Goal: Task Accomplishment & Management: Manage account settings

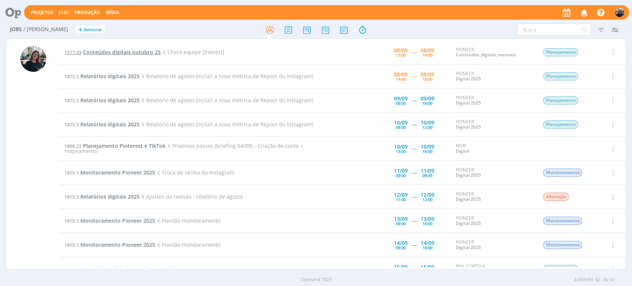
click at [98, 52] on span "Conteúdos digitais outubro 25" at bounding box center [122, 52] width 78 height 7
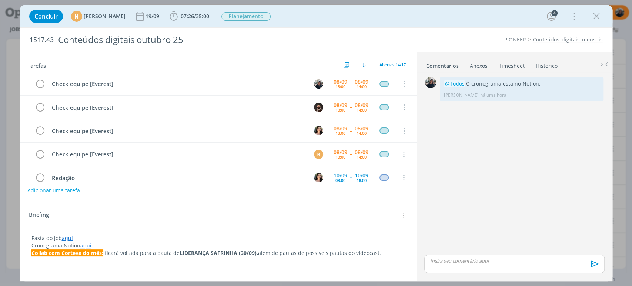
click at [401, 41] on div "PIONEER Conteúdos_digitais_mensais" at bounding box center [485, 39] width 242 height 7
click at [179, 16] on icon "dialog" at bounding box center [173, 16] width 11 height 11
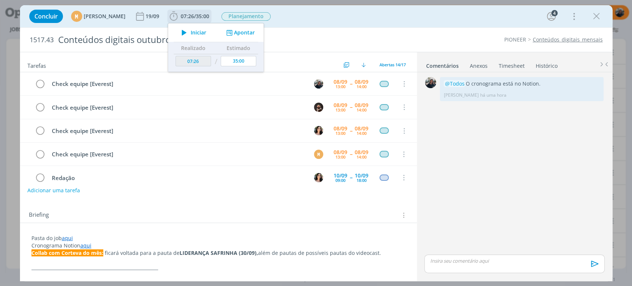
click at [206, 35] on span "Iniciar" at bounding box center [199, 32] width 16 height 5
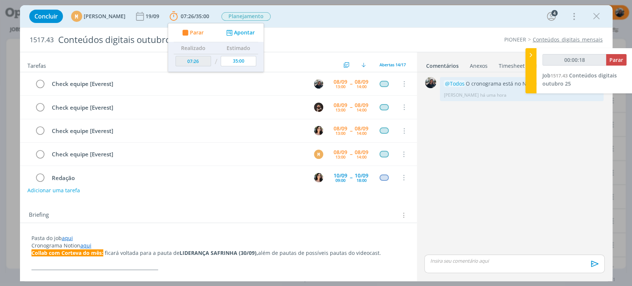
type input "00:00:19"
click at [532, 53] on icon at bounding box center [530, 55] width 7 height 8
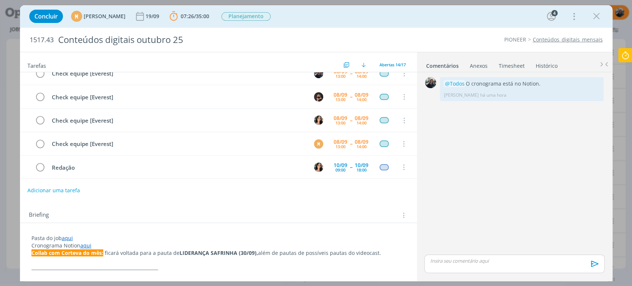
scroll to position [41, 0]
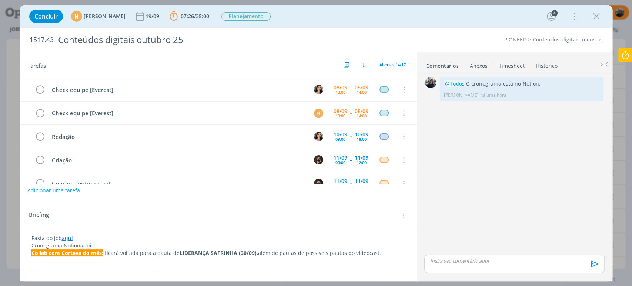
drag, startPoint x: 66, startPoint y: 236, endPoint x: 70, endPoint y: 241, distance: 6.3
click at [66, 236] on link "aqui" at bounding box center [67, 237] width 11 height 7
click at [76, 249] on link "[URL][DOMAIN_NAME]" at bounding box center [80, 252] width 56 height 10
click at [455, 262] on p "dialog" at bounding box center [514, 260] width 168 height 7
click at [460, 254] on li "📣 Todos" at bounding box center [449, 257] width 37 height 13
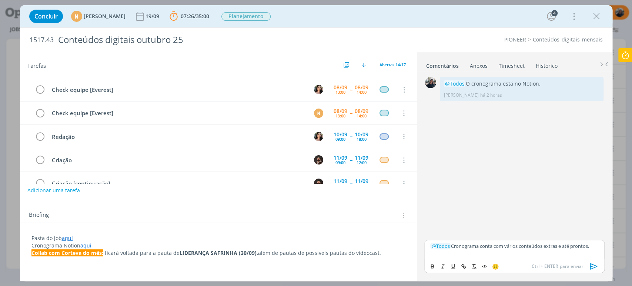
click at [468, 253] on p "dialog" at bounding box center [514, 253] width 168 height 7
click at [437, 253] on p "dialog" at bounding box center [514, 253] width 168 height 7
drag, startPoint x: 483, startPoint y: 246, endPoint x: 581, endPoint y: 239, distance: 98.0
click at [581, 240] on div "﻿ @ Todos ﻿ Cronograma conta com vários conteúdos extras e até prontos. 🙂 Ctrl …" at bounding box center [514, 256] width 180 height 33
click at [585, 242] on div "﻿ @ Todos ﻿ Cronograma conta com vários conteúdos extras e até prontos." at bounding box center [514, 249] width 180 height 19
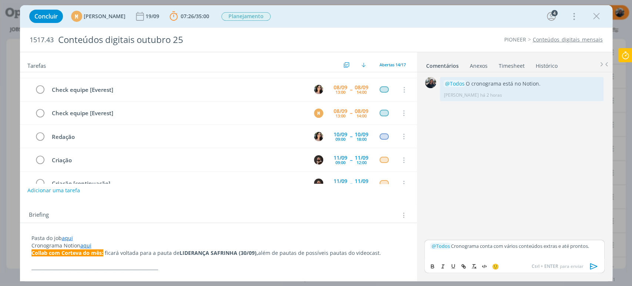
click at [577, 252] on p "dialog" at bounding box center [514, 253] width 168 height 7
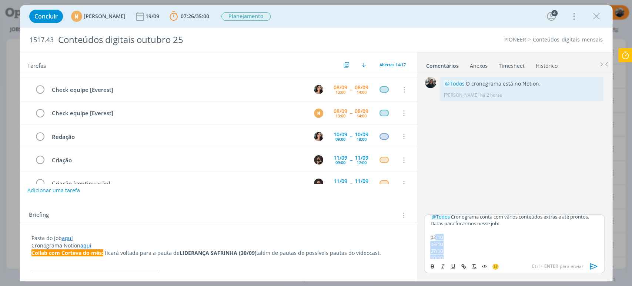
scroll to position [0, 0]
drag, startPoint x: 445, startPoint y: 253, endPoint x: 426, endPoint y: 259, distance: 20.0
click at [424, 239] on div "﻿ @ Todos ﻿ Cronograma conta com vários conteúdos extras e até prontos. Datas p…" at bounding box center [515, 246] width 186 height 65
click at [430, 265] on icon "dialog" at bounding box center [433, 266] width 6 height 6
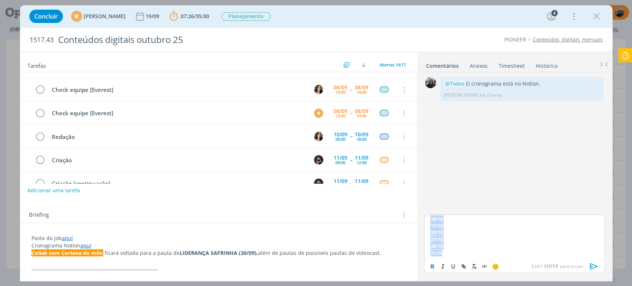
click at [464, 247] on p "28/10" at bounding box center [514, 246] width 168 height 7
click at [451, 252] on p "31/10" at bounding box center [514, 253] width 168 height 7
click at [460, 242] on p "02/10" at bounding box center [514, 241] width 168 height 7
click at [459, 245] on p "03/10" at bounding box center [514, 248] width 168 height 7
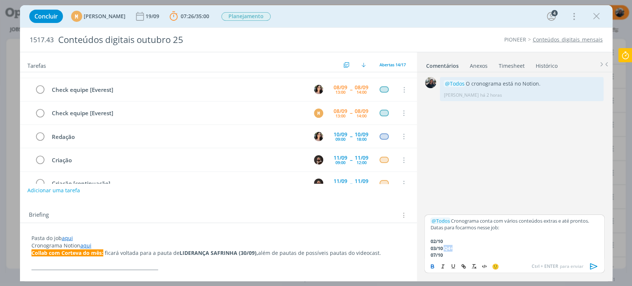
drag, startPoint x: 446, startPoint y: 249, endPoint x: 456, endPoint y: 247, distance: 10.2
click at [456, 247] on p "03/10 Q4+" at bounding box center [514, 248] width 168 height 7
click at [432, 266] on icon "dialog" at bounding box center [433, 266] width 6 height 6
copy strong "Q4+"
click at [458, 254] on p "07/10" at bounding box center [514, 255] width 168 height 7
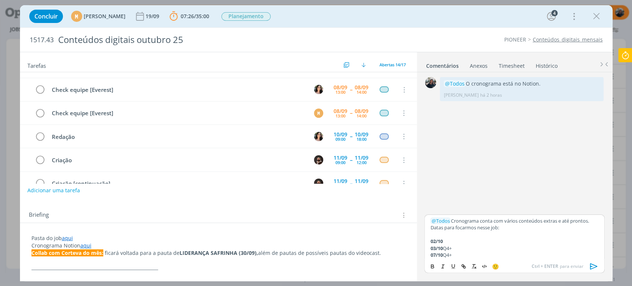
scroll to position [41, 0]
click at [462, 248] on p "16/10" at bounding box center [514, 248] width 168 height 7
click at [453, 256] on p "17/10" at bounding box center [514, 255] width 168 height 7
click at [456, 233] on p "23/10" at bounding box center [514, 232] width 168 height 7
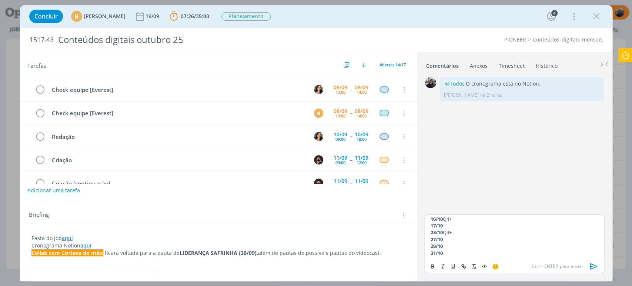
click at [451, 244] on p "28/10" at bounding box center [514, 246] width 168 height 7
click at [456, 248] on p "28/10 Q4+" at bounding box center [514, 246] width 168 height 7
click at [459, 253] on p "31/10" at bounding box center [514, 253] width 168 height 7
click at [457, 243] on p "02/10" at bounding box center [514, 241] width 168 height 7
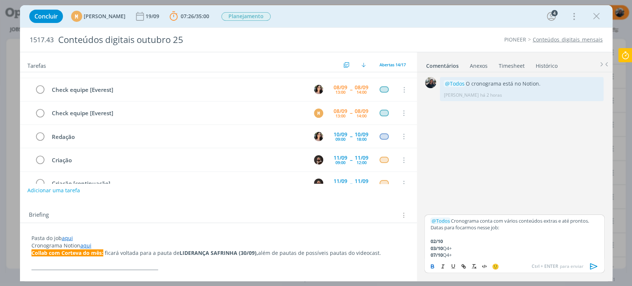
click at [560, 221] on p "﻿ @ Todos ﻿ Cronograma conta com vários conteúdos extras e até prontos." at bounding box center [514, 220] width 168 height 7
click at [459, 227] on p "﻿ @ Todos ﻿ Cronograma conta com vários conteúdos extras, criados em outro job …" at bounding box center [514, 224] width 168 height 14
click at [477, 250] on p "02/10" at bounding box center [514, 248] width 168 height 7
click at [494, 227] on p "﻿ @ Todos ﻿ Cronograma conta com vários conteúdos extras, criados em outro job …" at bounding box center [514, 224] width 168 height 14
click at [462, 242] on p "02/10" at bounding box center [514, 241] width 168 height 7
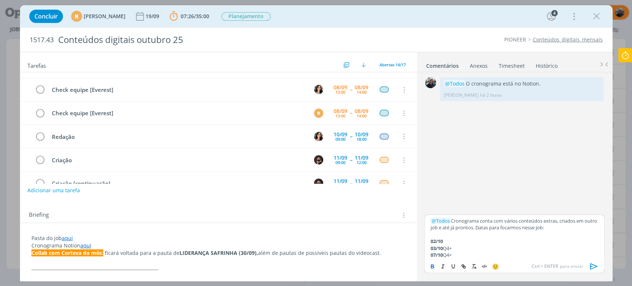
scroll to position [41, 0]
click at [463, 252] on p "17/10" at bounding box center [514, 255] width 168 height 7
drag, startPoint x: 445, startPoint y: 229, endPoint x: 492, endPoint y: 233, distance: 47.2
click at [492, 232] on p "20/10 100 anos Pioneer" at bounding box center [514, 232] width 168 height 7
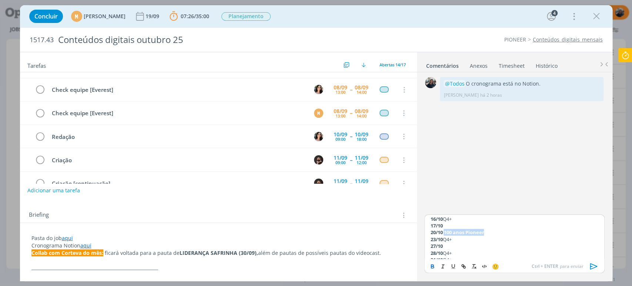
click at [432, 266] on icon "dialog" at bounding box center [433, 265] width 2 height 1
click at [496, 240] on p "23/10 Q4+" at bounding box center [514, 239] width 168 height 7
click at [459, 247] on p "27/10" at bounding box center [514, 246] width 168 height 7
drag, startPoint x: 444, startPoint y: 243, endPoint x: 507, endPoint y: 247, distance: 63.5
click at [515, 244] on p "27/10 Vamos revisar o conteúdo" at bounding box center [514, 246] width 168 height 7
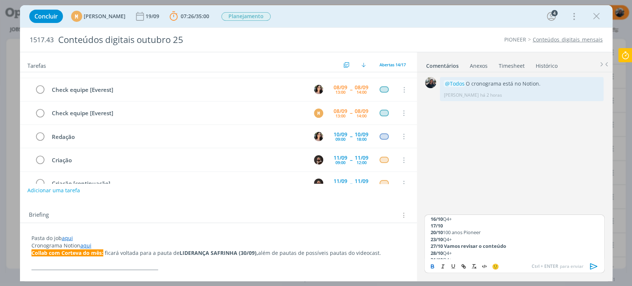
click at [429, 265] on button "dialog" at bounding box center [433, 266] width 10 height 9
click at [509, 248] on p "27/10 Vamos revisar o conteúdo" at bounding box center [514, 246] width 168 height 7
click at [496, 239] on p "23/10 Q4+" at bounding box center [514, 239] width 168 height 7
click at [461, 245] on p "28/10 Q4+" at bounding box center [514, 246] width 168 height 7
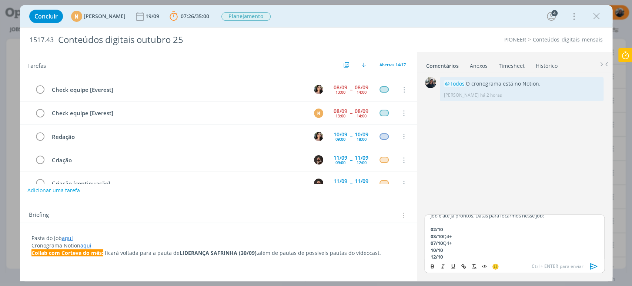
scroll to position [0, 0]
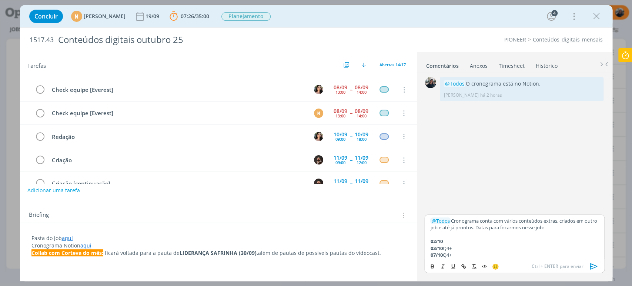
click at [467, 251] on p "03/10 Q4+" at bounding box center [514, 248] width 168 height 7
drag, startPoint x: 456, startPoint y: 245, endPoint x: 488, endPoint y: 246, distance: 31.9
click at [488, 246] on p "03/10 Q4+ (falta só DA)" at bounding box center [514, 248] width 168 height 7
copy p "(falta só DA)"
click at [480, 254] on p "07/10 Q4+" at bounding box center [514, 255] width 168 height 7
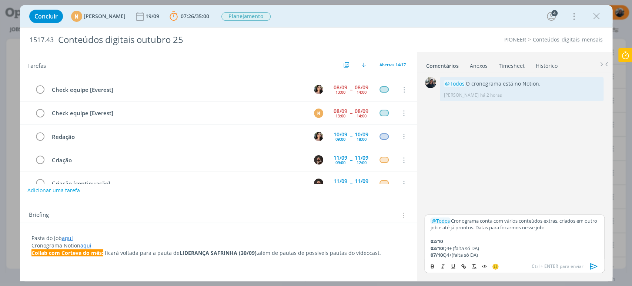
click at [455, 254] on p "07/10 Q4+(falta só DA)" at bounding box center [514, 255] width 168 height 7
click at [467, 240] on p "16/10 Q4+" at bounding box center [514, 242] width 168 height 7
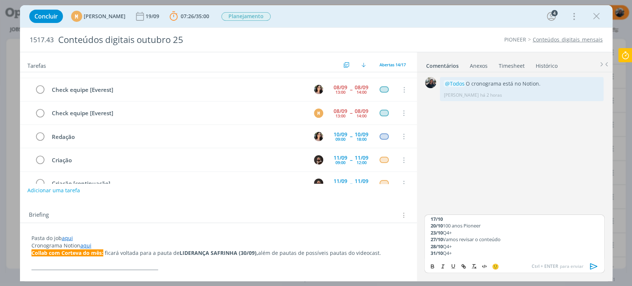
click at [466, 230] on p "23/10 Q4+" at bounding box center [514, 232] width 168 height 7
click at [467, 231] on p "23/10 Q4+" at bounding box center [514, 232] width 168 height 7
click at [462, 250] on p "31/10 Q4+" at bounding box center [514, 253] width 168 height 7
click at [465, 244] on p "28/10 Q4+" at bounding box center [514, 246] width 168 height 7
click at [594, 267] on icon "dialog" at bounding box center [594, 266] width 11 height 11
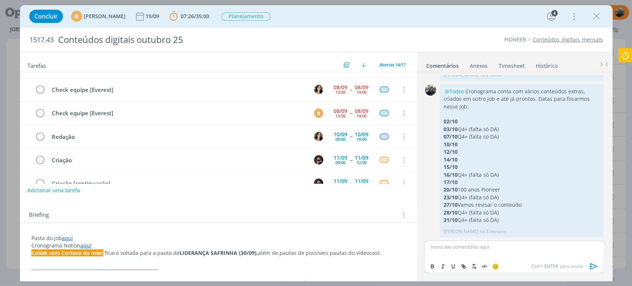
scroll to position [20, 0]
click at [66, 239] on link "aqui" at bounding box center [67, 237] width 11 height 7
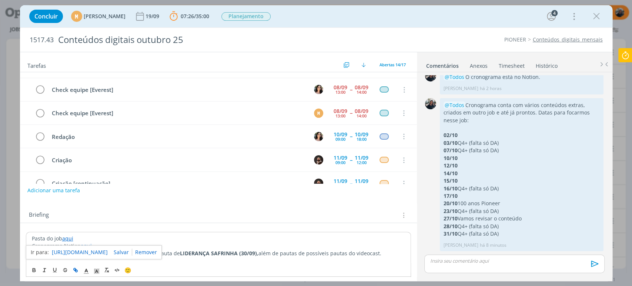
scroll to position [6, 0]
click at [80, 251] on link "[URL][DOMAIN_NAME]" at bounding box center [80, 252] width 56 height 10
click at [598, 14] on icon "dialog" at bounding box center [596, 16] width 11 height 11
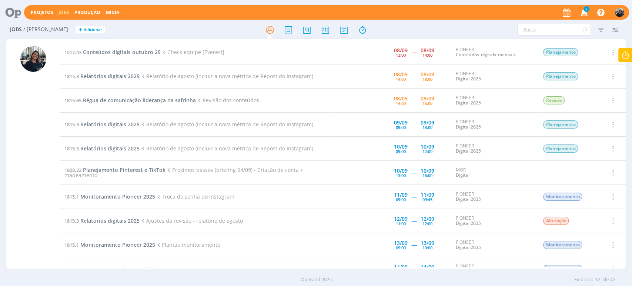
click at [581, 14] on icon "button" at bounding box center [584, 12] width 13 height 13
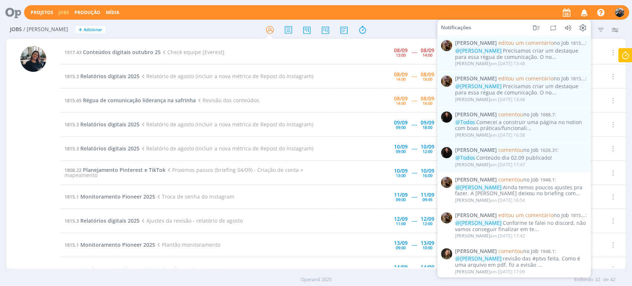
click at [582, 14] on icon "button" at bounding box center [584, 12] width 13 height 13
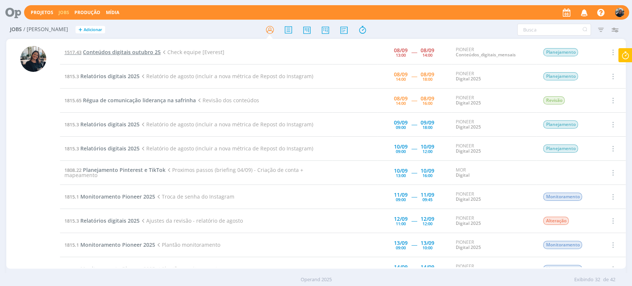
click at [115, 53] on span "Conteúdos digitais outubro 25" at bounding box center [122, 52] width 78 height 7
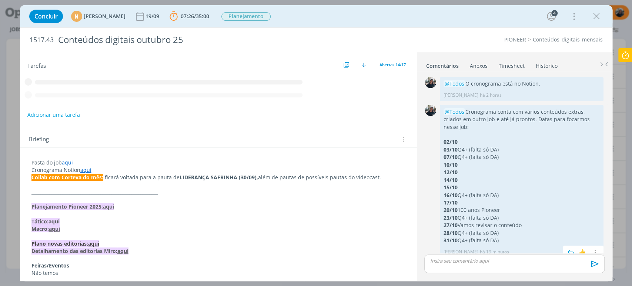
scroll to position [6, 0]
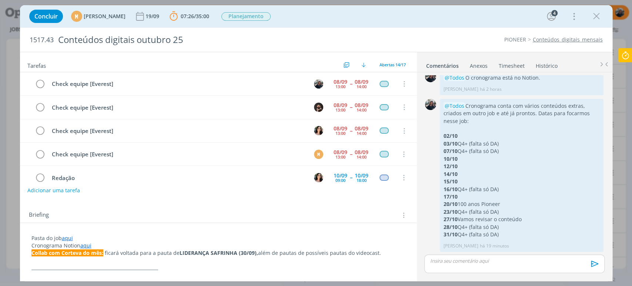
drag, startPoint x: 593, startPoint y: 13, endPoint x: 585, endPoint y: 14, distance: 7.9
click at [593, 13] on icon "dialog" at bounding box center [596, 16] width 11 height 11
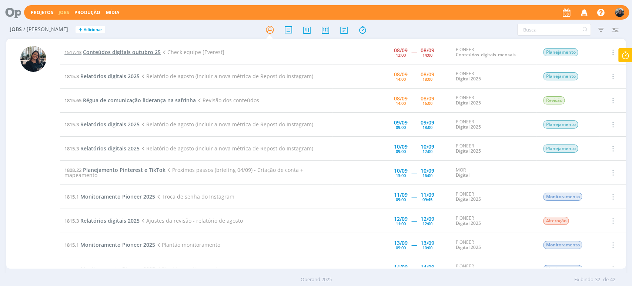
click at [103, 50] on span "Conteúdos digitais outubro 25" at bounding box center [122, 52] width 78 height 7
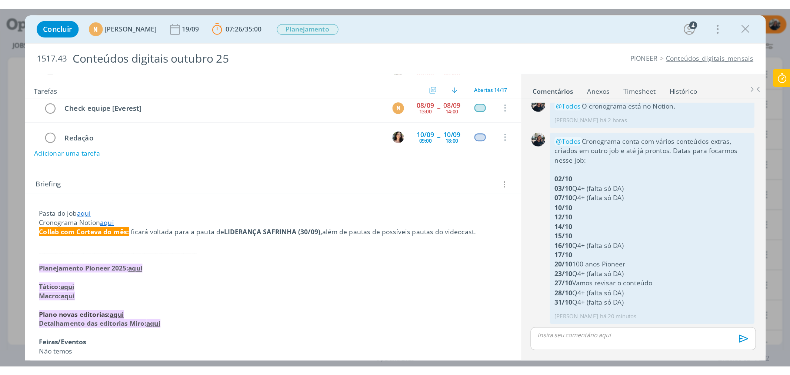
scroll to position [82, 0]
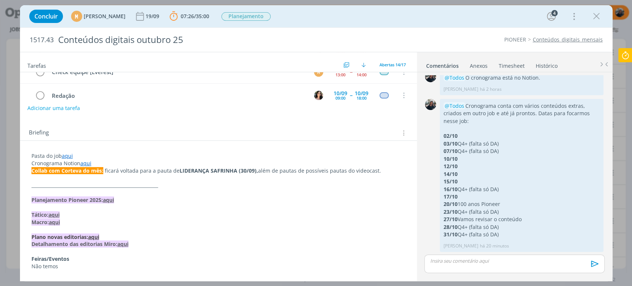
click at [371, 172] on p "Collab com Corteva do mês: ficará voltada para a pauta de LIDERANÇA SAFRINHA (3…" at bounding box center [218, 170] width 374 height 7
drag, startPoint x: 152, startPoint y: 171, endPoint x: 275, endPoint y: 170, distance: 123.0
click at [273, 168] on p "Collab com Corteva do mês: ficará voltada para a pauta de LIDERANÇA SAFRINHA (3…" at bounding box center [218, 170] width 373 height 7
drag, startPoint x: 374, startPoint y: 170, endPoint x: 11, endPoint y: 170, distance: 363.0
click at [11, 170] on div "Concluir M [PERSON_NAME] [DATE] 07:26 / 35:00 Parar Apontar Data * [DATE] Horas…" at bounding box center [316, 143] width 632 height 286
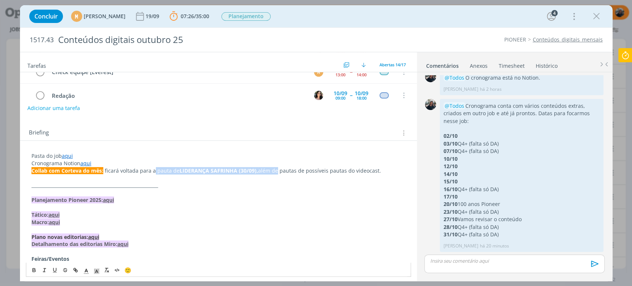
copy p "Collab com Corteva do mês: ficará voltada para a pauta de LIDERANÇA SAFRINHA (3…"
click at [162, 168] on p "Collab com Corteva do mês: ficará voltada para a pauta de LIDERANÇA SAFRINHA (3…" at bounding box center [218, 170] width 374 height 7
drag, startPoint x: 151, startPoint y: 171, endPoint x: 277, endPoint y: 170, distance: 126.3
click at [277, 170] on p "Collab com Corteva do mês: ficará voltada para a pauta de LIDERANÇA SAFRINHA (3…" at bounding box center [218, 170] width 374 height 7
click at [297, 164] on p "Cronograma Notion aqui" at bounding box center [218, 163] width 374 height 7
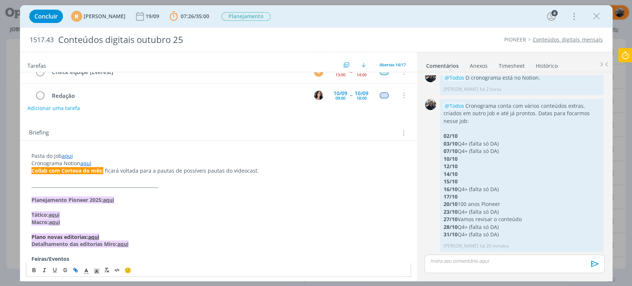
click at [210, 171] on p "Collab com Corteva do mês: ficará voltada para a pautas de possíveis pautas do …" at bounding box center [218, 170] width 374 height 7
click at [252, 167] on p "Collab com Corteva do mês: ficará voltada para a pautas do videocast." at bounding box center [218, 170] width 374 height 7
drag, startPoint x: 210, startPoint y: 170, endPoint x: 271, endPoint y: 171, distance: 60.4
click at [271, 171] on p "Collab com Corteva do mês: ficará voltada para a pautas do videocast ou P de Pr…" at bounding box center [218, 170] width 374 height 7
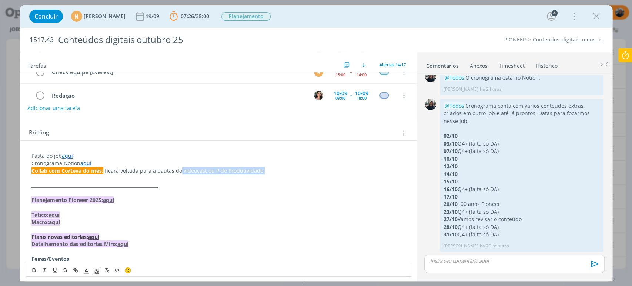
drag, startPoint x: 179, startPoint y: 170, endPoint x: 279, endPoint y: 172, distance: 100.0
click at [287, 170] on p "Collab com Corteva do mês: ficará voltada para a pautas do videocast ou P de Pr…" at bounding box center [218, 170] width 374 height 7
click at [37, 269] on button "dialog" at bounding box center [34, 270] width 10 height 9
click at [220, 109] on div "Adicionar uma tarefa" at bounding box center [218, 107] width 397 height 13
click at [248, 118] on div "Tarefas Usar Job de template Ordenar por: Prazo crescente Prazo decrescente Ord…" at bounding box center [218, 164] width 397 height 224
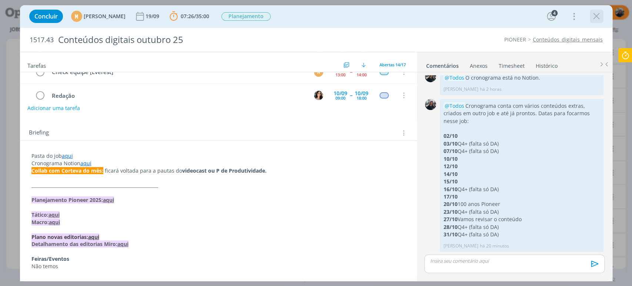
click at [593, 16] on icon "dialog" at bounding box center [596, 16] width 11 height 11
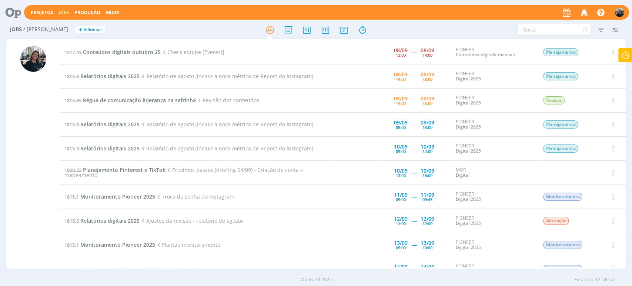
click at [342, 137] on td at bounding box center [355, 149] width 44 height 24
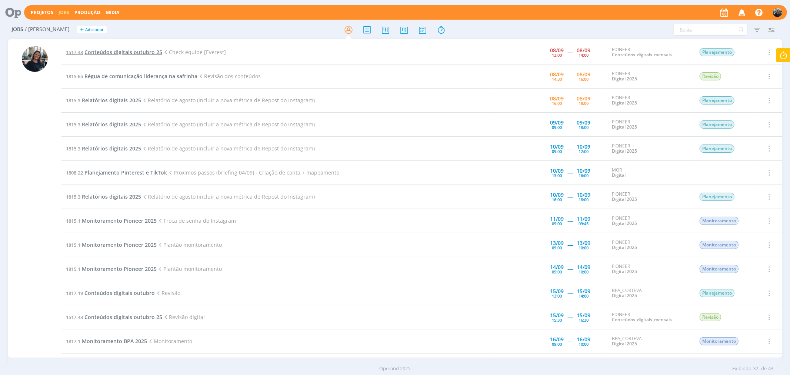
click at [100, 52] on span "Conteúdos digitais outubro 25" at bounding box center [123, 52] width 78 height 7
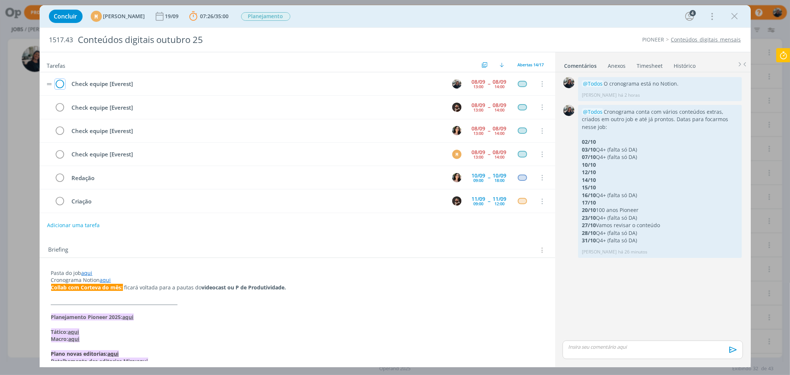
click at [57, 80] on icon "dialog" at bounding box center [60, 84] width 10 height 11
click at [632, 55] on icon at bounding box center [783, 55] width 13 height 14
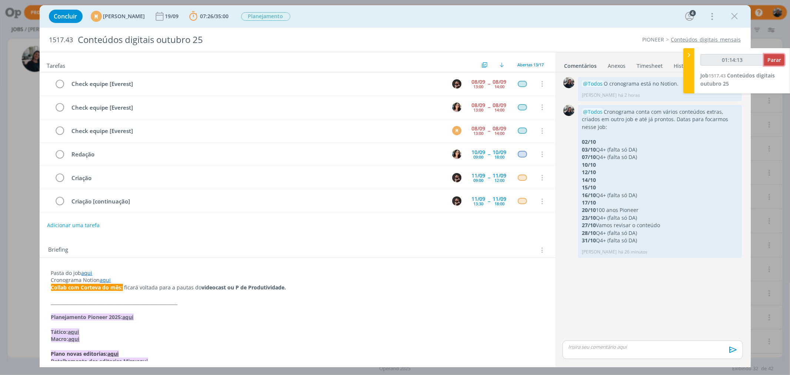
click at [632, 58] on span "Parar" at bounding box center [774, 59] width 14 height 7
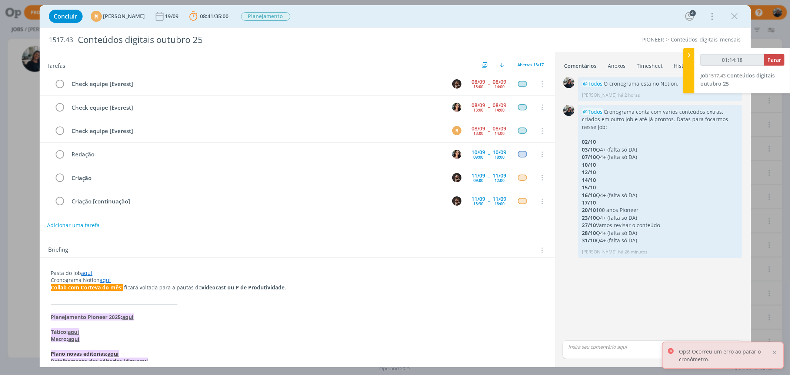
type input "01:15:00"
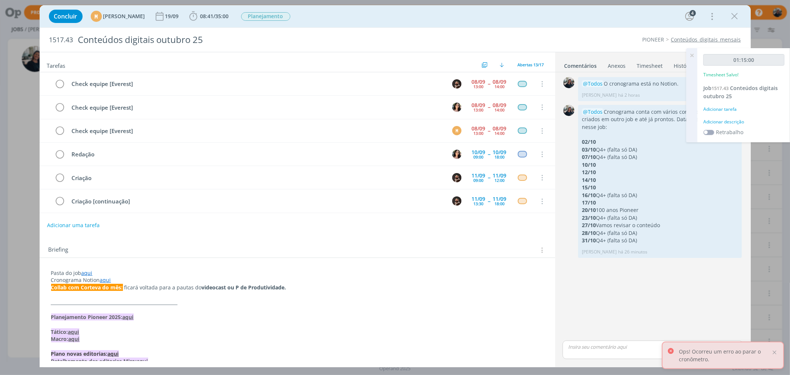
click at [632, 123] on div "Adicionar descrição" at bounding box center [743, 122] width 81 height 7
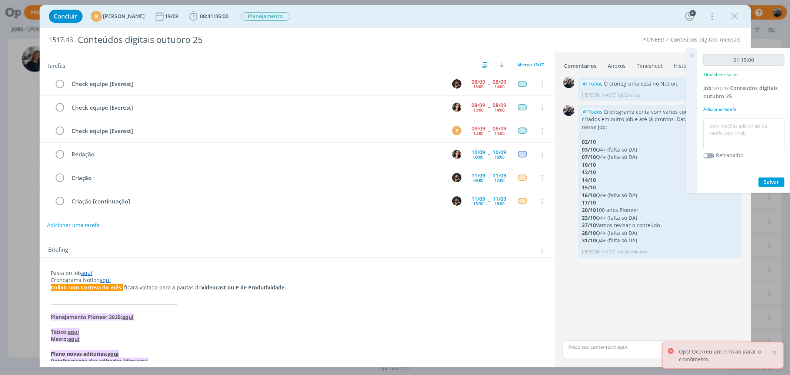
click at [632, 123] on textarea at bounding box center [743, 133] width 77 height 26
type textarea "Check com equipe"
click at [632, 184] on span "Salvar" at bounding box center [771, 181] width 15 height 7
click at [632, 53] on icon at bounding box center [691, 55] width 13 height 14
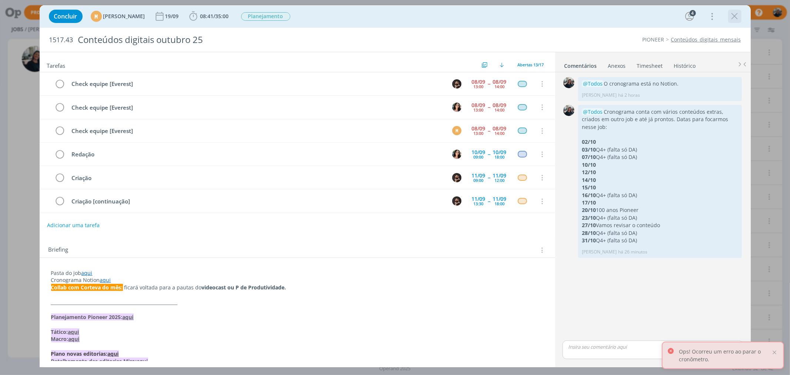
click at [632, 21] on button "dialog" at bounding box center [734, 16] width 11 height 11
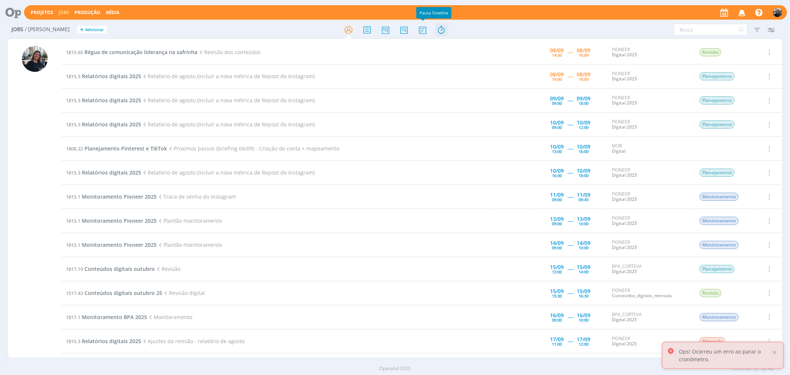
click at [436, 33] on icon at bounding box center [440, 30] width 13 height 14
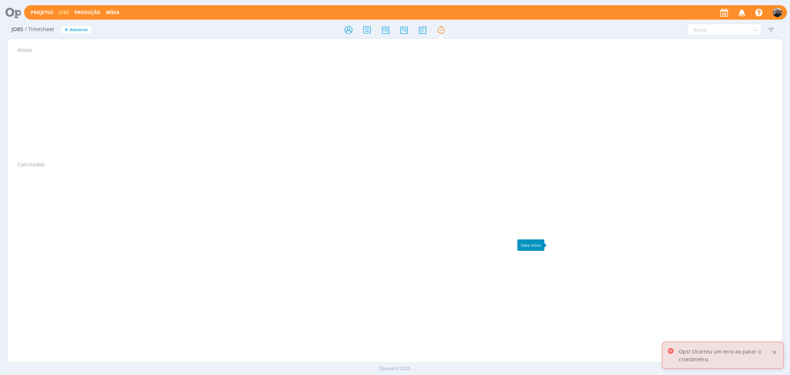
click at [632, 286] on div at bounding box center [774, 352] width 7 height 7
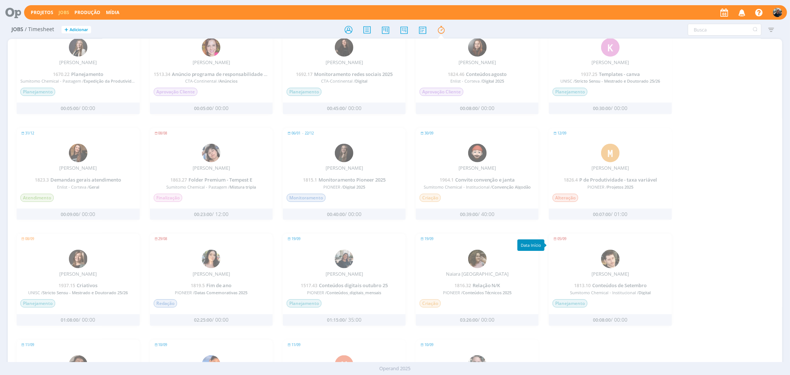
scroll to position [554, 0]
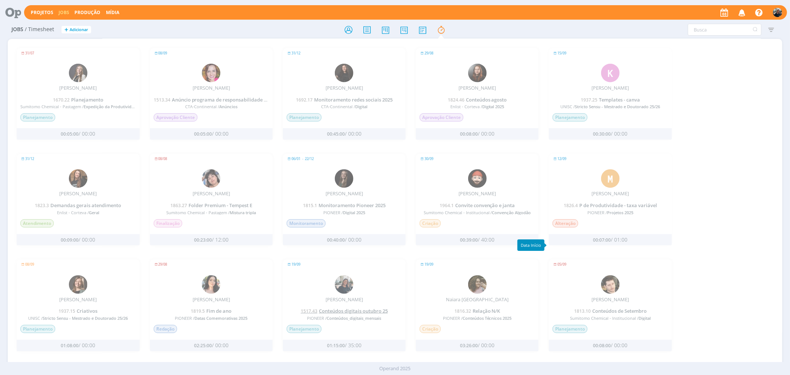
click at [350, 286] on span "Conteúdos digitais outubro 25" at bounding box center [353, 310] width 69 height 7
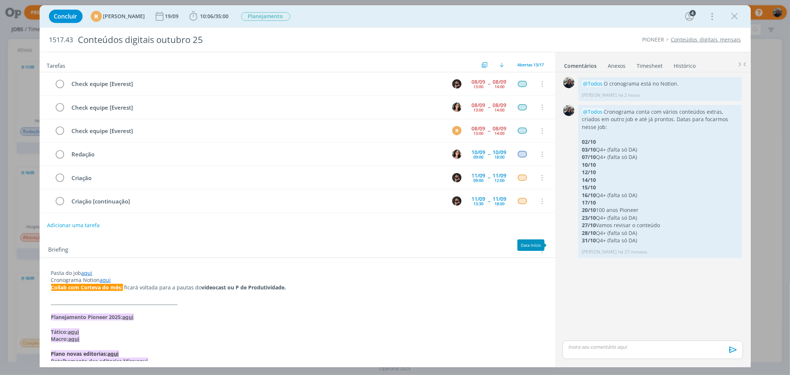
click at [632, 70] on ul "Comentários Anexos 0 Timesheet Histórico" at bounding box center [653, 62] width 196 height 20
click at [632, 67] on link "Timesheet" at bounding box center [650, 64] width 27 height 11
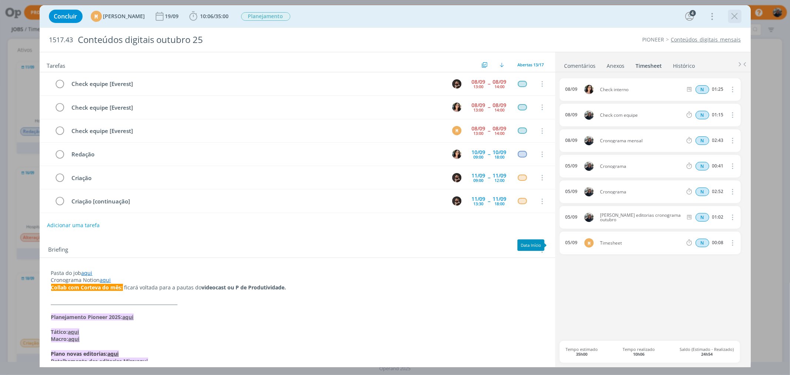
click at [632, 19] on icon "dialog" at bounding box center [734, 16] width 11 height 11
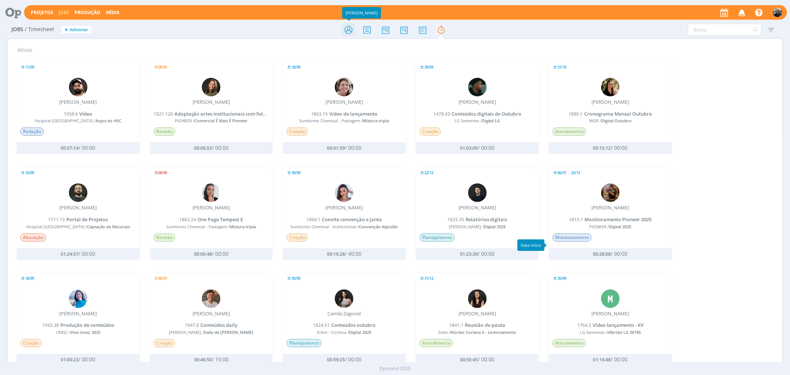
click at [347, 28] on icon at bounding box center [348, 30] width 13 height 14
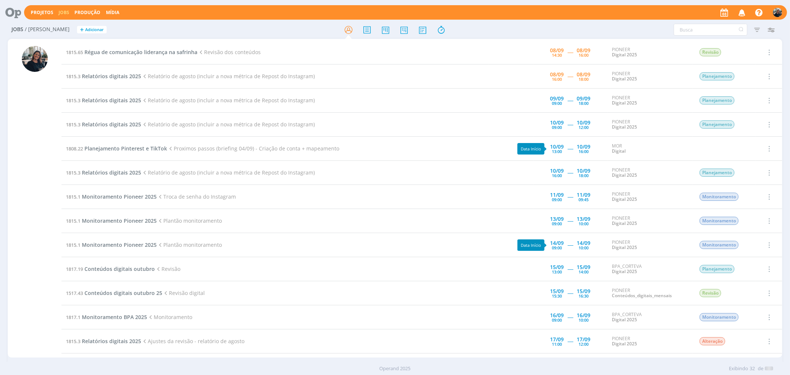
click at [632, 141] on td "MOR Digital" at bounding box center [649, 149] width 85 height 24
click at [150, 143] on td "1808.22 Planejamento Pinterest e TikTok Proximos passos (briefing 04/09) - Cria…" at bounding box center [274, 149] width 427 height 24
click at [150, 144] on td "1808.22 Planejamento Pinterest e TikTok Proximos passos (briefing 04/09) - Cria…" at bounding box center [274, 149] width 427 height 24
drag, startPoint x: 339, startPoint y: 148, endPoint x: 62, endPoint y: 146, distance: 276.3
click at [62, 146] on td "1808.22 Planejamento Pinterest e TikTok Proximos passos (briefing 04/09) - Cria…" at bounding box center [274, 149] width 427 height 24
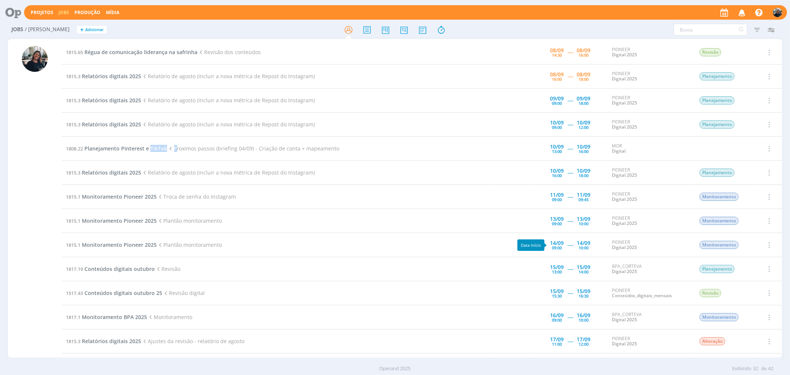
copy td "1808.22 Planejamento Pinterest e TikTok Proximos passos (briefing 04/09) - Cria…"
click at [120, 146] on span "Planejamento Pinterest e TikTok" at bounding box center [125, 148] width 83 height 7
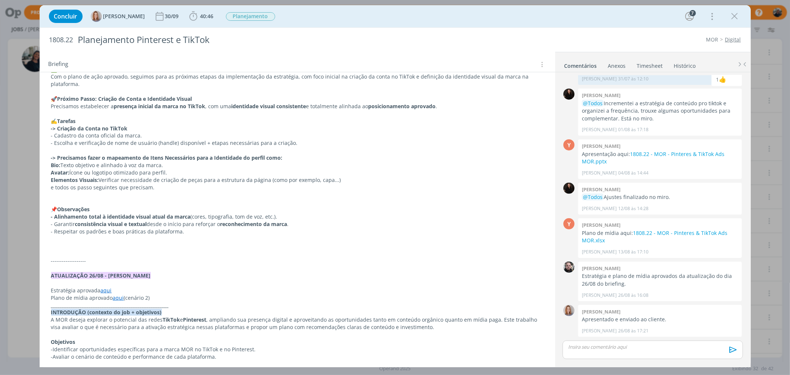
scroll to position [164, 0]
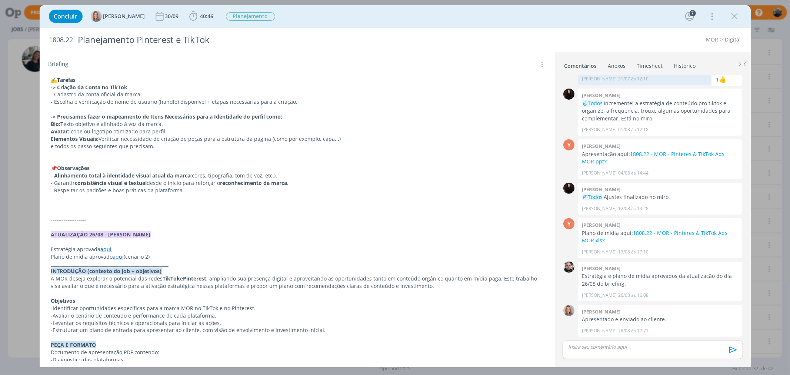
click at [632, 14] on icon "dialog" at bounding box center [734, 16] width 11 height 11
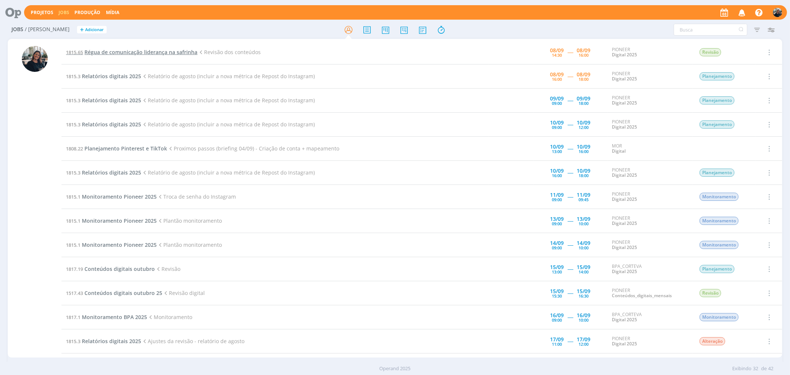
click at [125, 50] on span "Régua de comunicação liderança na safrinha" at bounding box center [140, 52] width 113 height 7
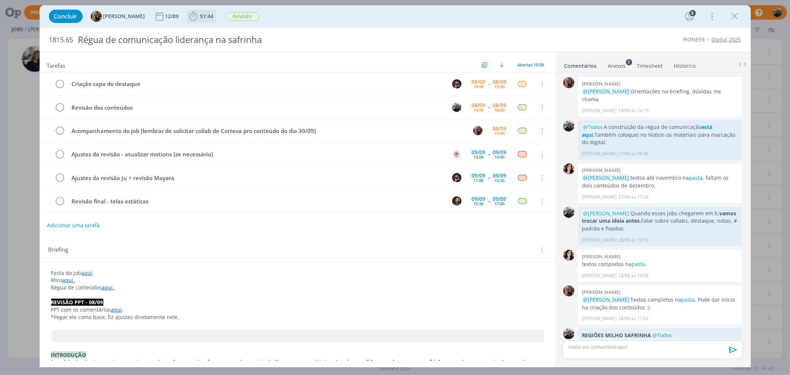
click at [198, 16] on icon "dialog" at bounding box center [193, 16] width 11 height 11
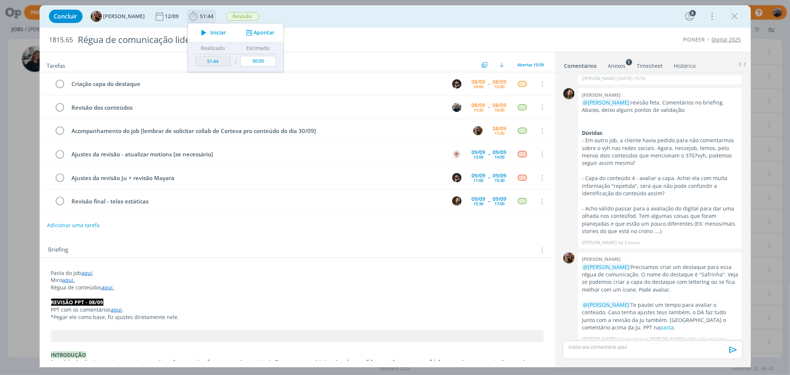
click at [218, 33] on span "Iniciar" at bounding box center [218, 32] width 16 height 5
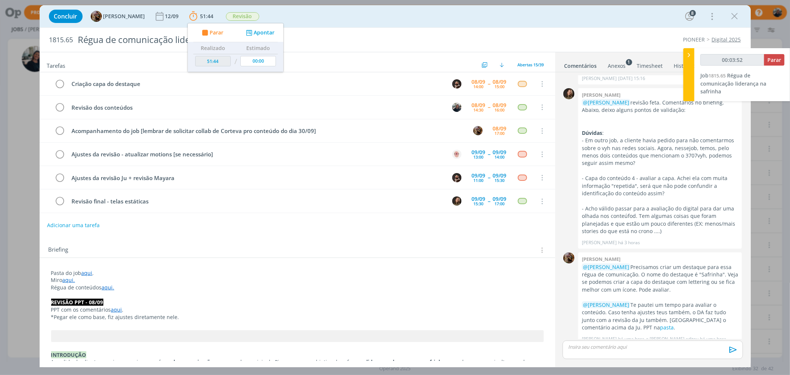
click at [632, 53] on div "00:03:52 Parar Job 1815.65 Régua de comunicação liderança na safrinha" at bounding box center [736, 74] width 107 height 53
type input "00:03:53"
click at [632, 56] on icon at bounding box center [688, 55] width 7 height 8
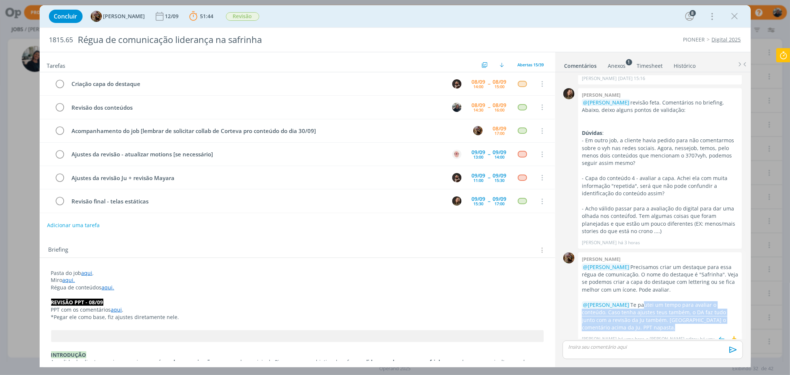
drag, startPoint x: 640, startPoint y: 299, endPoint x: 691, endPoint y: 319, distance: 55.2
click at [632, 286] on p "@Mayara Peruzzo Te pautei um tempo para avaliar o conteúdo. Caso tenha ajustes …" at bounding box center [660, 316] width 156 height 30
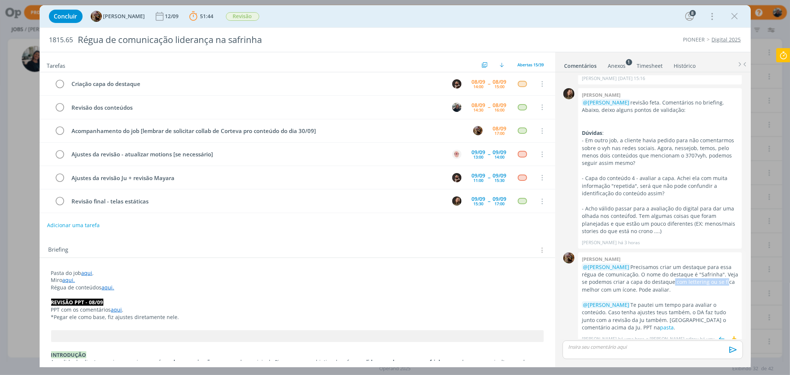
drag, startPoint x: 667, startPoint y: 274, endPoint x: 716, endPoint y: 275, distance: 49.3
click at [632, 275] on p "@[PERSON_NAME] Precisamos criar um destaque para essa régua de comunicação. O n…" at bounding box center [660, 278] width 156 height 30
click at [632, 269] on p "@[PERSON_NAME] Precisamos criar um destaque para essa régua de comunicação. O n…" at bounding box center [660, 278] width 156 height 30
drag, startPoint x: 610, startPoint y: 276, endPoint x: 693, endPoint y: 278, distance: 83.8
click at [632, 275] on p "@[PERSON_NAME] Precisamos criar um destaque para essa régua de comunicação. O n…" at bounding box center [660, 278] width 156 height 30
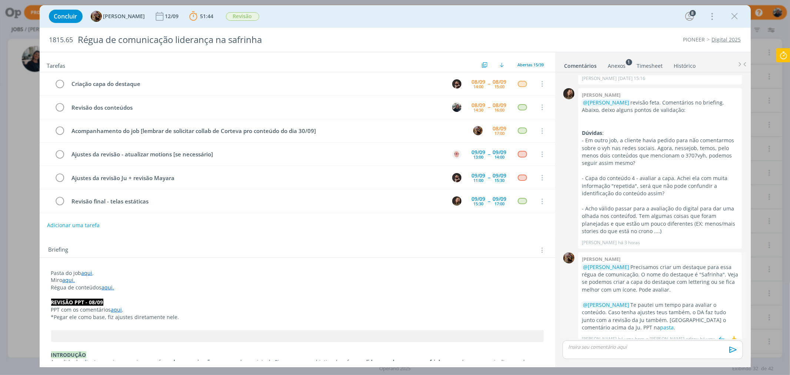
click at [595, 282] on p "@[PERSON_NAME] Precisamos criar um destaque para essa régua de comunicação. O n…" at bounding box center [660, 278] width 156 height 30
drag, startPoint x: 589, startPoint y: 282, endPoint x: 656, endPoint y: 284, distance: 67.1
click at [632, 284] on p "@[PERSON_NAME] Precisamos criar um destaque para essa régua de comunicação. O n…" at bounding box center [660, 278] width 156 height 30
drag, startPoint x: 635, startPoint y: 296, endPoint x: 708, endPoint y: 299, distance: 73.4
click at [632, 286] on p "@Mayara Peruzzo Te pautei um tempo para avaliar o conteúdo. Caso tenha ajustes …" at bounding box center [660, 316] width 156 height 30
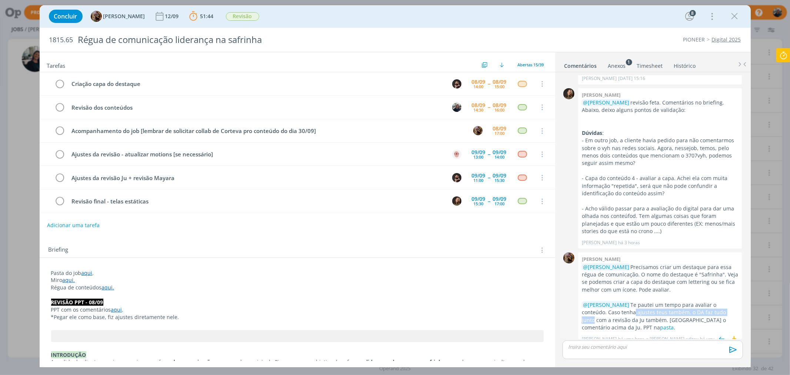
drag, startPoint x: 623, startPoint y: 308, endPoint x: 716, endPoint y: 309, distance: 93.4
click at [632, 286] on p "@Mayara Peruzzo Te pautei um tempo para avaliar o conteúdo. Caso tenha ajustes …" at bounding box center [660, 316] width 156 height 30
drag, startPoint x: 606, startPoint y: 313, endPoint x: 702, endPoint y: 312, distance: 96.3
click at [632, 286] on p "@Mayara Peruzzo Te pautei um tempo para avaliar o conteúdo. Caso tenha ajustes …" at bounding box center [660, 316] width 156 height 30
click at [632, 286] on link "pasta" at bounding box center [667, 327] width 14 height 7
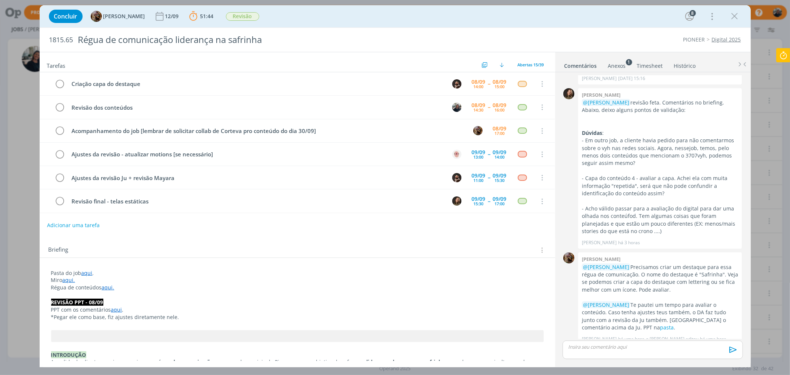
click at [65, 278] on link "aqui." at bounding box center [69, 279] width 13 height 7
click at [75, 286] on link "[URL][DOMAIN_NAME]" at bounding box center [99, 294] width 56 height 10
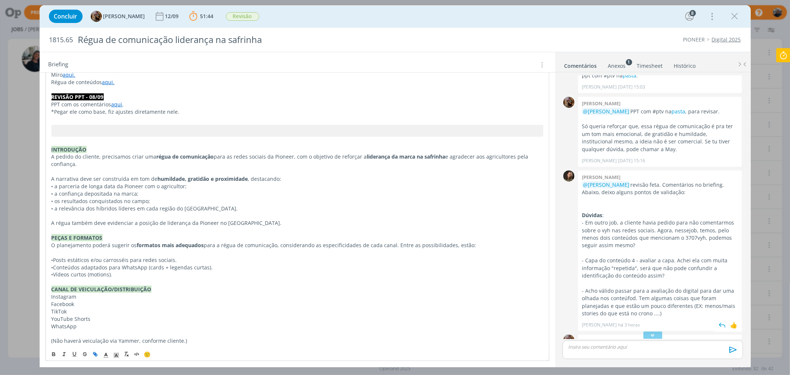
scroll to position [982, 0]
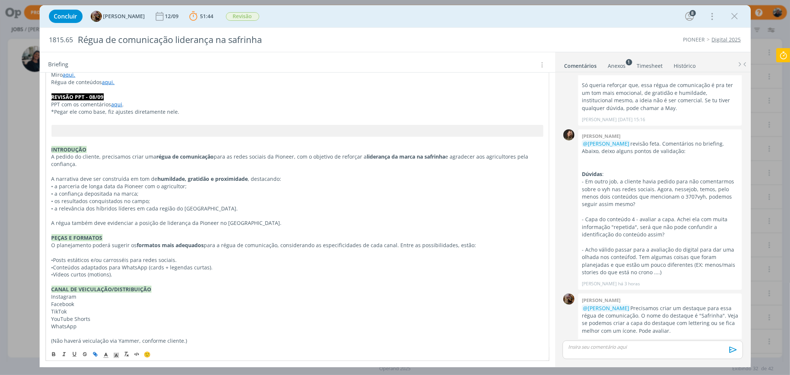
click at [116, 103] on link "aqui" at bounding box center [116, 104] width 11 height 7
click at [124, 119] on link "[URL][DOMAIN_NAME]" at bounding box center [99, 119] width 56 height 10
click at [223, 105] on p "PPT com os comentários aqui ." at bounding box center [297, 104] width 492 height 7
drag, startPoint x: 84, startPoint y: 110, endPoint x: 166, endPoint y: 114, distance: 82.0
click at [166, 114] on p "*Pegar ele como base, fiz ajustes diretamente nele." at bounding box center [297, 111] width 492 height 7
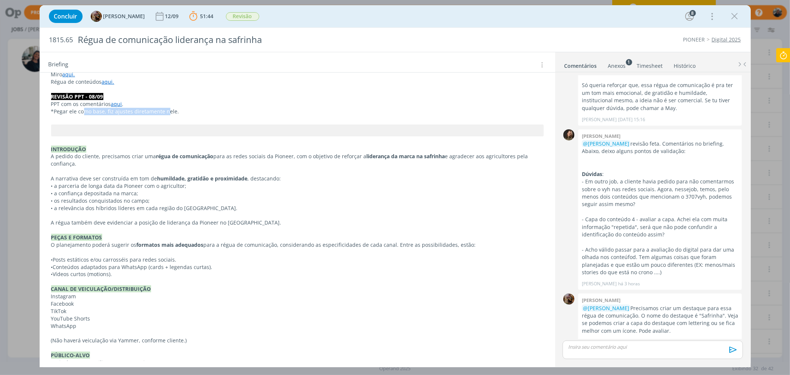
scroll to position [1023, 0]
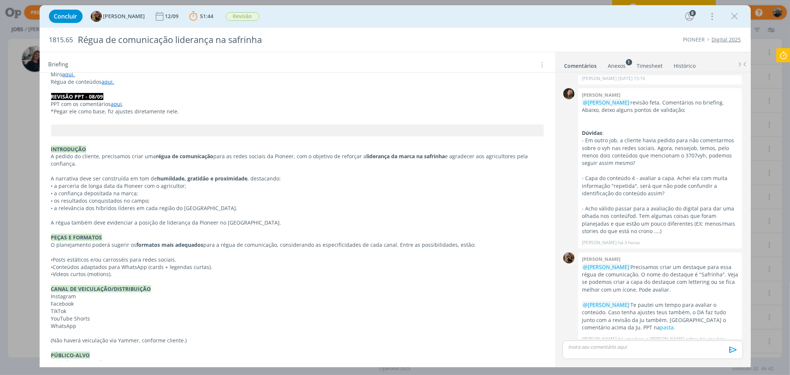
click at [632, 54] on icon at bounding box center [783, 55] width 13 height 14
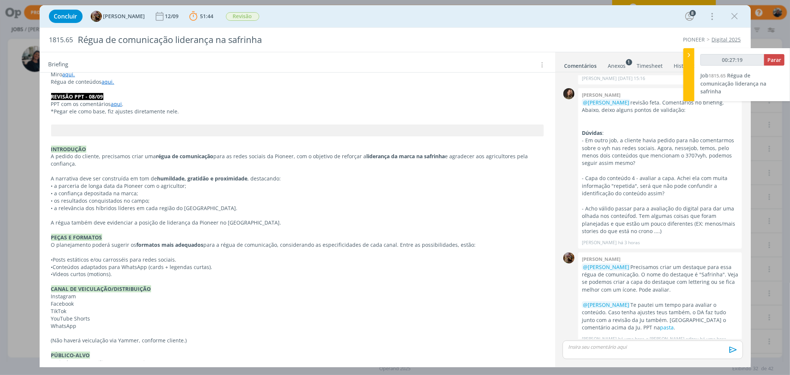
type input "00:27:20"
click at [632, 59] on span "Parar" at bounding box center [774, 59] width 14 height 7
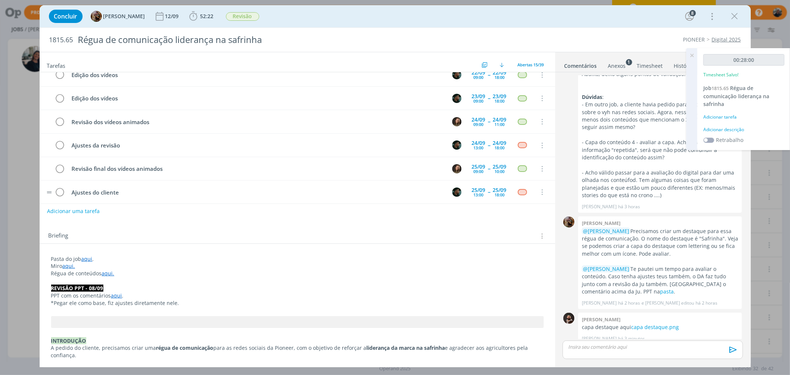
scroll to position [0, 0]
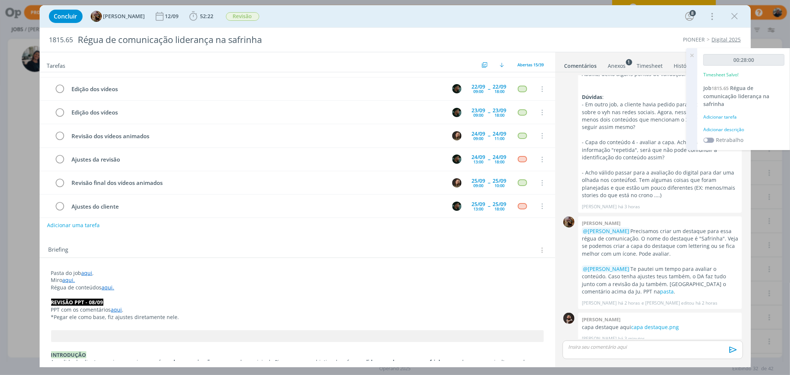
click at [91, 273] on link "aqui" at bounding box center [86, 272] width 11 height 7
click at [98, 286] on link "[URL][DOMAIN_NAME]" at bounding box center [99, 287] width 56 height 10
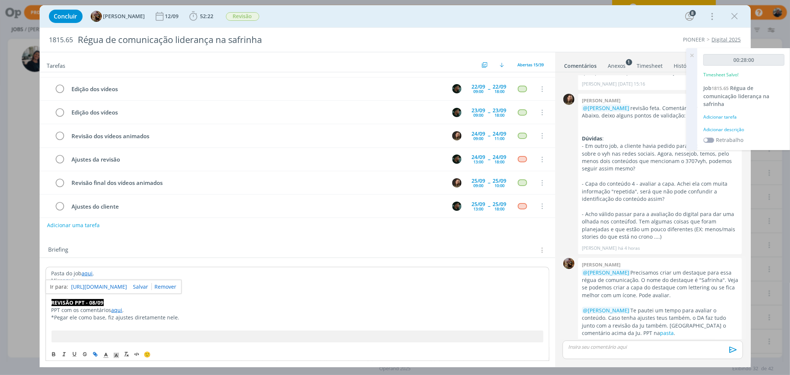
scroll to position [1059, 0]
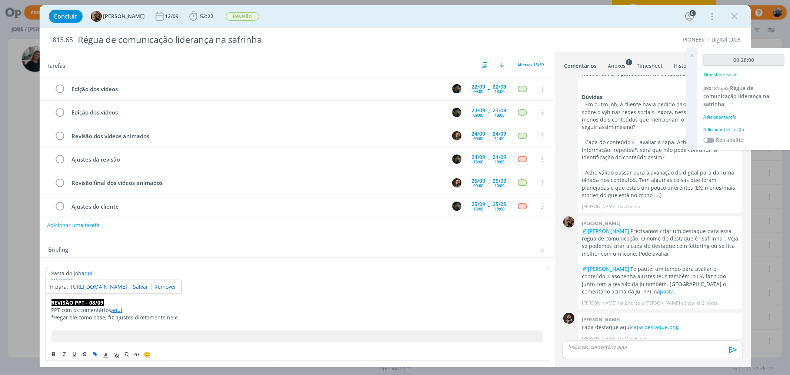
click at [632, 130] on div "Adicionar descrição" at bounding box center [743, 129] width 81 height 7
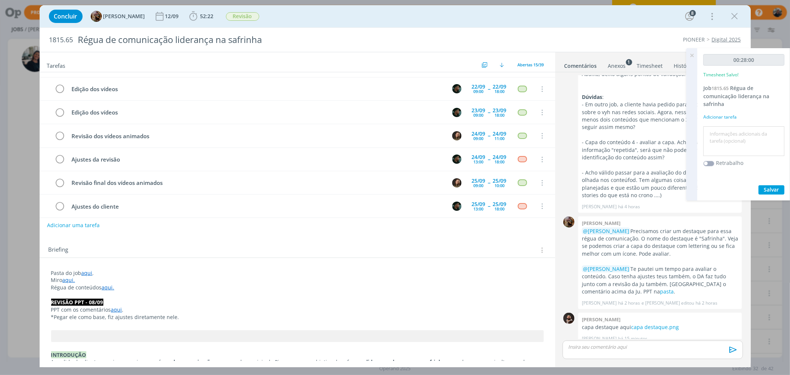
click at [632, 136] on textarea at bounding box center [743, 141] width 77 height 26
type textarea "L"
type textarea "Revisão"
click at [632, 188] on span "Salvar" at bounding box center [771, 189] width 15 height 7
click at [632, 57] on icon at bounding box center [691, 55] width 13 height 14
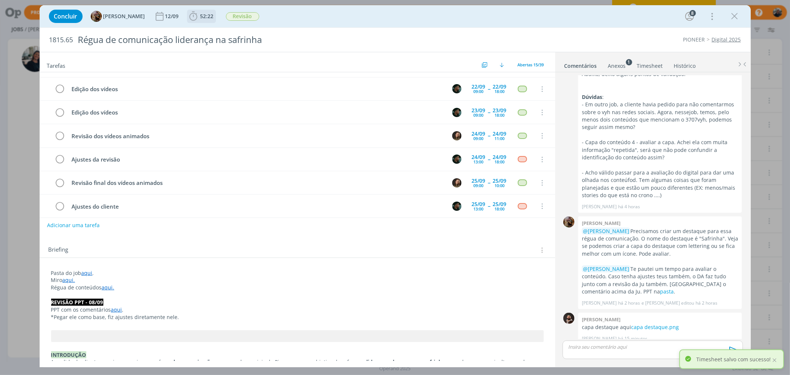
click at [197, 16] on icon "dialog" at bounding box center [193, 16] width 11 height 11
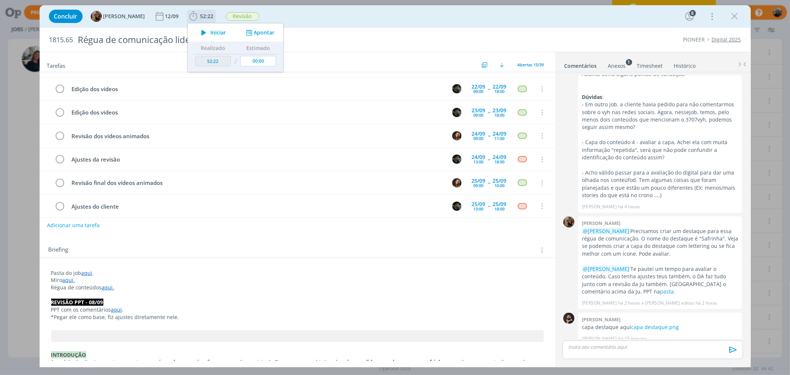
click at [217, 31] on span "Iniciar" at bounding box center [218, 32] width 16 height 5
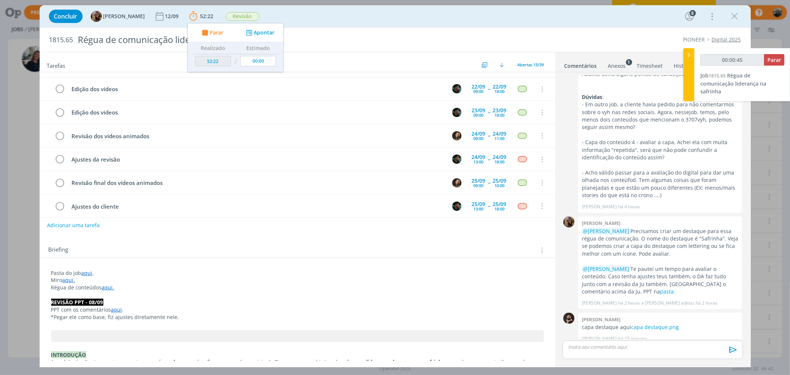
click at [632, 59] on link "Histórico" at bounding box center [685, 64] width 23 height 11
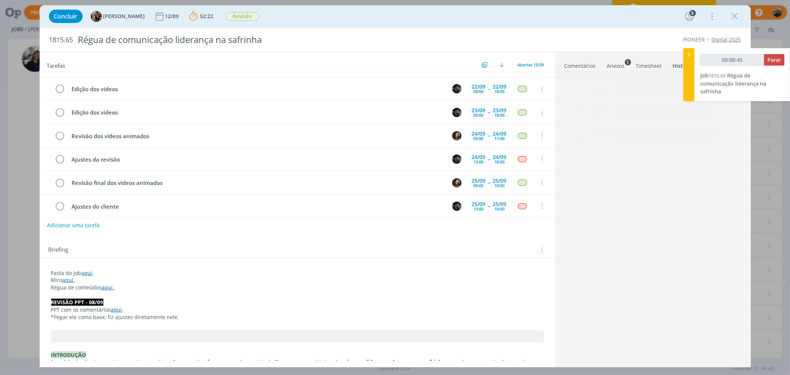
click at [632, 54] on div "Projetos Jobs Produção Mídia Notificações [PERSON_NAME] editou um comentário no…" at bounding box center [395, 187] width 790 height 375
type input "00:00:46"
click at [632, 54] on icon at bounding box center [688, 55] width 7 height 8
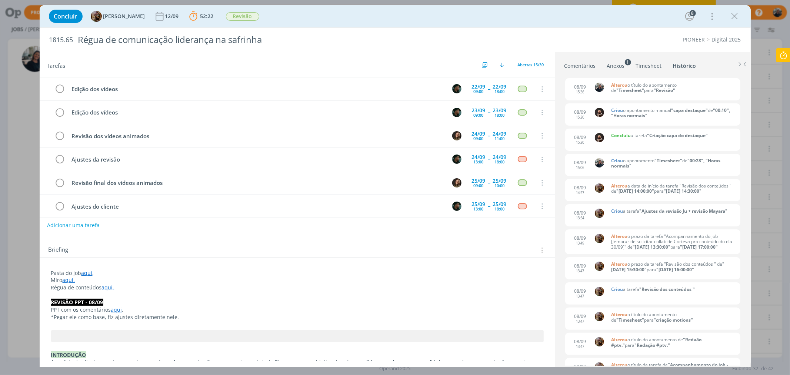
click at [632, 16] on div "Concluir [PERSON_NAME] 12/09 52:22 Parar Apontar Data * [DATE] Horas * 00:00 Ta…" at bounding box center [395, 16] width 700 height 18
click at [632, 18] on icon "dialog" at bounding box center [734, 16] width 11 height 11
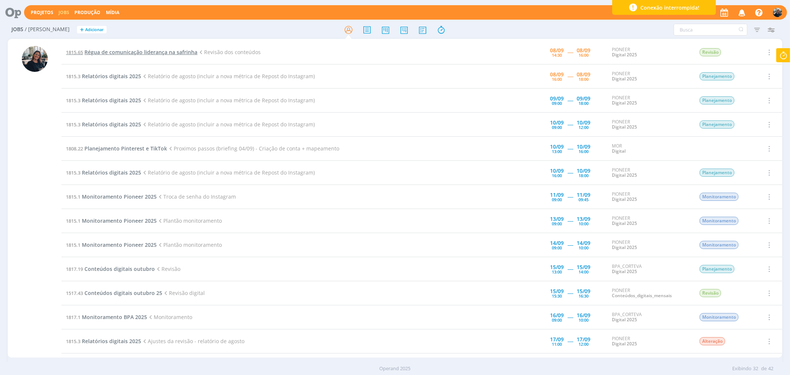
click at [141, 53] on span "Régua de comunicação liderança na safrinha" at bounding box center [140, 52] width 113 height 7
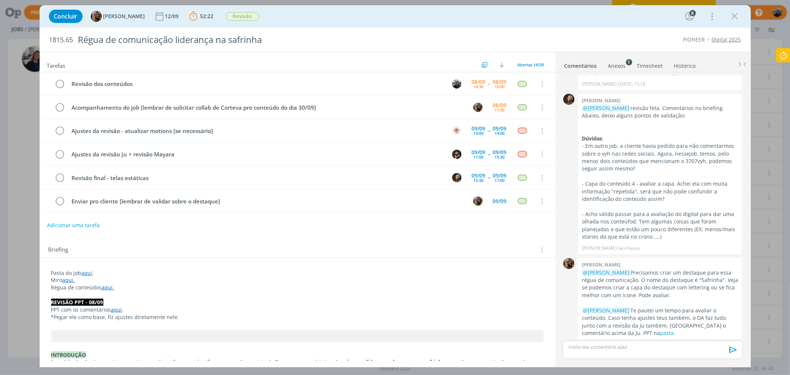
scroll to position [1059, 0]
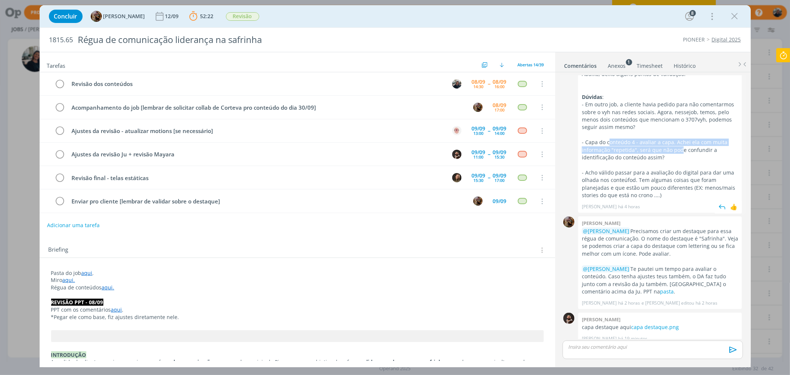
drag, startPoint x: 614, startPoint y: 137, endPoint x: 676, endPoint y: 141, distance: 62.0
click at [632, 141] on p "- Capa do conteúdo 4 - avaliar a capa. Achei ela com muita informação "repetida…" at bounding box center [660, 150] width 156 height 23
click at [632, 151] on p "- Capa do conteúdo 4 - avaliar a capa. Achei ela com muita informação "repetida…" at bounding box center [660, 150] width 156 height 23
drag, startPoint x: 645, startPoint y: 150, endPoint x: 579, endPoint y: 128, distance: 69.5
click at [579, 128] on div "[PERSON_NAME] @[PERSON_NAME] revisão feta. Comentários no briefing. Abaixo, dei…" at bounding box center [660, 132] width 164 height 161
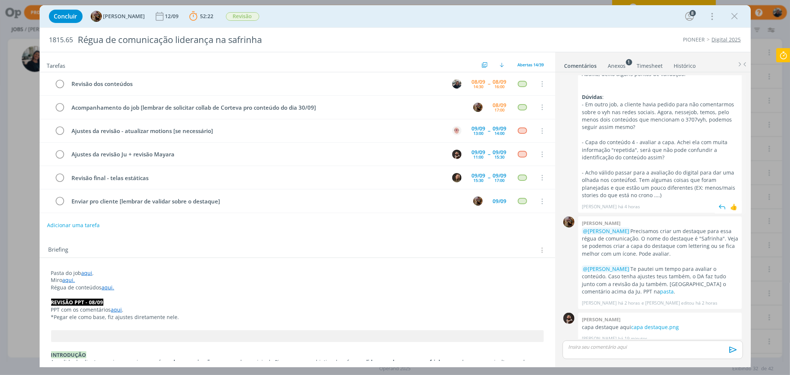
click at [630, 109] on p "- Em outro job, a cliente havia pedido para não comentarmos sobre o vyh nas red…" at bounding box center [660, 116] width 156 height 30
drag, startPoint x: 635, startPoint y: 119, endPoint x: 580, endPoint y: 95, distance: 60.0
click at [580, 94] on div "[PERSON_NAME] @[PERSON_NAME] revisão feta. Comentários no briefing. Abaixo, dei…" at bounding box center [660, 132] width 164 height 161
copy p "- Em outro job, a cliente havia pedido para não comentarmos sobre o vyh nas red…"
click at [632, 202] on img "dialog" at bounding box center [722, 207] width 11 height 11
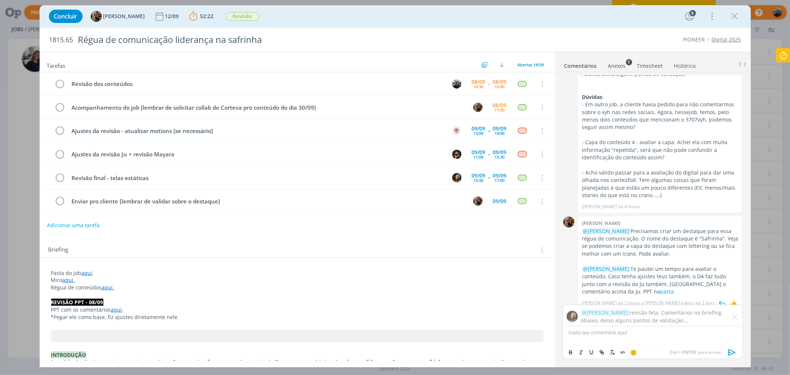
scroll to position [1094, 0]
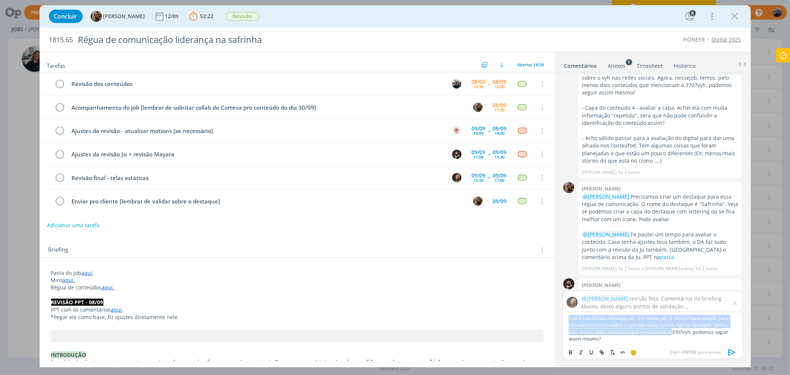
drag, startPoint x: 673, startPoint y: 330, endPoint x: 557, endPoint y: 312, distance: 118.1
click at [558, 286] on div "0 [PERSON_NAME] @[PERSON_NAME] Orientações no briefing, dúvidas me chama [PERSO…" at bounding box center [653, 218] width 196 height 293
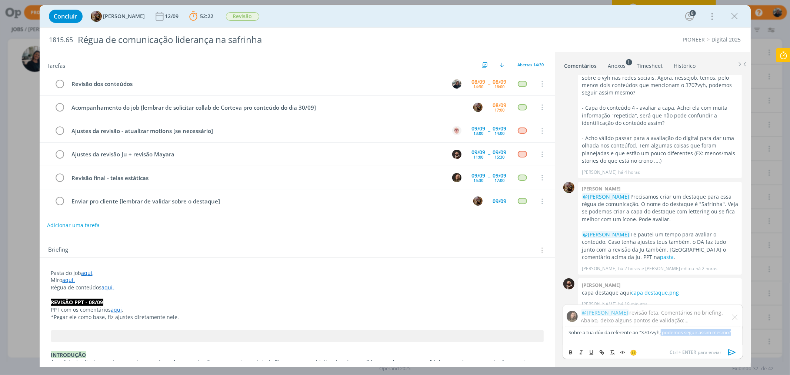
drag, startPoint x: 662, startPoint y: 332, endPoint x: 745, endPoint y: 331, distance: 82.2
click at [632, 286] on div "@[PERSON_NAME] revisão feta. Comentários no briefing. Abaixo, deixo alguns pont…" at bounding box center [653, 334] width 186 height 61
click at [629, 286] on span "[PERSON_NAME]" at bounding box center [624, 349] width 46 height 8
click at [632, 286] on p "Sobre a tua dúvida referente ao "P3707VYH", trago uma breve contextualização: ﻿…" at bounding box center [653, 336] width 168 height 14
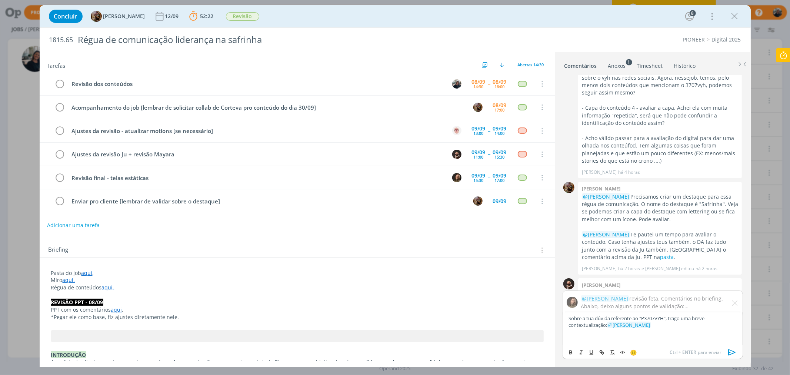
drag, startPoint x: 640, startPoint y: 326, endPoint x: 635, endPoint y: 325, distance: 5.7
click at [632, 286] on p "Sobre a tua dúvida referente ao "P3707VYH", trago uma breve contextualização: ﻿…" at bounding box center [653, 322] width 168 height 14
click at [603, 286] on p "dialog" at bounding box center [653, 338] width 168 height 7
click at [588, 286] on p "dialog" at bounding box center [653, 338] width 168 height 7
click at [583, 286] on p "dialog" at bounding box center [653, 338] width 168 height 7
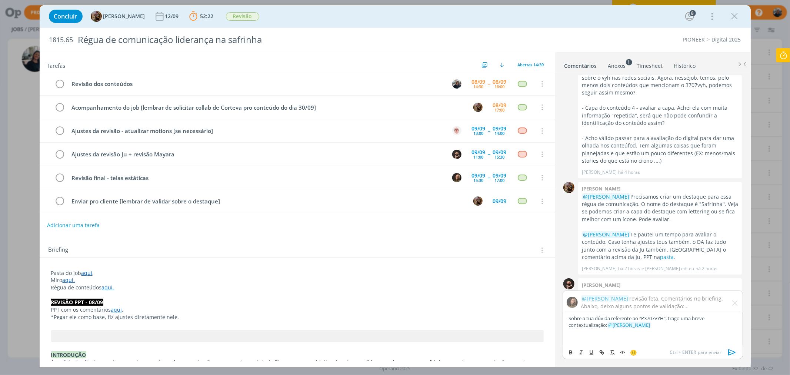
click at [581, 286] on p "dialog" at bounding box center [653, 332] width 168 height 7
click at [579, 286] on p "dialog" at bounding box center [653, 338] width 168 height 7
click at [580, 286] on p "dialog" at bounding box center [653, 338] width 168 height 7
click at [580, 286] on p "dialog" at bounding box center [653, 332] width 168 height 7
click at [632, 286] on p "Sobre a tua dúvida referente ao "P3707VYH", trago uma breve contextualização: ﻿…" at bounding box center [653, 322] width 168 height 14
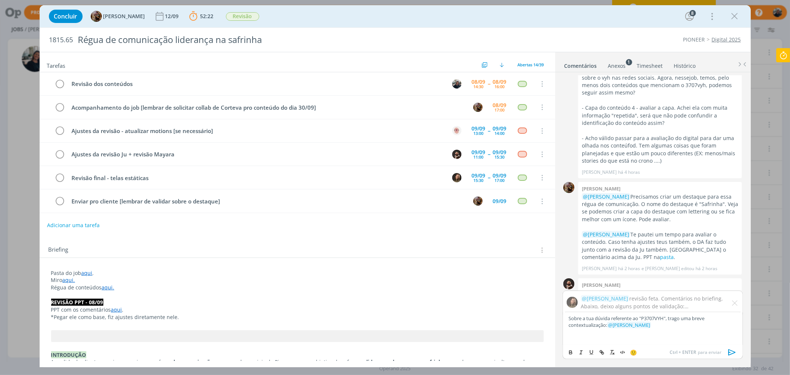
click at [616, 286] on p "dialog" at bounding box center [653, 338] width 168 height 7
click at [620, 286] on p "dialog" at bounding box center [653, 338] width 168 height 7
click at [619, 286] on p "dialog" at bounding box center [653, 338] width 168 height 7
click at [602, 286] on p "dialog" at bounding box center [653, 332] width 168 height 7
click at [599, 286] on p "dialog" at bounding box center [653, 338] width 168 height 7
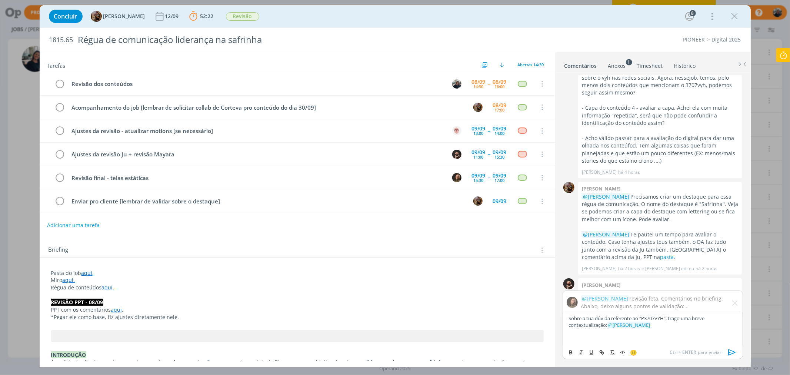
click at [632, 286] on p "Sobre a tua dúvida referente ao "P3707VYH", trago uma breve contextualização: ﻿…" at bounding box center [653, 322] width 168 height 14
drag, startPoint x: 642, startPoint y: 316, endPoint x: 655, endPoint y: 316, distance: 12.2
click at [632, 286] on div "@[PERSON_NAME] revisão feta. Comentários no briefing. Abaixo, deixo alguns pont…" at bounding box center [653, 327] width 186 height 75
drag, startPoint x: 642, startPoint y: 320, endPoint x: 664, endPoint y: 323, distance: 22.8
click at [632, 286] on p "Sobre a tua dúvida referente ao "P3707VYH", trago uma breve contextualização: ﻿…" at bounding box center [653, 322] width 168 height 14
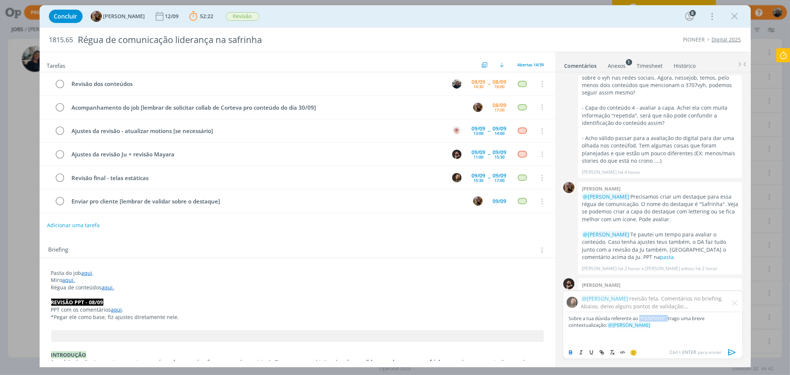
click at [572, 286] on icon "dialog" at bounding box center [571, 352] width 6 height 6
click at [589, 286] on div "Sobre a tua dúvida referente ao "P3707VYH", trago uma breve contextualização: ﻿…" at bounding box center [653, 328] width 180 height 33
click at [632, 286] on p "dialog" at bounding box center [653, 332] width 168 height 7
drag, startPoint x: 606, startPoint y: 334, endPoint x: 590, endPoint y: 341, distance: 16.9
click at [606, 286] on p "dialog" at bounding box center [653, 332] width 168 height 7
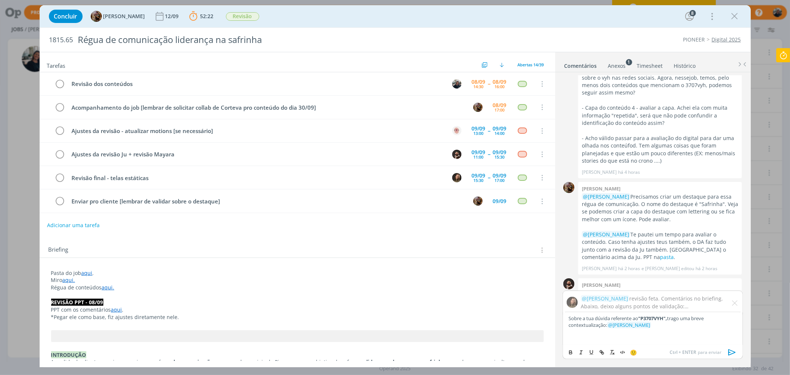
click at [590, 286] on p "dialog" at bounding box center [653, 338] width 168 height 7
drag, startPoint x: 581, startPoint y: 347, endPoint x: 462, endPoint y: 242, distance: 158.0
click at [462, 242] on div "Briefing Briefings Predefinidos Versões do Briefing Ver Briefing do Projeto" at bounding box center [298, 248] width 516 height 20
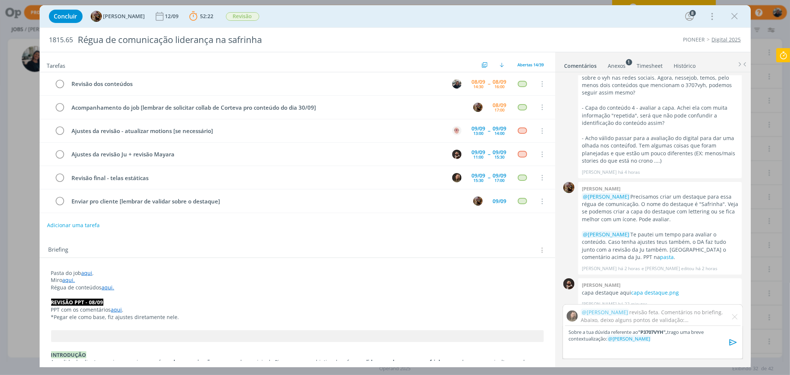
click at [616, 286] on p "dialog" at bounding box center [653, 345] width 168 height 7
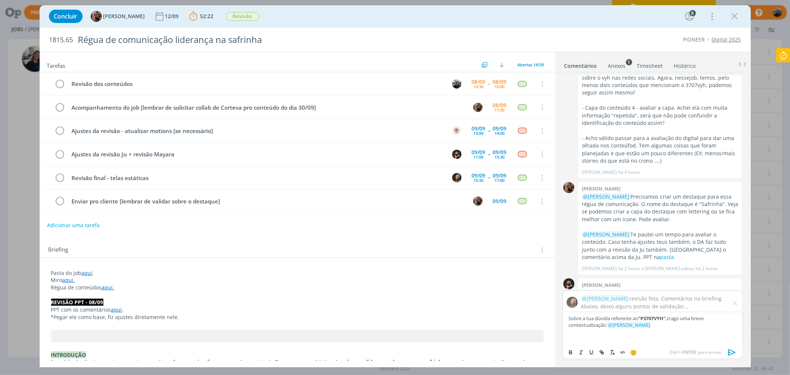
scroll to position [1108, 0]
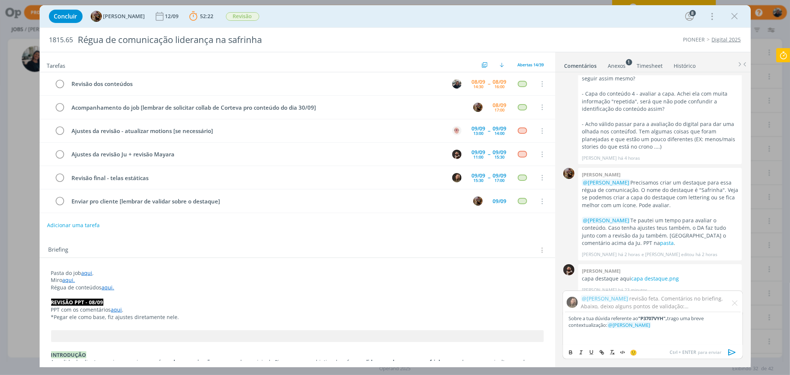
click at [583, 286] on p "dialog" at bounding box center [653, 338] width 168 height 7
click at [581, 286] on p "dialog" at bounding box center [653, 338] width 168 height 7
click at [570, 286] on p "dialog" at bounding box center [653, 332] width 168 height 7
click at [574, 286] on p "dialog" at bounding box center [653, 338] width 168 height 7
click at [574, 286] on p "dialog" at bounding box center [653, 332] width 168 height 7
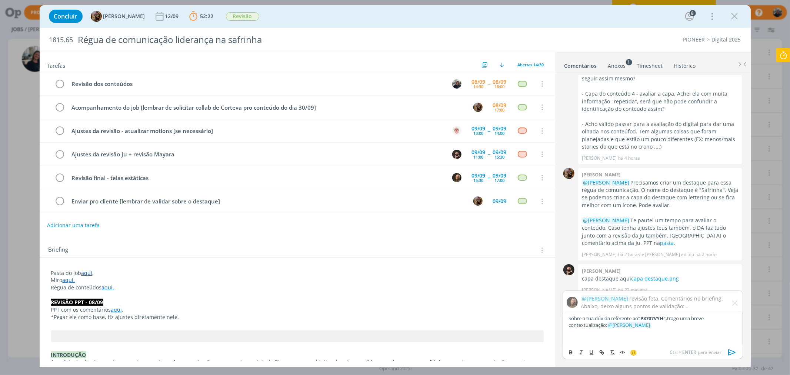
click at [594, 286] on p "dialog" at bounding box center [653, 338] width 168 height 7
click at [586, 286] on p "dialog" at bounding box center [653, 332] width 168 height 7
click at [579, 286] on p "dialog" at bounding box center [653, 332] width 168 height 7
click at [573, 286] on div "Sobre a tua dúvida referente ao "P3707VYH", trago uma breve contextualização: ﻿…" at bounding box center [653, 328] width 180 height 33
click at [576, 286] on p "dialog" at bounding box center [653, 338] width 168 height 7
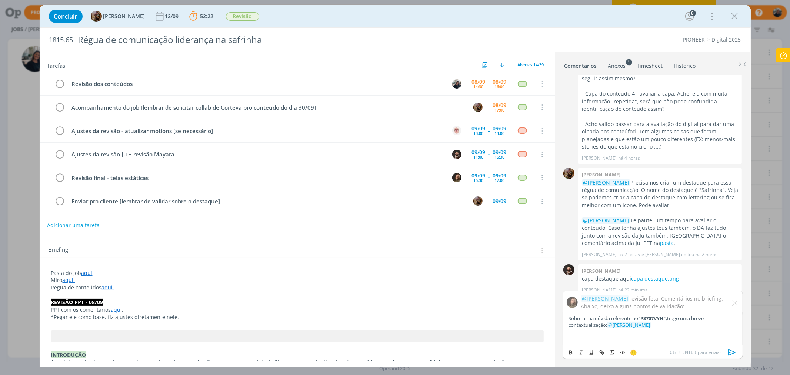
click at [573, 286] on p "dialog" at bounding box center [653, 332] width 168 height 7
click at [575, 286] on p "dialog" at bounding box center [653, 338] width 168 height 7
click at [573, 286] on p "dialog" at bounding box center [653, 332] width 168 height 7
click at [575, 286] on p "dialog" at bounding box center [653, 332] width 168 height 7
click at [632, 286] on p "dialog" at bounding box center [653, 332] width 168 height 7
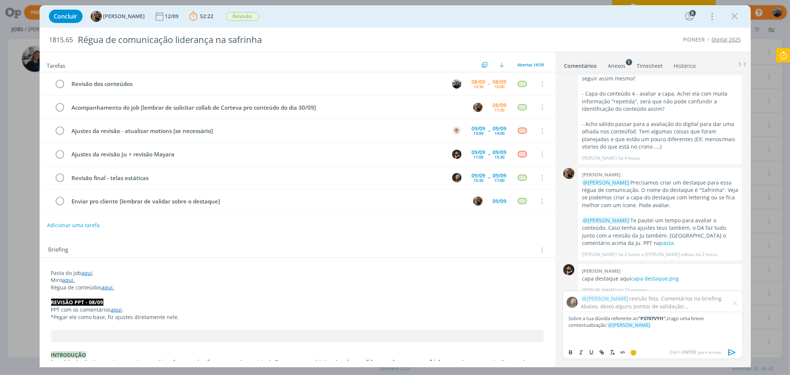
click at [632, 286] on p "Sobre a tua dúvida referente ao "P3707VYH", trago uma breve contextualização: ﻿…" at bounding box center [653, 322] width 168 height 14
drag, startPoint x: 597, startPoint y: 337, endPoint x: 362, endPoint y: 235, distance: 256.8
click at [362, 235] on div "Tarefas Usar Job de template Ordenar por: Prazo crescente Prazo decrescente Ord…" at bounding box center [298, 206] width 516 height 309
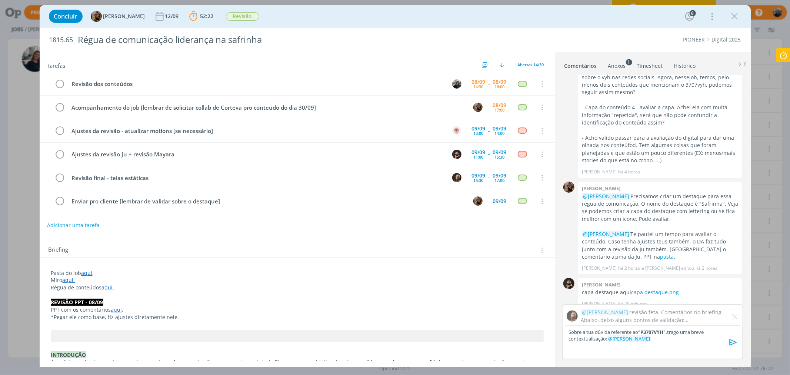
click at [626, 286] on p "Sobre a tua dúvida referente ao "P3707VYH", trago uma breve contextualização: ﻿…" at bounding box center [653, 336] width 168 height 14
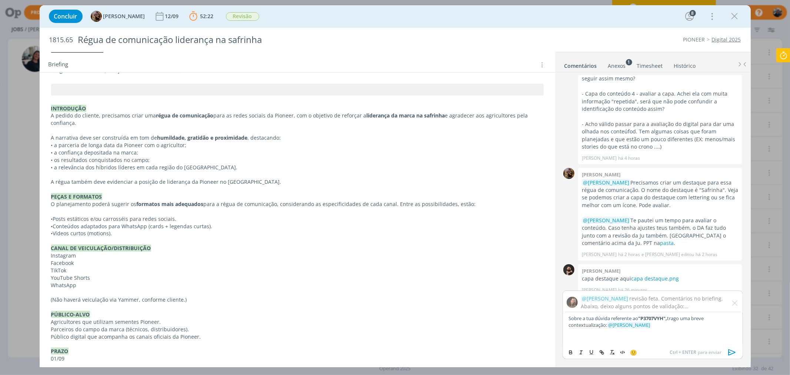
scroll to position [247, 0]
drag, startPoint x: 96, startPoint y: 156, endPoint x: 216, endPoint y: 361, distance: 237.3
click at [124, 154] on div "Pasta do job aqui . Miro aqui. Régua de conteúdos aqui. REVISÃO PPT - 08/09 PPT…" at bounding box center [298, 288] width 504 height 536
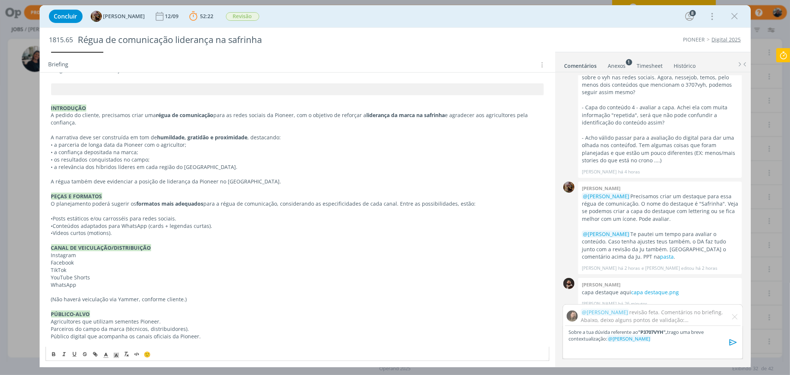
click at [69, 143] on p "• a parceria de longa data da Pioneer com o agricultor;" at bounding box center [297, 144] width 493 height 7
drag, startPoint x: 128, startPoint y: 136, endPoint x: 209, endPoint y: 149, distance: 81.8
click at [262, 141] on div "Pasta do job aqui . Miro aqui. Régua de conteúdos aqui. REVISÃO PPT - 08/09 PPT…" at bounding box center [298, 288] width 504 height 536
click at [96, 167] on p "• a relevância dos híbridos líderes em cada região do [GEOGRAPHIC_DATA]." at bounding box center [297, 166] width 493 height 7
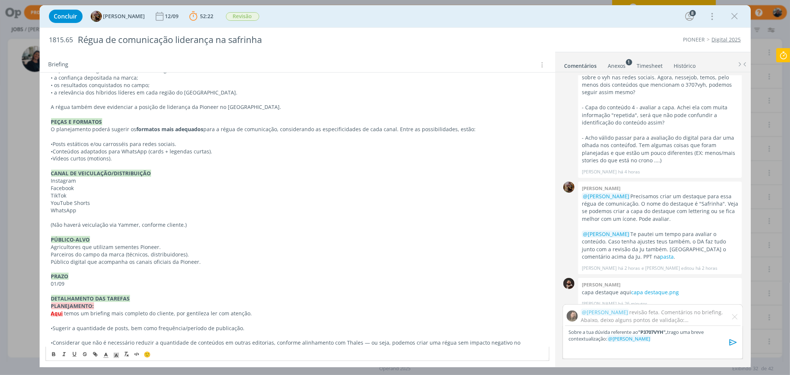
scroll to position [459, 0]
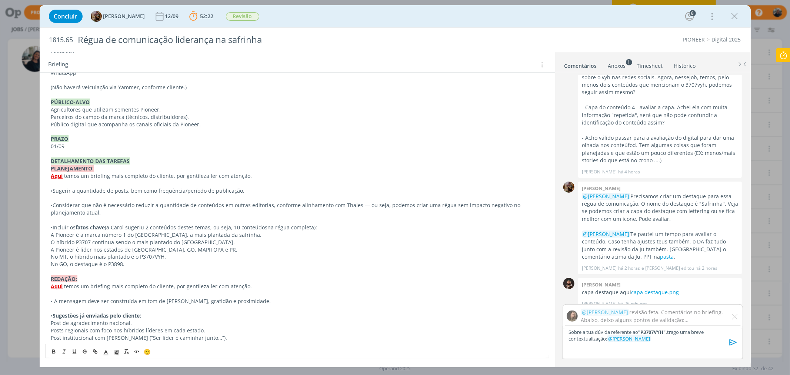
drag, startPoint x: 61, startPoint y: 324, endPoint x: 236, endPoint y: 340, distance: 176.3
click at [236, 286] on div "Pasta do job aqui . Miro aqui. Régua de conteúdos aqui. REVISÃO PPT - 08/09 PPT…" at bounding box center [298, 76] width 504 height 536
click at [54, 284] on strong "Aqui" at bounding box center [57, 286] width 12 height 7
click at [79, 286] on link "[URL][DOMAIN_NAME]" at bounding box center [99, 300] width 56 height 10
drag, startPoint x: 628, startPoint y: 283, endPoint x: 637, endPoint y: 21, distance: 262.4
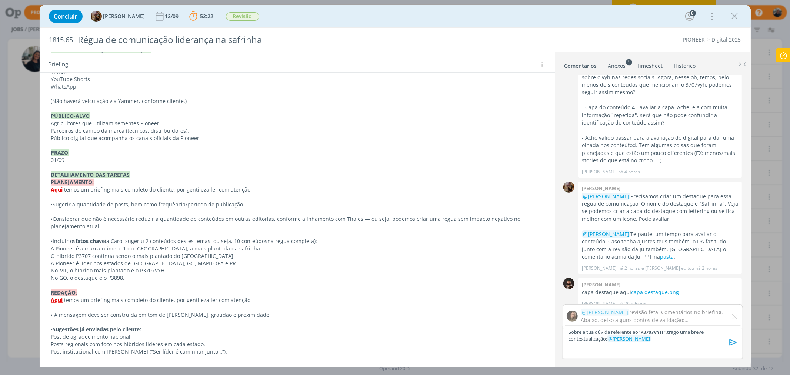
scroll to position [445, 0]
click at [632, 286] on p "dialog" at bounding box center [653, 345] width 168 height 7
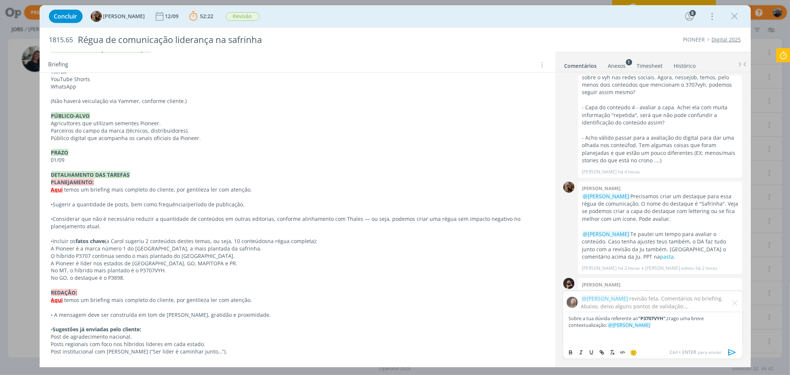
scroll to position [1108, 0]
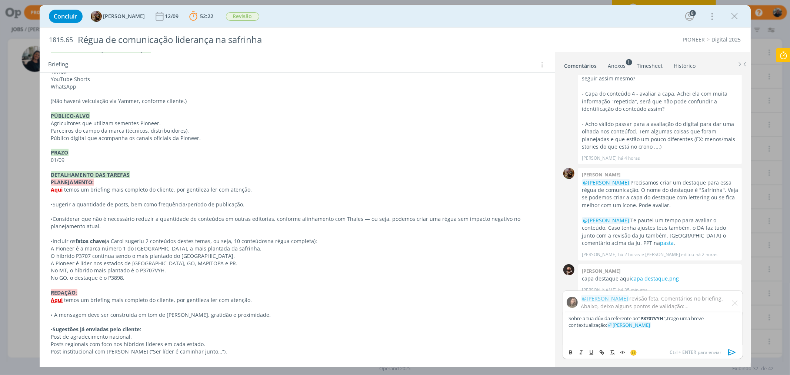
click at [632, 286] on p "dialog" at bounding box center [653, 332] width 168 height 7
click at [632, 286] on p "Sobre a tua dúvida referente ao "P3707VYH", trago uma breve contextualização: ﻿…" at bounding box center [653, 322] width 168 height 14
drag, startPoint x: 649, startPoint y: 325, endPoint x: 572, endPoint y: 321, distance: 77.5
click at [572, 286] on p "Sobre a tua dúvida referente ao "P3707VYH", trago uma breve contextualização: ﻿…" at bounding box center [653, 322] width 168 height 14
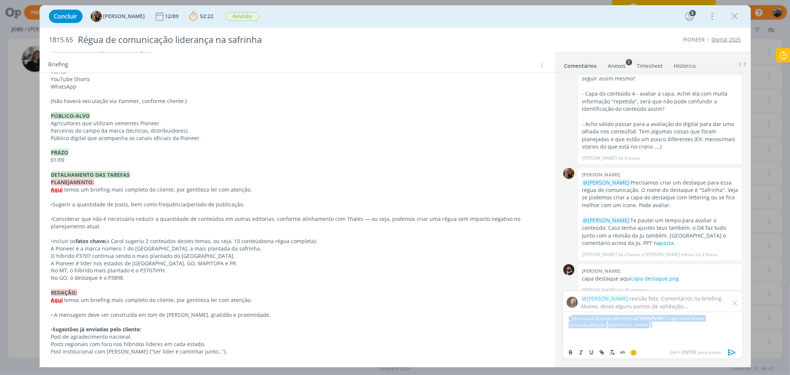
click at [632, 286] on img "dialog" at bounding box center [735, 303] width 6 height 6
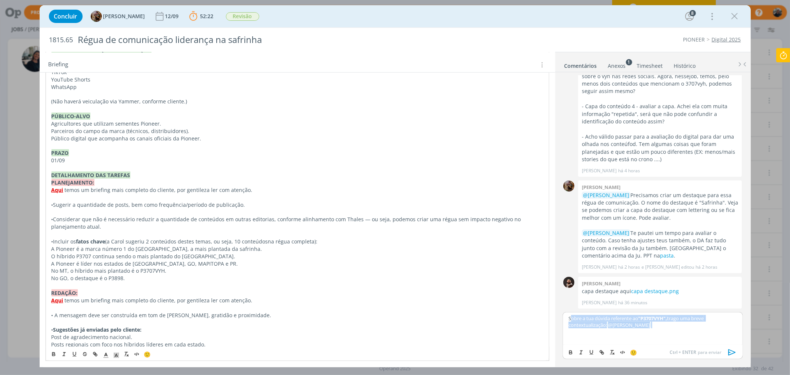
scroll to position [1088, 0]
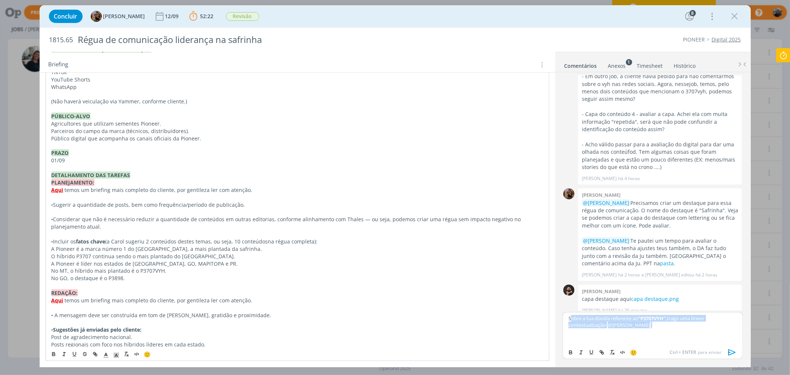
click at [632, 286] on strong ""P3707VYH"," at bounding box center [652, 318] width 29 height 7
click at [619, 286] on p "Sobre a tua dúvida referente ao "P3707VYH", trago uma breve contextualização: ﻿…" at bounding box center [653, 322] width 168 height 14
drag, startPoint x: 625, startPoint y: 330, endPoint x: 549, endPoint y: 313, distance: 77.1
click at [549, 286] on div "Tarefas Usar Job de template Ordenar por: Prazo crescente Prazo decrescente Ord…" at bounding box center [395, 209] width 711 height 315
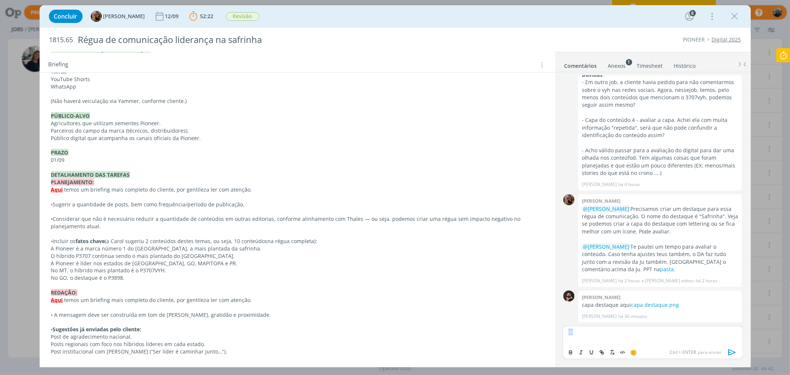
scroll to position [1074, 0]
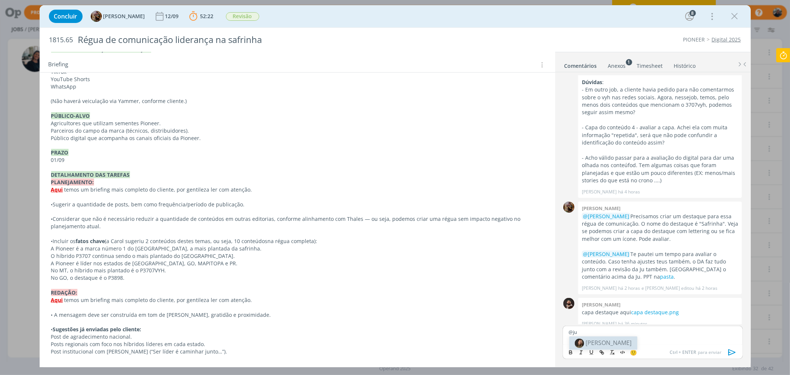
click at [593, 286] on span "[PERSON_NAME]" at bounding box center [609, 343] width 46 height 8
click at [620, 286] on span "[PERSON_NAME]" at bounding box center [640, 356] width 46 height 8
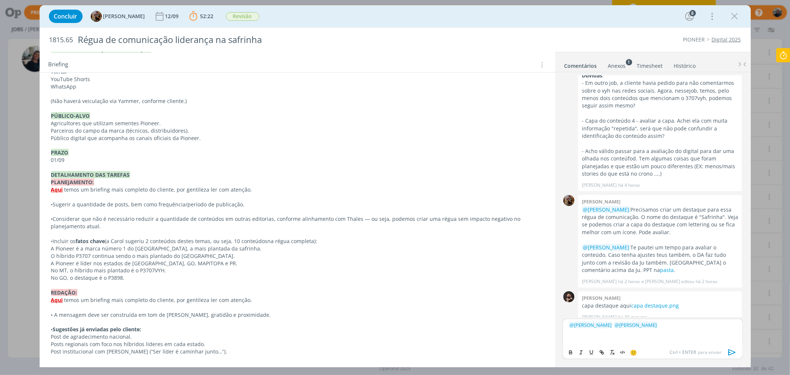
click at [600, 286] on p "dialog" at bounding box center [653, 338] width 168 height 7
click at [599, 286] on p "dialog" at bounding box center [653, 332] width 168 height 7
click at [596, 286] on p "dialog" at bounding box center [653, 332] width 168 height 7
click at [595, 286] on p "dialog" at bounding box center [653, 332] width 168 height 7
click at [591, 286] on p "dialog" at bounding box center [653, 332] width 168 height 7
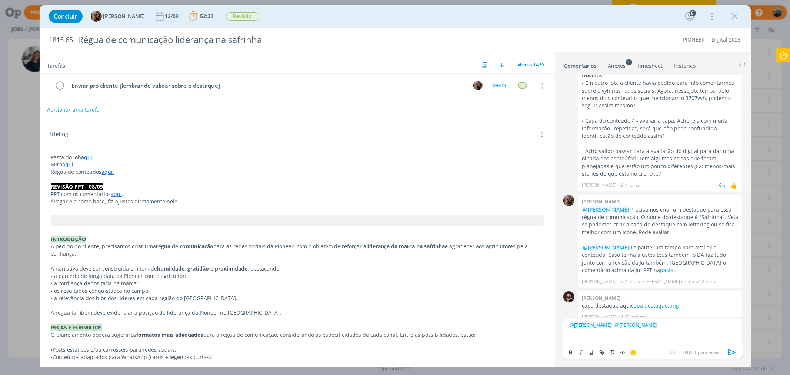
scroll to position [1040, 0]
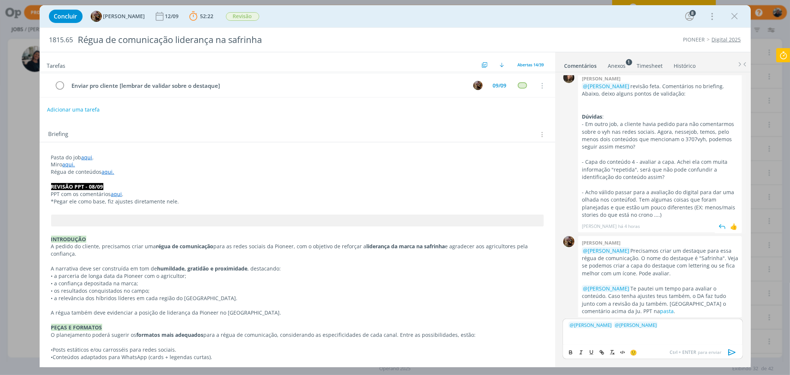
click at [587, 120] on p "- Em outro job, a cliente havia pedido para não comentarmos sobre o vyh nas red…" at bounding box center [660, 135] width 156 height 30
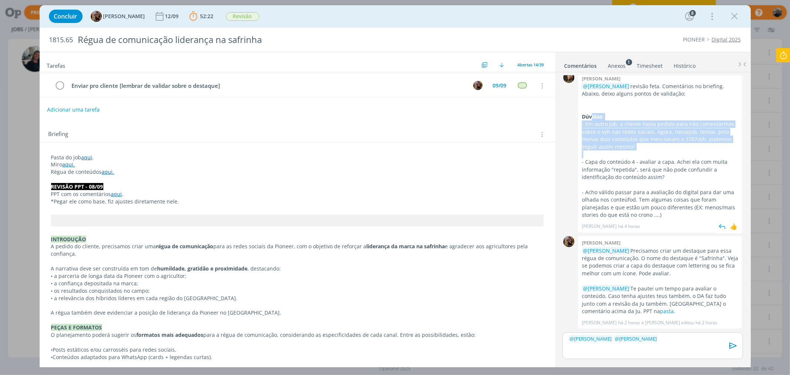
drag, startPoint x: 623, startPoint y: 114, endPoint x: 713, endPoint y: 142, distance: 94.1
click at [632, 142] on div "@[PERSON_NAME] revisão feta. Comentários no briefing. Abaixo, deixo alguns pont…" at bounding box center [660, 151] width 156 height 136
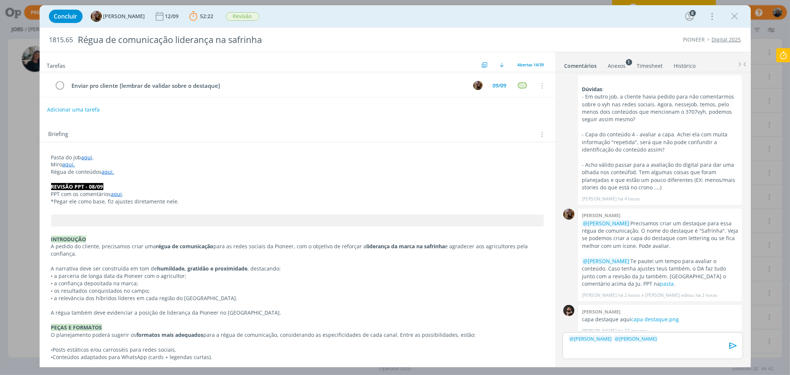
click at [632, 286] on p "﻿ @ [PERSON_NAME] ﻿ ﻿ @ [PERSON_NAME] ﻿" at bounding box center [653, 338] width 168 height 7
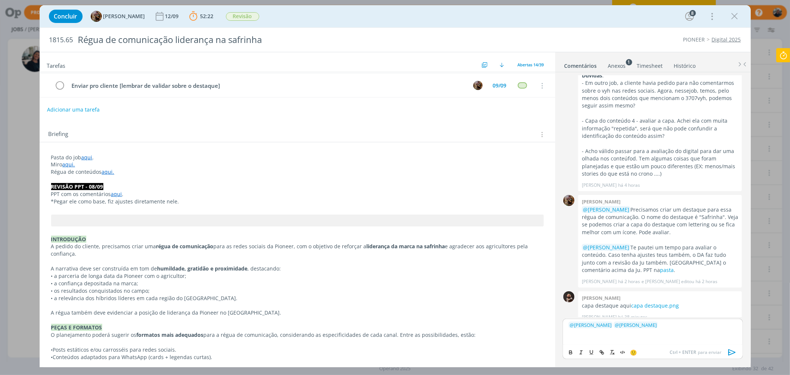
scroll to position [1080, 0]
click at [632, 286] on p "﻿ @ [PERSON_NAME] ﻿ ﻿ @ [PERSON_NAME] ﻿" at bounding box center [653, 325] width 168 height 7
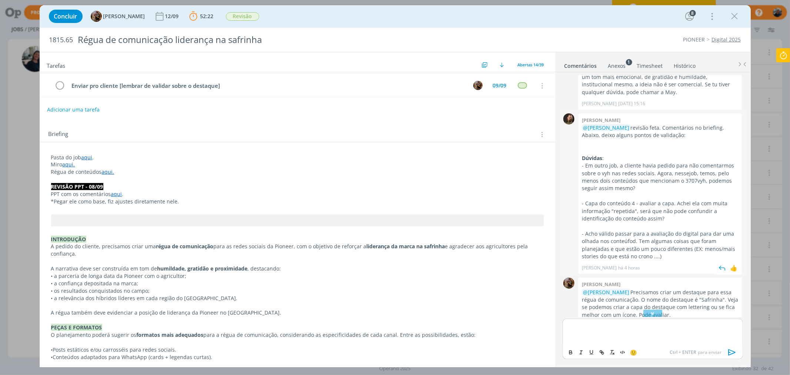
scroll to position [957, 0]
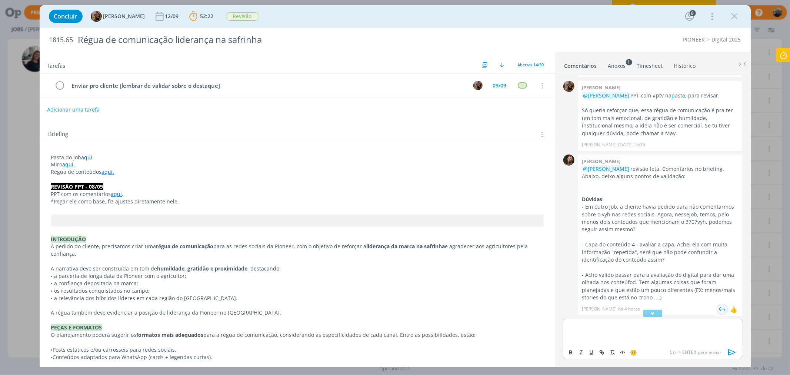
click at [632, 286] on img "dialog" at bounding box center [722, 309] width 11 height 11
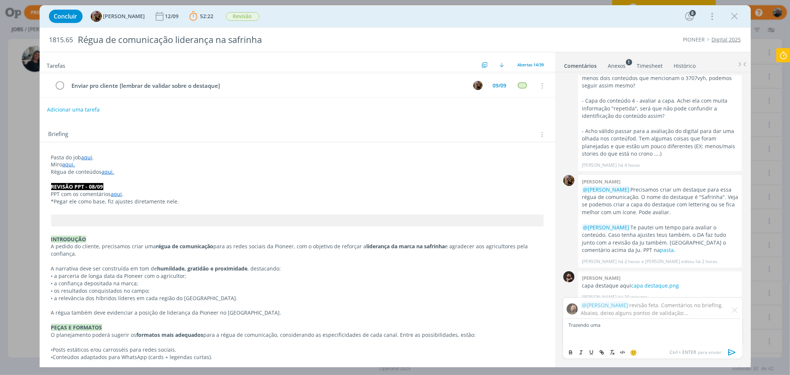
click at [616, 286] on p "Trazendo uma" at bounding box center [653, 325] width 168 height 7
click at [596, 286] on span "[PERSON_NAME]" at bounding box center [609, 336] width 46 height 8
drag, startPoint x: 623, startPoint y: 325, endPoint x: 664, endPoint y: 327, distance: 41.5
click at [632, 286] on p "﻿ @ [PERSON_NAME] ﻿ Trazendo uma" at bounding box center [653, 325] width 168 height 7
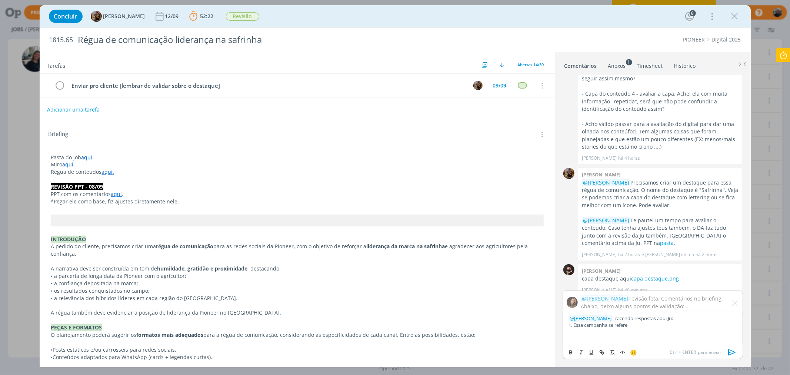
drag, startPoint x: 601, startPoint y: 316, endPoint x: 673, endPoint y: 317, distance: 72.6
click at [632, 286] on p "﻿ @ [PERSON_NAME] ﻿ Trazendo respostas aqui Ju:" at bounding box center [653, 318] width 168 height 7
click at [568, 286] on icon "dialog" at bounding box center [571, 352] width 6 height 6
click at [632, 286] on p "1. Essa campanha se refere" at bounding box center [653, 325] width 168 height 7
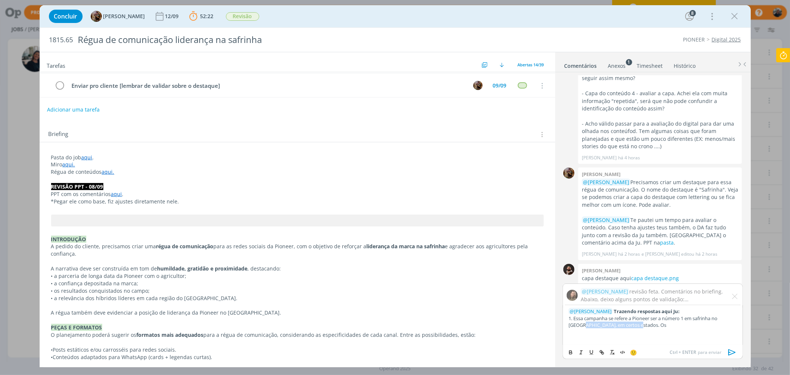
drag, startPoint x: 574, startPoint y: 326, endPoint x: 641, endPoint y: 328, distance: 67.1
click at [632, 286] on p "1. Essa campanha se refere a Pioneer ser a número 1 em safrinha no [GEOGRAPHIC_…" at bounding box center [653, 322] width 168 height 14
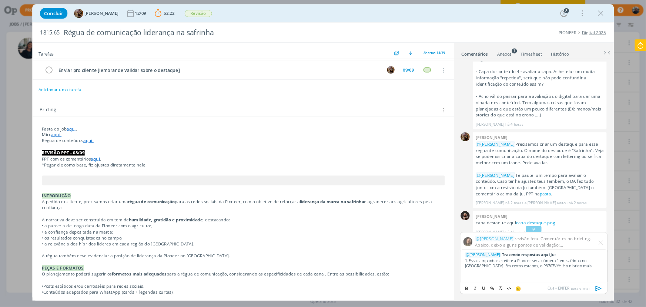
scroll to position [1115, 0]
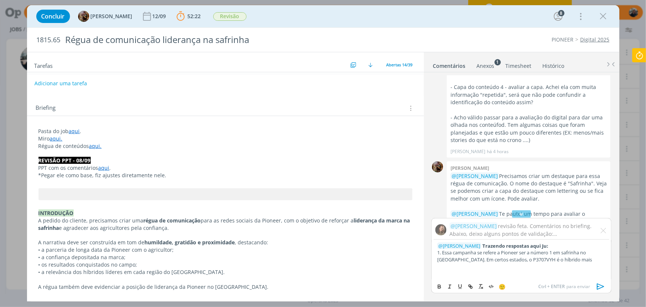
click at [558, 259] on p "1. Essa campanha se refere a Pioneer ser a número 1 em safrinha no [GEOGRAPHIC_…" at bounding box center [521, 256] width 168 height 14
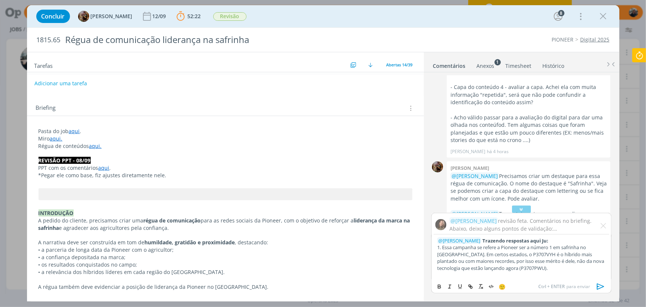
scroll to position [5, 0]
drag, startPoint x: 530, startPoint y: 263, endPoint x: 541, endPoint y: 259, distance: 11.6
click at [531, 263] on p "1. Essa campanha se refere a Pioneer ser a número 1 em safrinha no [GEOGRAPHIC_…" at bounding box center [521, 252] width 168 height 27
click at [573, 264] on p "1. Essa campanha se refere a Pioneer ser a número 1 em safrinha no [GEOGRAPHIC_…" at bounding box center [521, 252] width 168 height 27
click at [549, 271] on p "1. Essa campanha se refere a Pioneer ser a número 1 em safrinha no [GEOGRAPHIC_…" at bounding box center [521, 256] width 168 height 34
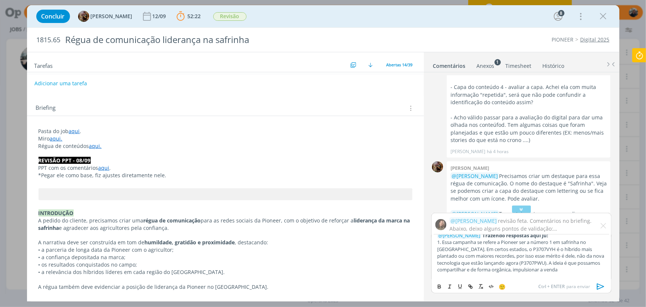
click at [549, 270] on p "1. Essa campanha se refere a Pioneer ser a número 1 em safrinha no [GEOGRAPHIC_…" at bounding box center [521, 256] width 168 height 34
drag, startPoint x: 491, startPoint y: 275, endPoint x: 532, endPoint y: 267, distance: 42.2
click at [532, 267] on p "A [PERSON_NAME] recebeu um comentário" at bounding box center [521, 268] width 168 height 7
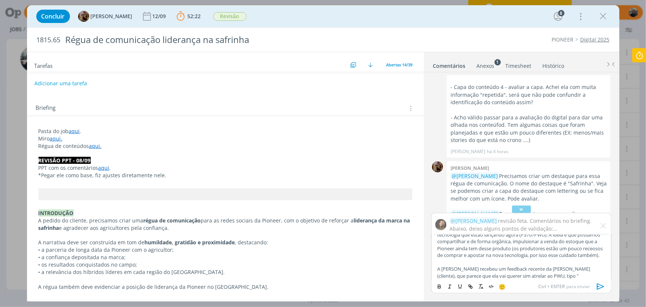
click at [543, 276] on p "A [PERSON_NAME] recebeu um feedback recente da [PERSON_NAME] (cliente), que par…" at bounding box center [521, 272] width 168 height 14
click at [537, 267] on p "A [PERSON_NAME] recebeu um feedback recente da [PERSON_NAME] (cliente), que par…" at bounding box center [521, 269] width 168 height 20
click at [551, 269] on p "A [PERSON_NAME] recebeu um feedback recente da [PERSON_NAME] (cliente), que par…" at bounding box center [521, 269] width 168 height 20
click at [541, 274] on p "A [PERSON_NAME] recebeu um feedback recente da [PERSON_NAME] (cliente), que par…" at bounding box center [521, 269] width 168 height 20
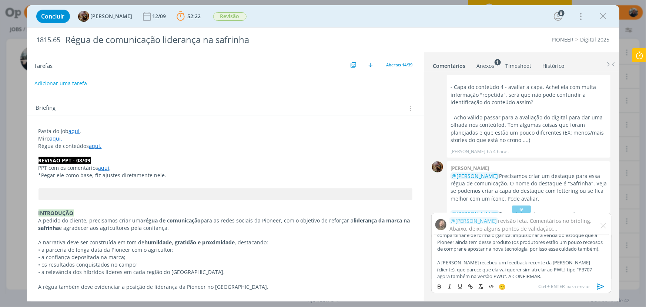
click at [463, 274] on p "A [PERSON_NAME] recebeu um feedback recente da [PERSON_NAME] (cliente), que par…" at bounding box center [521, 269] width 168 height 20
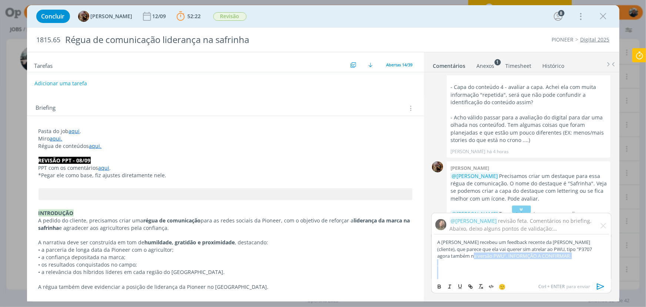
scroll to position [70, 0]
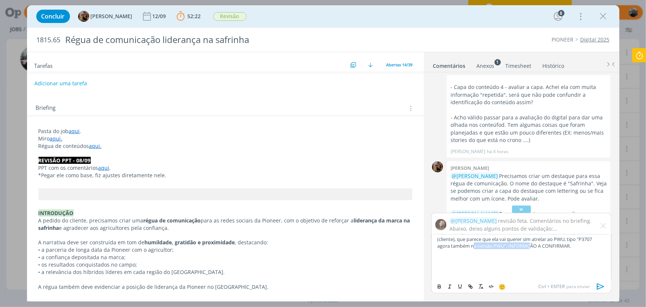
drag, startPoint x: 462, startPoint y: 275, endPoint x: 526, endPoint y: 250, distance: 69.3
click at [532, 247] on p "A [PERSON_NAME] recebeu um feedback recente da [PERSON_NAME] (cliente), que par…" at bounding box center [521, 239] width 168 height 20
click at [441, 285] on icon "dialog" at bounding box center [440, 286] width 6 height 6
click at [458, 286] on icon "dialog" at bounding box center [460, 286] width 6 height 6
click at [536, 246] on p "A [PERSON_NAME] recebeu um feedback recente da [PERSON_NAME] (cliente), que par…" at bounding box center [521, 239] width 168 height 20
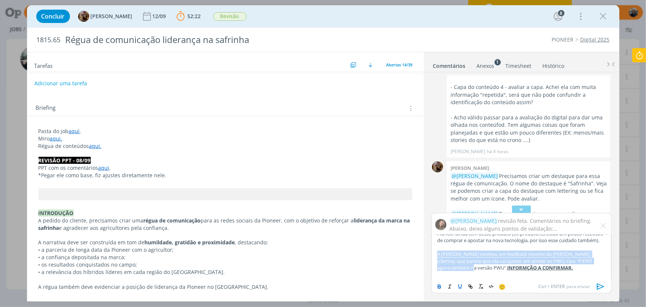
scroll to position [36, 0]
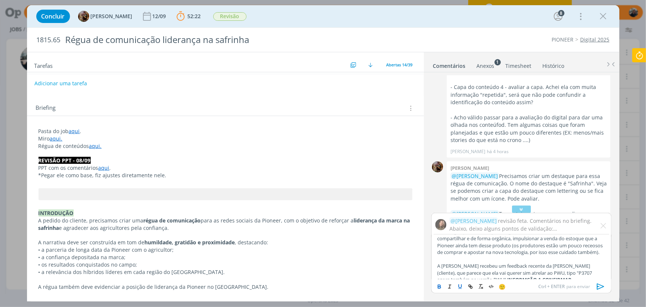
click at [529, 275] on p "A [PERSON_NAME] recebeu um feedback recente da [PERSON_NAME] (cliente), que par…" at bounding box center [521, 272] width 168 height 20
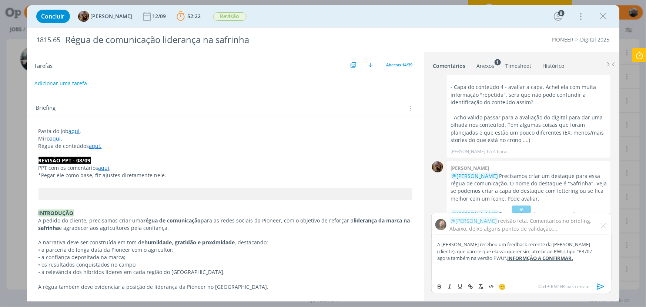
scroll to position [70, 0]
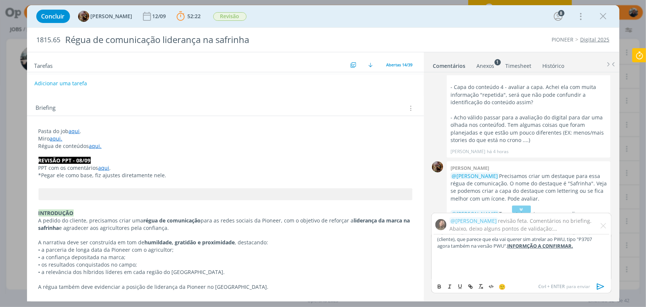
click at [541, 249] on p "dialog" at bounding box center [521, 252] width 168 height 7
click at [541, 246] on p "A [PERSON_NAME] recebeu um feedback recente da [PERSON_NAME] (cliente), que par…" at bounding box center [521, 239] width 168 height 20
click at [454, 257] on p "﻿" at bounding box center [521, 259] width 168 height 7
drag, startPoint x: 451, startPoint y: 257, endPoint x: 436, endPoint y: 259, distance: 15.7
click at [435, 259] on div "﻿ @ [PERSON_NAME] ﻿ Trazendo respostas aqui Ju: 1. Essa campanha se refere a Pi…" at bounding box center [522, 256] width 180 height 44
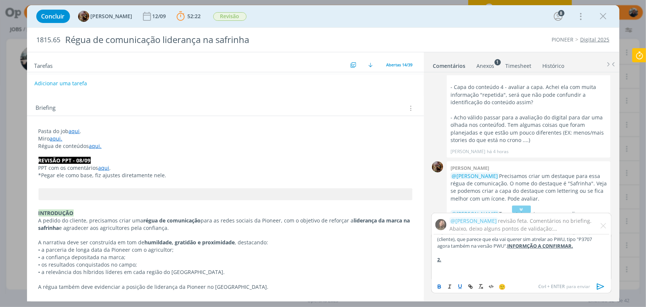
click at [460, 285] on icon "dialog" at bounding box center [460, 286] width 6 height 6
click at [439, 286] on icon "dialog" at bounding box center [440, 286] width 3 height 1
click at [450, 259] on p "2." at bounding box center [521, 259] width 168 height 7
click at [446, 277] on p "dialog" at bounding box center [521, 279] width 168 height 7
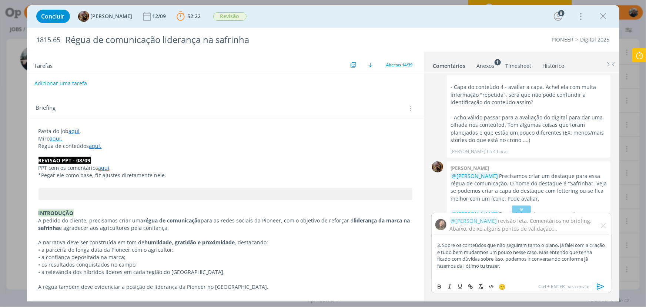
scroll to position [111, 0]
click at [514, 260] on p "3. Sobre os conteúdos que não seguiram tanto o plano, já falei com a criação e …" at bounding box center [521, 249] width 168 height 27
click at [520, 273] on p "Qualquer dúvida, me questiona." at bounding box center [521, 273] width 168 height 7
click at [603, 285] on icon "dialog" at bounding box center [601, 286] width 11 height 11
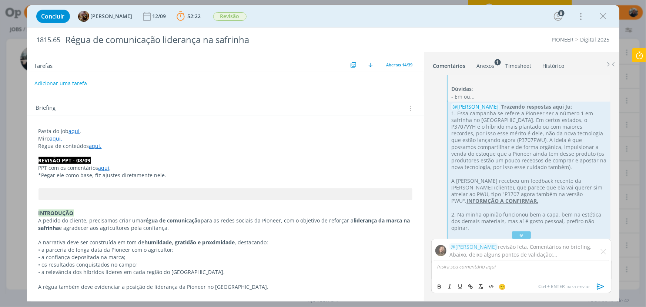
scroll to position [1297, 0]
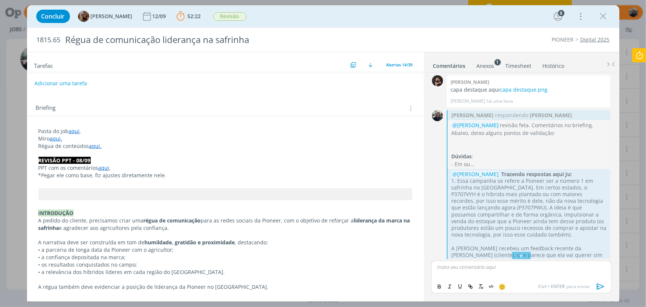
click at [61, 152] on p "dialog" at bounding box center [226, 152] width 374 height 7
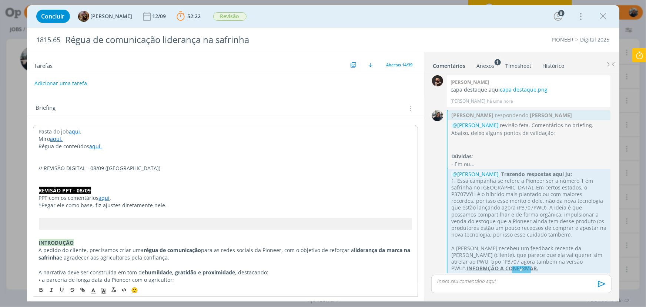
click at [63, 164] on p "// REVISÂO DIGITAL - 08/09 ([GEOGRAPHIC_DATA])" at bounding box center [225, 167] width 373 height 7
click at [64, 164] on p "// REVISÂO DIGITAL - 08/09 ([GEOGRAPHIC_DATA])" at bounding box center [225, 167] width 373 height 7
click at [42, 286] on icon "dialog" at bounding box center [41, 290] width 6 height 6
click at [102, 286] on span "dialog" at bounding box center [104, 289] width 10 height 9
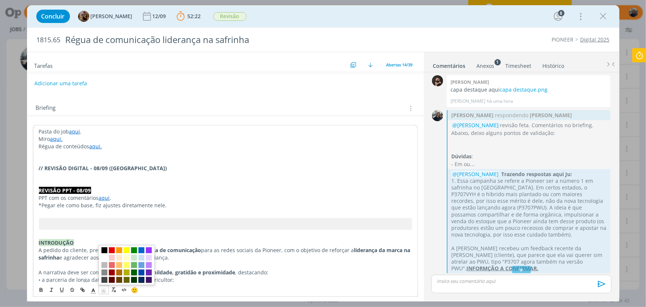
click at [140, 279] on span "dialog" at bounding box center [142, 280] width 6 height 6
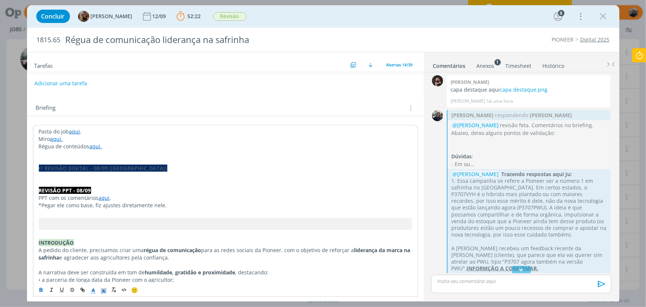
click at [97, 286] on span "dialog" at bounding box center [93, 289] width 10 height 9
click at [94, 248] on span "dialog" at bounding box center [94, 250] width 6 height 6
click at [117, 185] on p "dialog" at bounding box center [225, 182] width 373 height 7
drag, startPoint x: 134, startPoint y: 169, endPoint x: 24, endPoint y: 163, distance: 110.2
click at [24, 163] on div "Concluir [PERSON_NAME] 12/09 52:22 Parar Apontar Data * [DATE] Horas * 00:00 Ta…" at bounding box center [323, 153] width 646 height 307
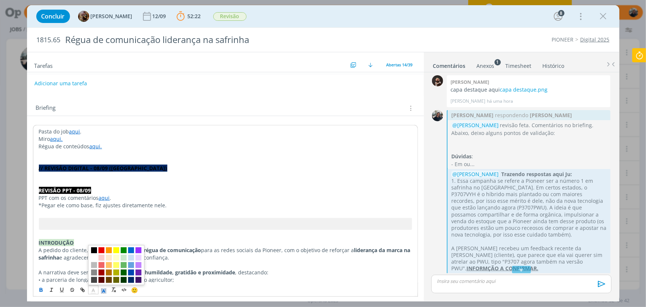
click at [96, 286] on span "dialog" at bounding box center [93, 289] width 10 height 9
click at [93, 254] on span "dialog" at bounding box center [94, 257] width 6 height 6
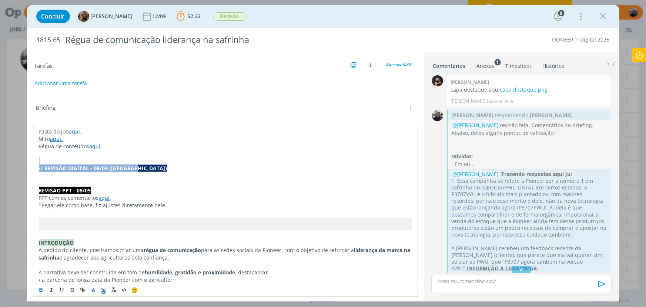
click at [147, 170] on p "// REVISÂO DIGITAL - 08/09 ([GEOGRAPHIC_DATA])" at bounding box center [225, 167] width 373 height 7
click at [145, 170] on p "// REVISÂO DIGITAL - 08/09 ([GEOGRAPHIC_DATA])" at bounding box center [225, 167] width 373 height 7
click at [143, 168] on p "// REVISÂO DIGITAL - 08/09 ([GEOGRAPHIC_DATA])" at bounding box center [225, 167] width 373 height 7
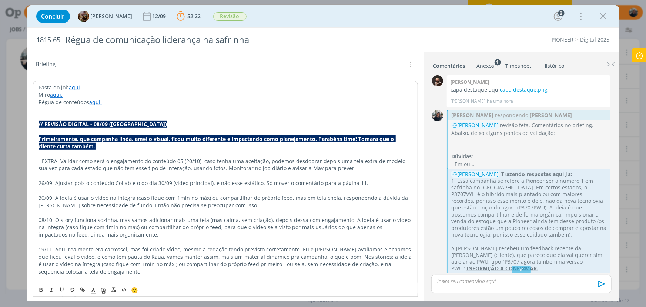
scroll to position [140, 0]
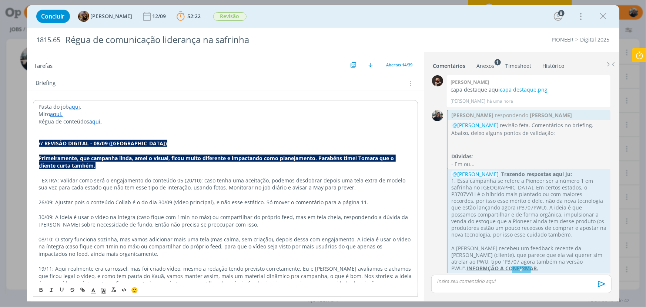
click at [62, 175] on p "dialog" at bounding box center [225, 172] width 373 height 7
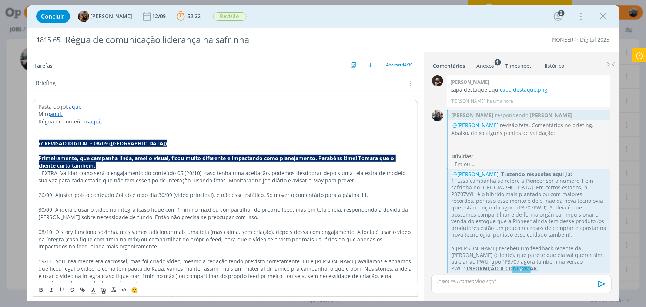
drag, startPoint x: 91, startPoint y: 167, endPoint x: 33, endPoint y: 156, distance: 58.7
click at [105, 286] on icon "dialog" at bounding box center [103, 290] width 7 height 7
click at [105, 254] on span "dialog" at bounding box center [104, 257] width 6 height 6
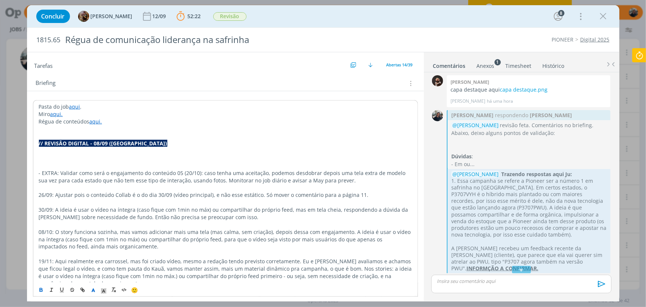
click at [92, 286] on icon "dialog" at bounding box center [93, 290] width 7 height 7
click at [129, 279] on span "dialog" at bounding box center [131, 280] width 6 height 6
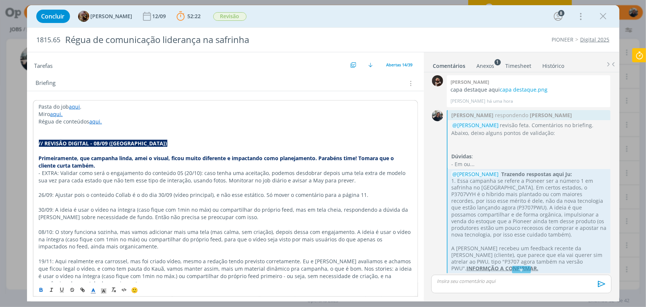
click at [155, 142] on p "// REVISÂO DIGITAL - 08/09 ([GEOGRAPHIC_DATA])" at bounding box center [225, 143] width 373 height 7
click at [150, 148] on p "dialog" at bounding box center [225, 150] width 373 height 7
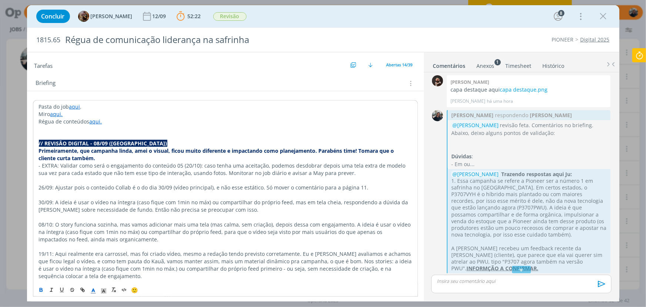
click at [161, 157] on p "Primeiramente, que campanha linda, amei o visual, ficou muito diferente e impac…" at bounding box center [225, 154] width 373 height 15
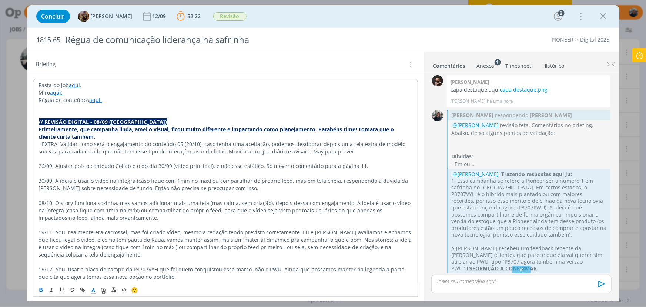
scroll to position [174, 0]
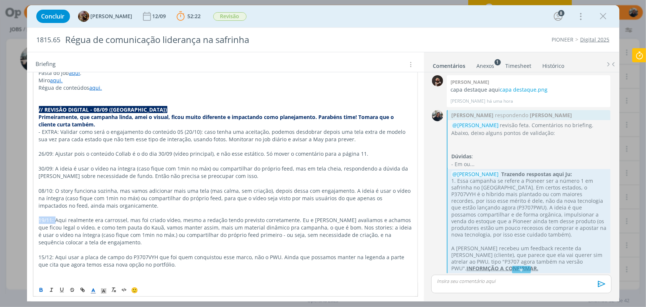
drag, startPoint x: 56, startPoint y: 218, endPoint x: 39, endPoint y: 220, distance: 16.5
click at [39, 220] on p "19/11: Aqui realmente era carrossel, mas foi criado vídeo, mesmo a redação tend…" at bounding box center [225, 231] width 373 height 30
click at [40, 286] on icon "dialog" at bounding box center [41, 290] width 6 height 6
drag, startPoint x: 53, startPoint y: 256, endPoint x: 33, endPoint y: 254, distance: 19.7
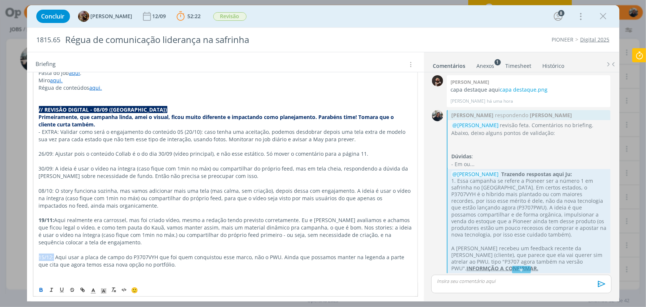
drag, startPoint x: 39, startPoint y: 287, endPoint x: 48, endPoint y: 261, distance: 27.9
click at [39, 286] on icon "dialog" at bounding box center [41, 290] width 6 height 6
drag, startPoint x: 54, startPoint y: 191, endPoint x: 39, endPoint y: 190, distance: 15.3
click at [39, 190] on p "08/10: O story funciona sozinha, mas vamos adicionar mais uma tela (mas calma, …" at bounding box center [225, 198] width 373 height 22
click at [40, 286] on icon "dialog" at bounding box center [41, 290] width 6 height 6
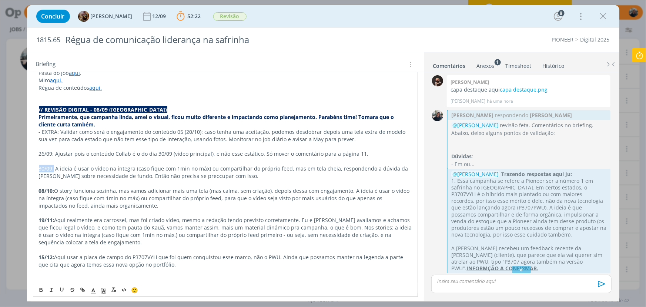
drag, startPoint x: 53, startPoint y: 166, endPoint x: 50, endPoint y: 257, distance: 91.9
drag, startPoint x: 39, startPoint y: 291, endPoint x: 60, endPoint y: 261, distance: 36.6
click at [38, 286] on icon "dialog" at bounding box center [41, 290] width 6 height 6
drag, startPoint x: 53, startPoint y: 150, endPoint x: 33, endPoint y: 151, distance: 20.0
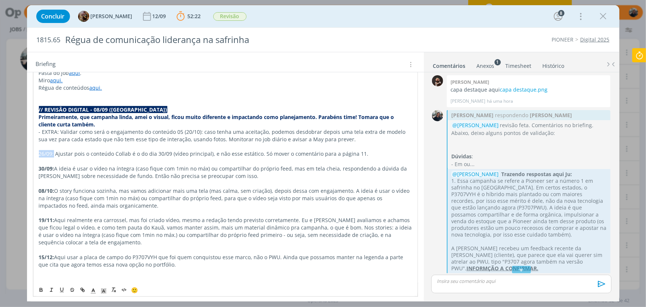
click at [39, 282] on div "🙂" at bounding box center [225, 289] width 384 height 14
click at [40, 286] on button "dialog" at bounding box center [41, 289] width 10 height 9
drag, startPoint x: 56, startPoint y: 130, endPoint x: 40, endPoint y: 130, distance: 16.7
click at [40, 130] on p "- EXTRA: Validar como será o engajamento do conteúdo 05 (20/10): caso tenha uma…" at bounding box center [225, 135] width 373 height 15
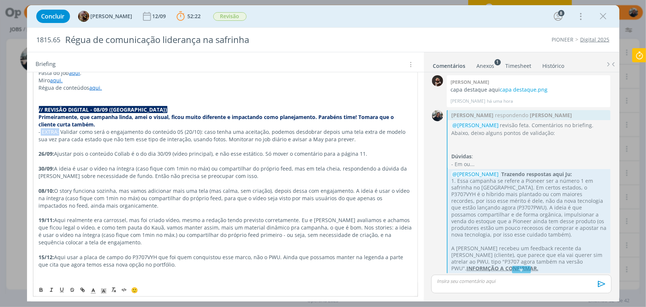
drag, startPoint x: 58, startPoint y: 130, endPoint x: 40, endPoint y: 132, distance: 18.3
click at [40, 132] on p "- EXTRA: Validar como será o engajamento do conteúdo 05 (20/10): caso tenha uma…" at bounding box center [225, 135] width 373 height 15
drag, startPoint x: 39, startPoint y: 134, endPoint x: 60, endPoint y: 133, distance: 21.9
click at [60, 133] on p "- EXTRA: Validar como será o engajamento do conteúdo 05 (20/10): caso tenha uma…" at bounding box center [225, 135] width 373 height 15
click at [40, 286] on icon "dialog" at bounding box center [41, 290] width 3 height 1
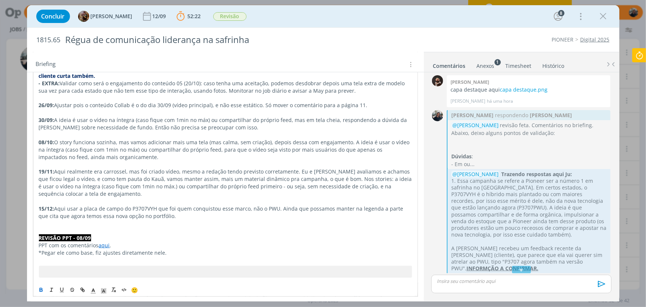
scroll to position [207, 0]
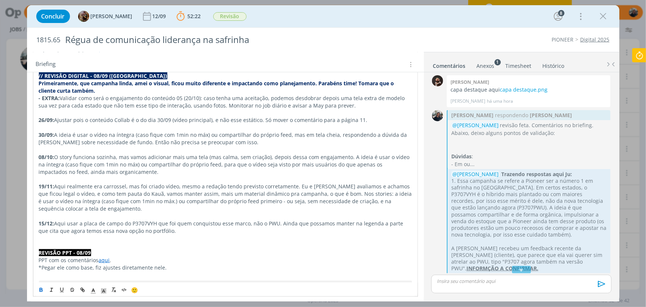
click at [62, 238] on p "dialog" at bounding box center [225, 237] width 373 height 7
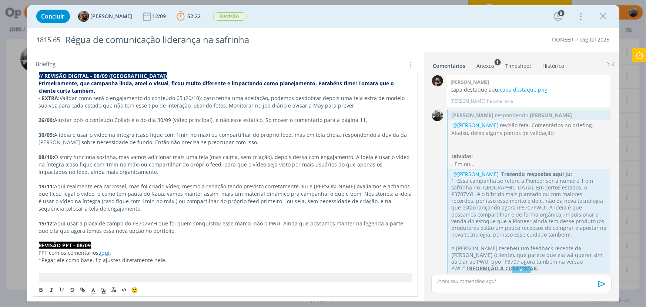
click at [142, 233] on p "15/12: Aqui usar a placa de campo do P3707VYH que foi quem conquistou esse marc…" at bounding box center [225, 227] width 373 height 15
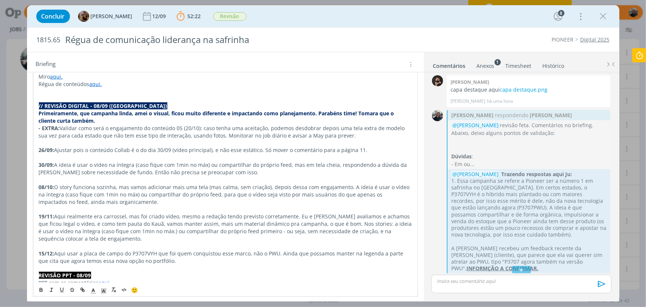
scroll to position [140, 0]
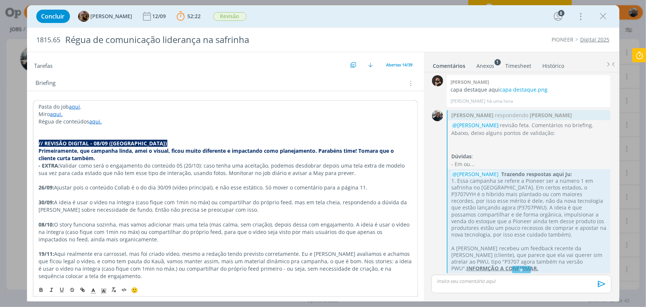
click at [206, 78] on div "Briefing Briefings Predefinidos Versões do Briefing Ver Briefing do Projeto" at bounding box center [225, 81] width 397 height 20
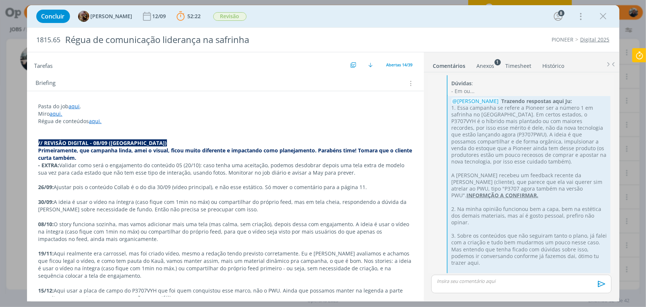
scroll to position [1377, 0]
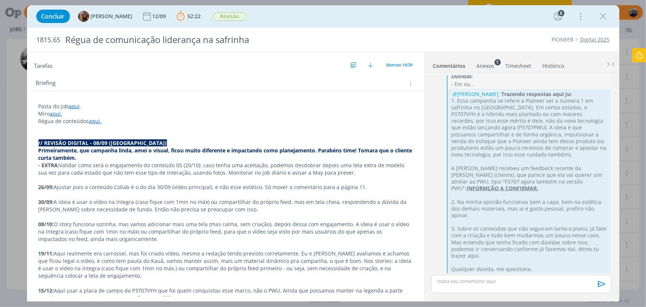
click at [277, 126] on p "dialog" at bounding box center [226, 127] width 374 height 7
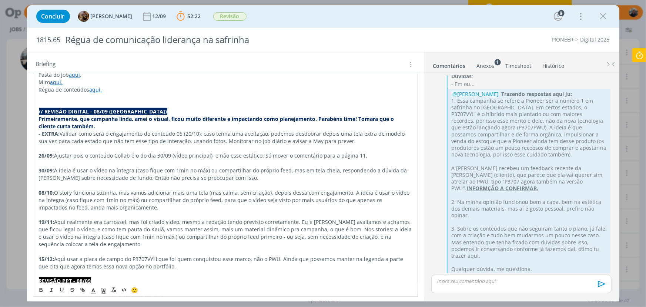
scroll to position [140, 0]
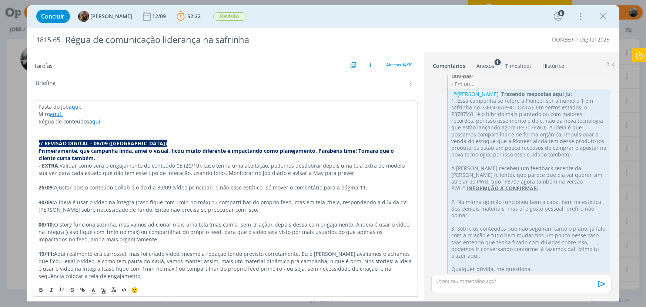
click at [224, 75] on div "Briefing Briefings Predefinidos Versões do Briefing Ver Briefing do Projeto" at bounding box center [225, 81] width 397 height 20
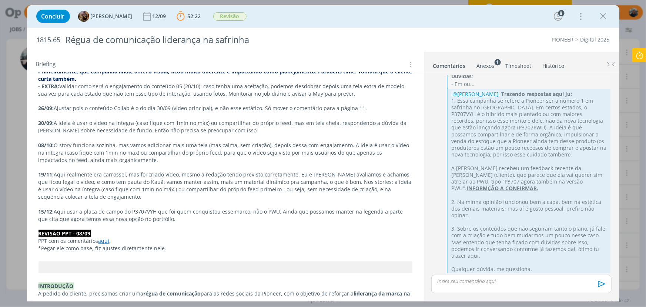
scroll to position [207, 0]
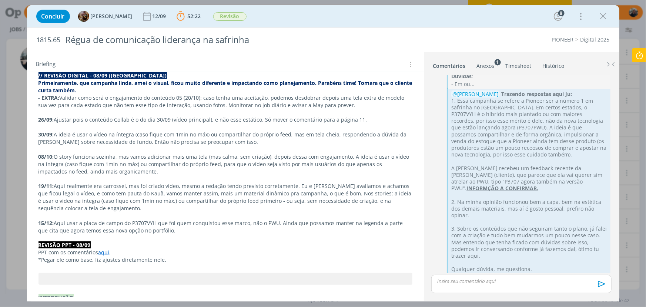
drag, startPoint x: 340, startPoint y: 104, endPoint x: 35, endPoint y: 96, distance: 305.0
click at [362, 106] on p "- EXTRA: Validar como será o engajamento do conteúdo 05 (20/10): caso tenha uma…" at bounding box center [225, 101] width 373 height 15
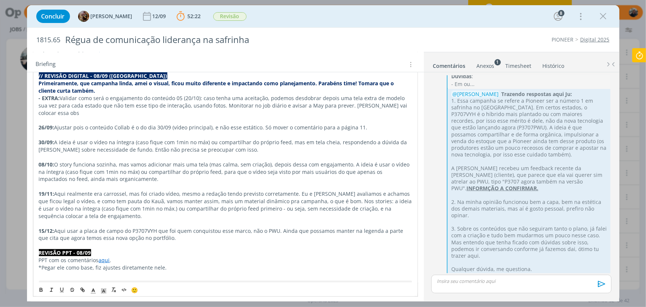
click at [338, 104] on p "- EXTRA: Validar como será o engajamento do conteúdo 05 (20/10): caso tenha uma…" at bounding box center [225, 105] width 373 height 22
click at [39, 113] on p "- EXTRA: Validar como será o engajamento do conteúdo 05 (20/10): caso tenha uma…" at bounding box center [225, 105] width 373 height 22
click at [120, 109] on p "- EXTRA: Validar como será o engajamento do conteúdo 05 (20/10): caso tenha uma…" at bounding box center [225, 105] width 373 height 22
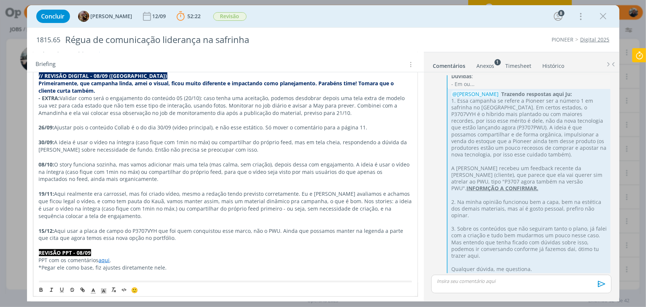
drag, startPoint x: 318, startPoint y: 112, endPoint x: 337, endPoint y: 105, distance: 20.3
click at [336, 104] on p "- EXTRA: Validar como será o engajamento do conteúdo 05 (20/10): caso tenha uma…" at bounding box center [225, 105] width 373 height 22
drag, startPoint x: 50, startPoint y: 291, endPoint x: 44, endPoint y: 292, distance: 6.4
click at [50, 286] on icon "dialog" at bounding box center [52, 290] width 6 height 6
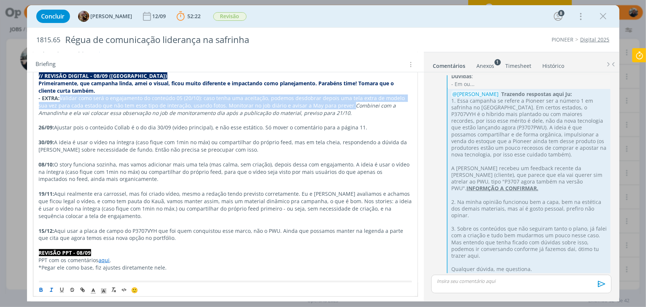
click at [41, 286] on icon "dialog" at bounding box center [41, 290] width 3 height 1
click at [62, 286] on icon "dialog" at bounding box center [62, 290] width 6 height 6
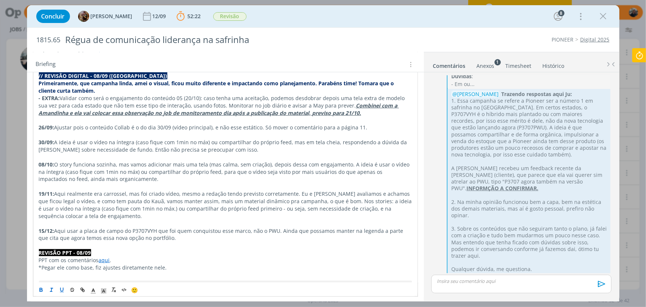
click at [266, 194] on p "19/11: Aqui realmente era carrossel, mas foi criado vídeo, mesmo a redação tend…" at bounding box center [225, 205] width 373 height 30
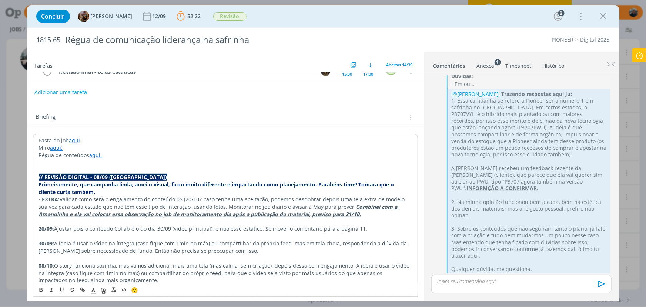
click at [283, 109] on div "Briefing Briefings Predefinidos Versões do Briefing Ver Briefing do Projeto" at bounding box center [225, 115] width 397 height 20
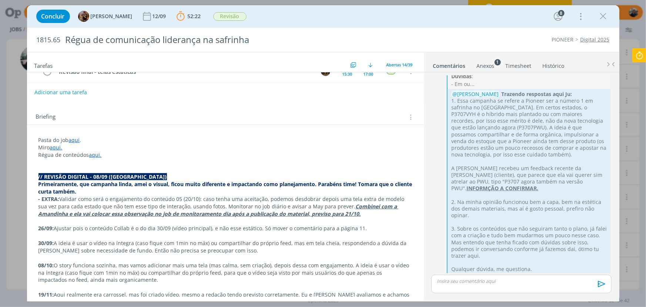
click at [632, 52] on icon at bounding box center [639, 55] width 13 height 14
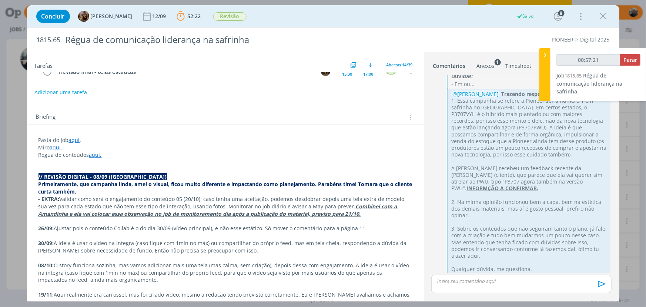
click at [630, 52] on div "00:57:21 Parar Job 1815.65 Régua de comunicação liderança na safrinha" at bounding box center [599, 74] width 96 height 53
click at [632, 60] on span "Parar" at bounding box center [631, 59] width 14 height 7
type input "00:58:00"
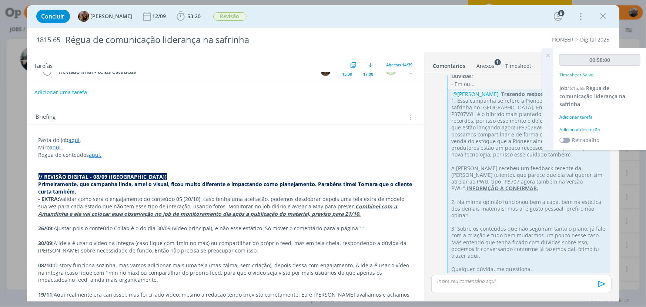
click at [593, 129] on div "Adicionar descrição" at bounding box center [600, 129] width 81 height 7
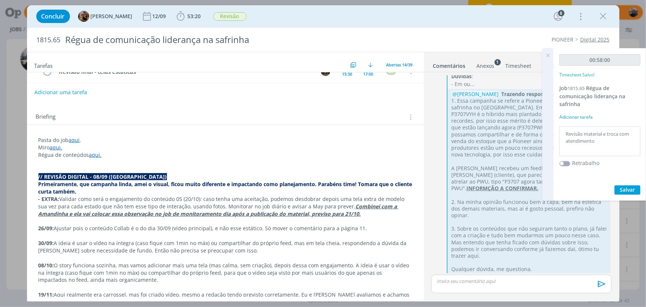
type textarea "Revisão material e troca com atendimento"
click at [632, 190] on button "Salvar" at bounding box center [628, 189] width 26 height 9
click at [547, 53] on icon at bounding box center [548, 55] width 13 height 14
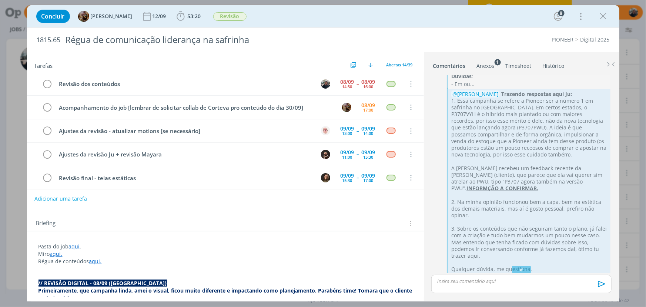
scroll to position [1242, 0]
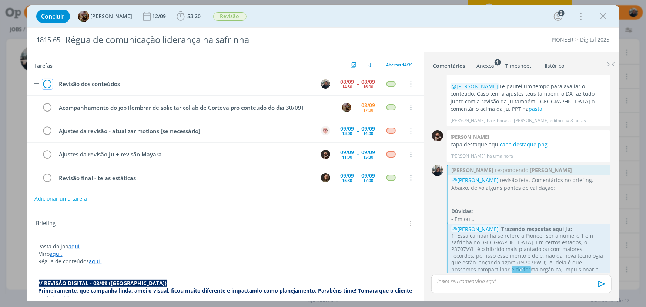
click at [47, 81] on icon "dialog" at bounding box center [47, 84] width 10 height 11
click at [603, 15] on icon "dialog" at bounding box center [603, 16] width 11 height 11
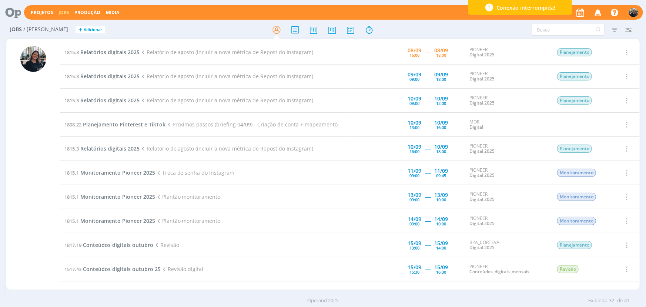
click at [89, 57] on td "1815.3 Relatórios digitais 2025 Relatório de agosto (incluir a nova métrica de …" at bounding box center [203, 52] width 287 height 24
click at [88, 56] on td "1815.3 Relatórios digitais 2025 Relatório de agosto (incluir a nova métrica de …" at bounding box center [203, 52] width 287 height 24
click at [88, 52] on span "Relatórios digitais 2025" at bounding box center [109, 52] width 59 height 7
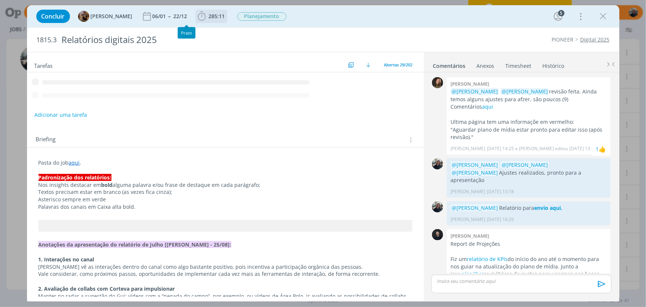
click at [204, 16] on icon "dialog" at bounding box center [202, 15] width 8 height 9
click at [0, 0] on icon "dialog" at bounding box center [0, 0] width 0 height 0
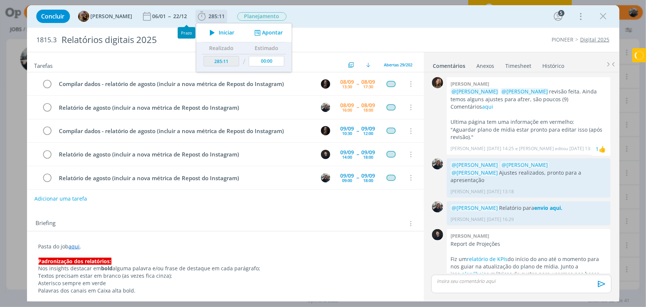
scroll to position [741, 0]
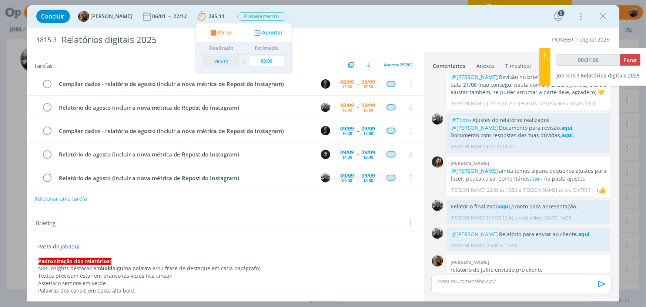
type input "00:01:07"
click at [546, 55] on icon at bounding box center [545, 55] width 7 height 8
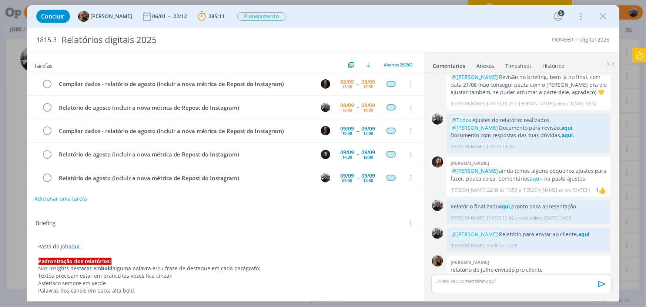
click at [82, 246] on p "Pasta do job aqui ." at bounding box center [226, 246] width 374 height 7
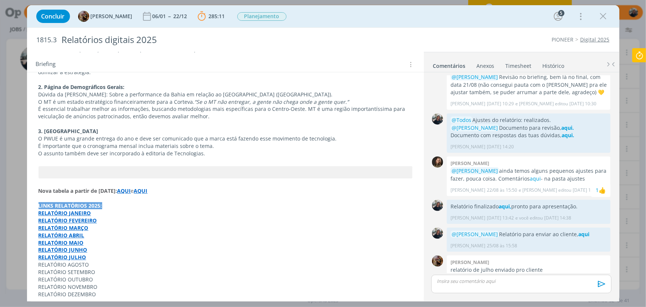
scroll to position [1010, 0]
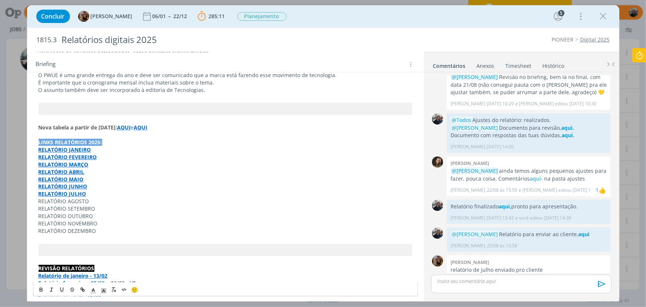
click at [82, 190] on strong "RELATÓRIO JULHO" at bounding box center [63, 193] width 48 height 7
click at [80, 199] on link "[URL][DOMAIN_NAME]" at bounding box center [87, 201] width 56 height 10
click at [116, 176] on p "RELATÓRIO MAIO" at bounding box center [226, 179] width 374 height 7
drag, startPoint x: 87, startPoint y: 192, endPoint x: 35, endPoint y: 193, distance: 52.3
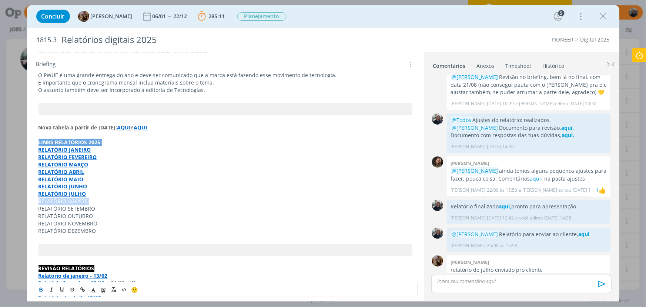
click at [43, 286] on icon "dialog" at bounding box center [41, 290] width 6 height 6
click at [83, 286] on icon "dialog" at bounding box center [83, 290] width 6 height 6
paste input "[URL][DOMAIN_NAME]"
type input "[URL][DOMAIN_NAME]"
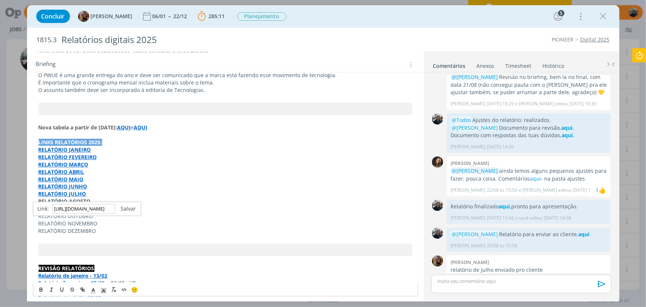
click at [124, 208] on link "dialog" at bounding box center [125, 208] width 21 height 7
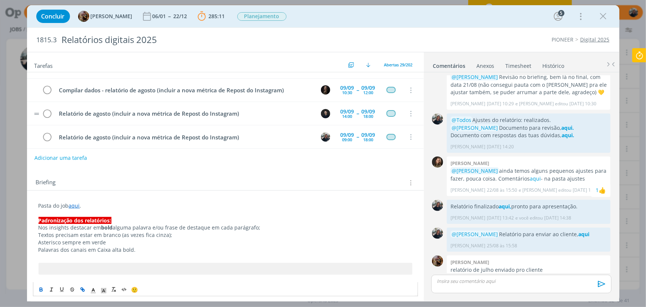
scroll to position [0, 0]
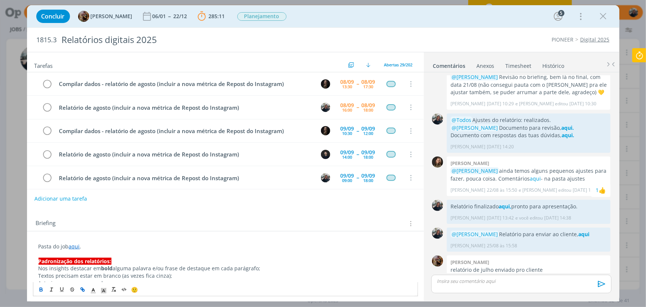
click at [212, 206] on div "Tarefas Usar Job de template Ordenar por: Prazo crescente Prazo decrescente Ord…" at bounding box center [225, 174] width 397 height 244
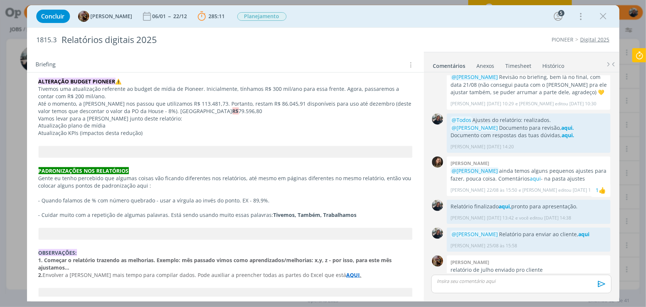
scroll to position [437, 0]
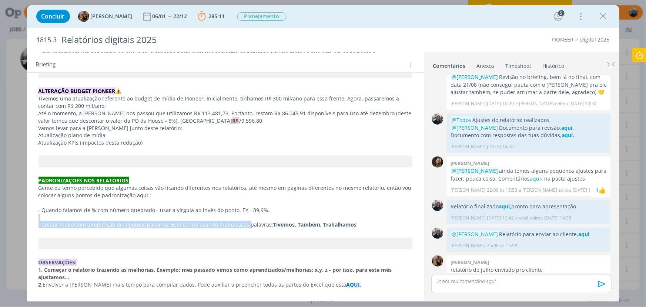
drag, startPoint x: 199, startPoint y: 221, endPoint x: 244, endPoint y: 226, distance: 45.4
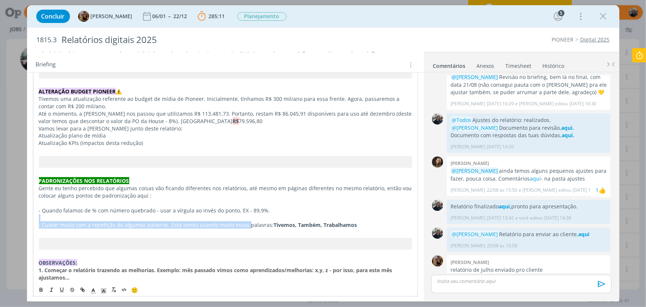
click at [353, 216] on p "dialog" at bounding box center [225, 217] width 373 height 7
drag, startPoint x: 354, startPoint y: 224, endPoint x: 36, endPoint y: 224, distance: 318.6
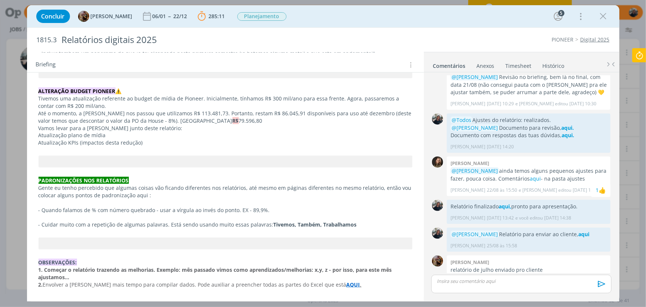
copy p "- Cuidar muito com a repetição de algumas palavras. Está sendo usando muito ess…"
click at [205, 138] on p "Atualização plano de mídia" at bounding box center [226, 134] width 374 height 7
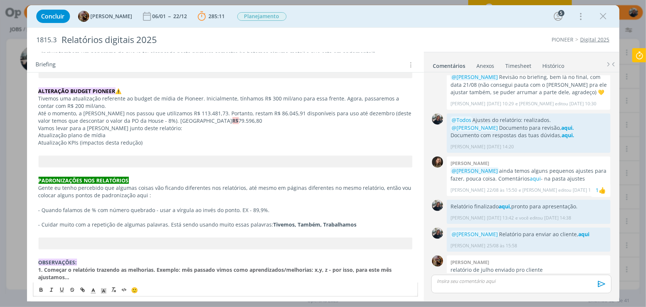
click at [81, 103] on p "Tivemos uma atualização referente ao budget de mídia de Pioneer. Inicialmente, …" at bounding box center [226, 102] width 374 height 15
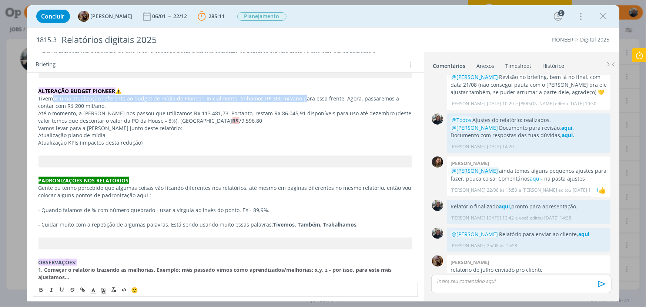
drag, startPoint x: 57, startPoint y: 101, endPoint x: 299, endPoint y: 100, distance: 241.9
click at [299, 100] on p "Tivemos uma atualização referente ao budget de mídia de Pioneer. Inicialmente, …" at bounding box center [226, 102] width 374 height 15
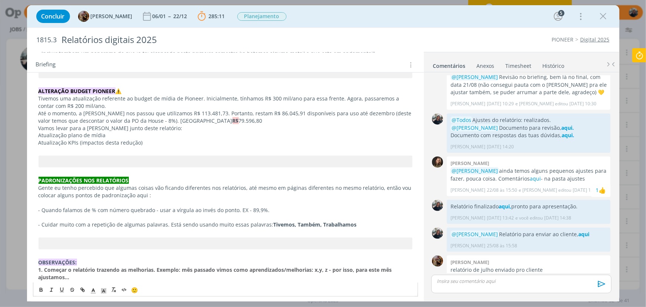
click at [338, 99] on p "Tivemos uma atualização referente ao budget de mídia de Pioneer. Inicialmente, …" at bounding box center [226, 102] width 374 height 15
drag, startPoint x: 56, startPoint y: 104, endPoint x: 96, endPoint y: 104, distance: 40.4
click at [96, 104] on p "Tivemos uma atualização referente ao budget de mídia de Pioneer. Inicialmente, …" at bounding box center [226, 102] width 374 height 15
click at [44, 113] on p "Até o momento, a [PERSON_NAME] nos passou que utilizamos R$ 113.481,73. Portant…" at bounding box center [226, 117] width 374 height 15
drag, startPoint x: 46, startPoint y: 111, endPoint x: 131, endPoint y: 114, distance: 84.9
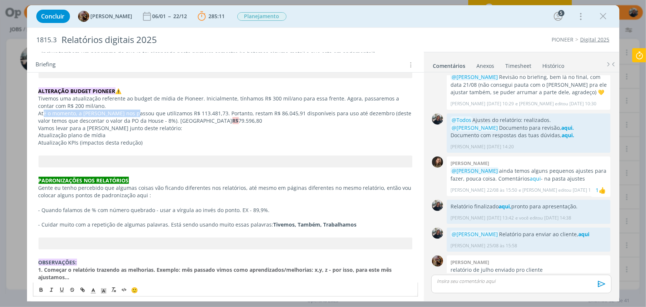
click at [131, 114] on p "Até o momento, a [PERSON_NAME] nos passou que utilizamos R$ 113.481,73. Portant…" at bounding box center [226, 117] width 374 height 15
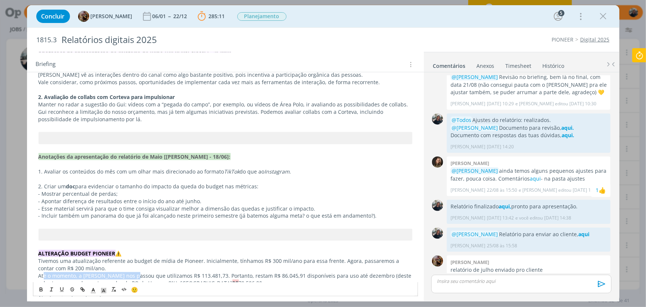
scroll to position [269, 0]
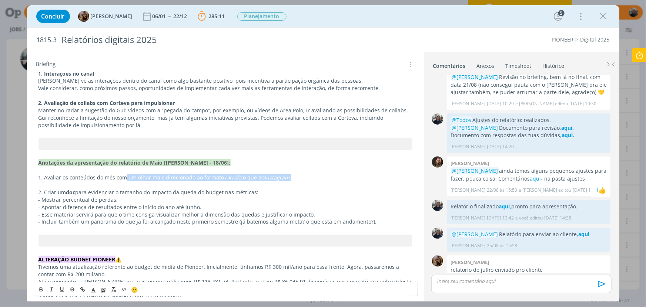
drag, startPoint x: 124, startPoint y: 176, endPoint x: 291, endPoint y: 177, distance: 166.7
click at [291, 177] on p "1. Avaliar os conteúdos do mês com um olhar mais direcionado ao formato TikTok …" at bounding box center [226, 177] width 374 height 7
drag, startPoint x: 50, startPoint y: 191, endPoint x: 267, endPoint y: 193, distance: 217.4
click at [267, 193] on p "2. Criar um doc para evidenciar o tamanho do impacto da queda do budget nas mét…" at bounding box center [226, 192] width 374 height 7
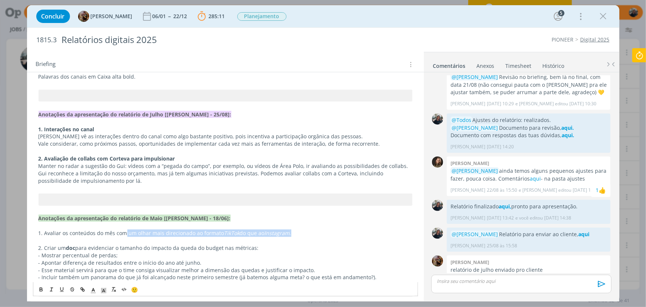
scroll to position [202, 0]
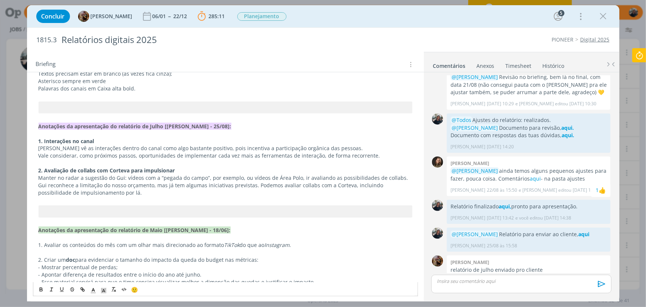
click at [161, 145] on p "[PERSON_NAME] vê as interações dentro do canal como algo bastante positivo, poi…" at bounding box center [226, 147] width 374 height 7
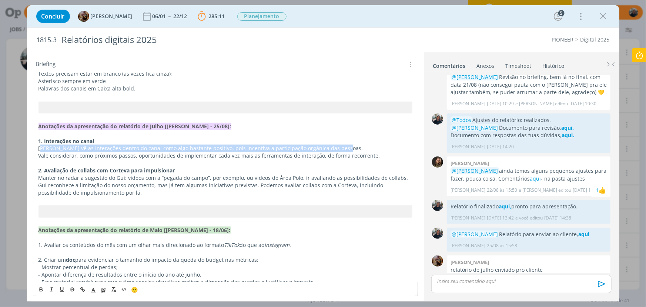
drag, startPoint x: 40, startPoint y: 148, endPoint x: 378, endPoint y: 148, distance: 337.4
click at [378, 148] on p "[PERSON_NAME] vê as interações dentro do canal como algo bastante positivo, poi…" at bounding box center [226, 147] width 374 height 7
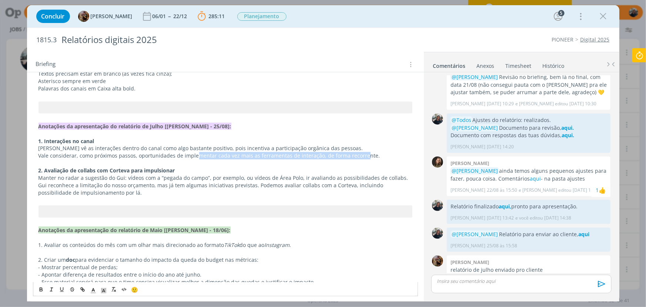
drag, startPoint x: 198, startPoint y: 153, endPoint x: 362, endPoint y: 153, distance: 163.7
click at [362, 153] on p "Vale considerar, como próximos passos, oportunidades de implementar cada vez ma…" at bounding box center [226, 155] width 374 height 7
click at [377, 156] on p "Vale considerar, como próximos passos, oportunidades de implementar cada vez ma…" at bounding box center [226, 155] width 374 height 7
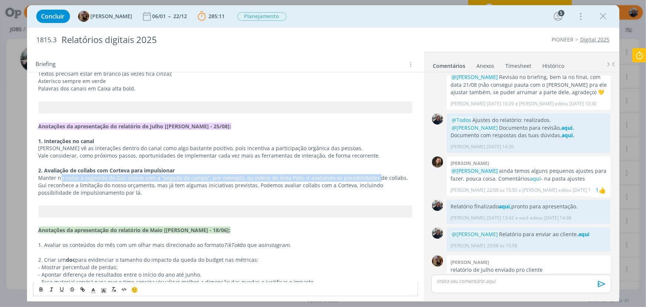
drag, startPoint x: 87, startPoint y: 178, endPoint x: 371, endPoint y: 174, distance: 283.4
click at [371, 174] on p "Manter no radar a sugestão do Gui: vídeos com a “pegada do campo”, por exemplo,…" at bounding box center [226, 177] width 374 height 7
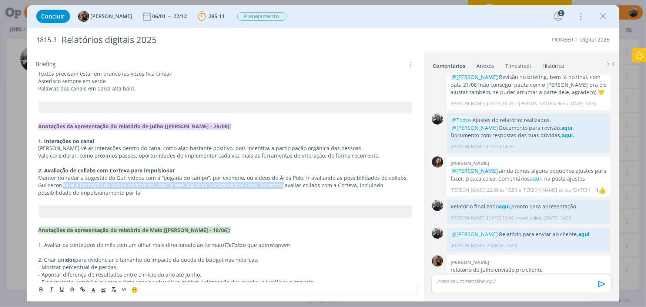
drag, startPoint x: 61, startPoint y: 185, endPoint x: 277, endPoint y: 185, distance: 215.2
click at [277, 185] on p "Gui reconhece a limitação do nosso orçamento, mas já tem algumas iniciativas pr…" at bounding box center [226, 189] width 374 height 15
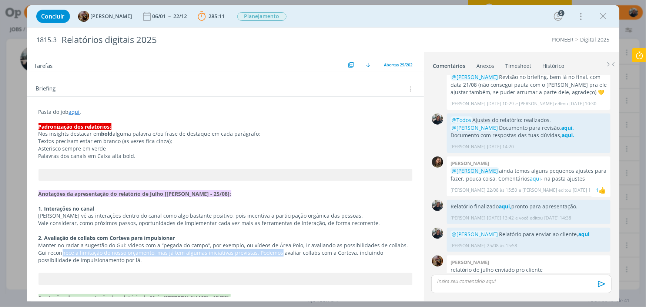
scroll to position [101, 0]
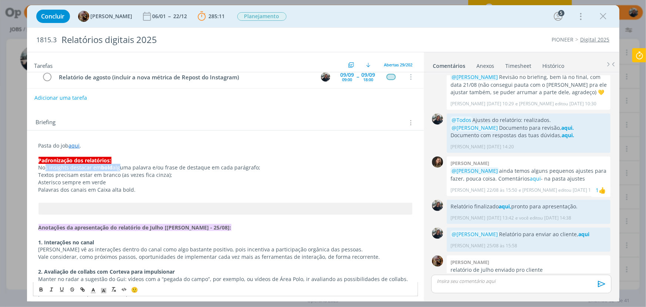
drag, startPoint x: 48, startPoint y: 167, endPoint x: 121, endPoint y: 166, distance: 73.3
click at [121, 166] on p "Nos insights destacar em bold alguma palavra e/ou frase de destaque em cada par…" at bounding box center [226, 167] width 374 height 7
click at [59, 173] on p "Textos precisam estar em branco (as vezes fica cinza);" at bounding box center [226, 174] width 374 height 7
drag, startPoint x: 96, startPoint y: 177, endPoint x: 160, endPoint y: 171, distance: 64.7
click at [160, 171] on p "Textos precisam estar em branco (as vezes fica cinza);" at bounding box center [226, 174] width 374 height 7
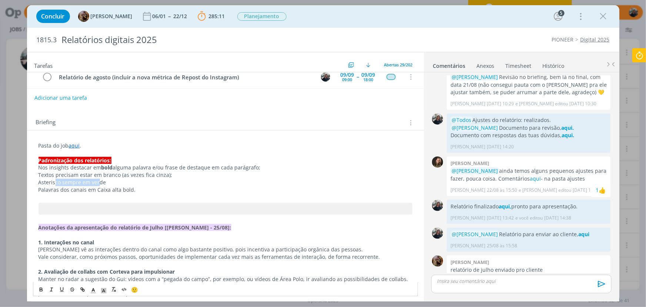
drag, startPoint x: 55, startPoint y: 179, endPoint x: 98, endPoint y: 181, distance: 43.4
click at [98, 181] on p "Asterisco sempre em verde" at bounding box center [226, 182] width 374 height 7
click at [102, 181] on p "Asterisco sempre em verde" at bounding box center [226, 182] width 374 height 7
click at [110, 180] on p "Asterisco sempre em verde" at bounding box center [226, 182] width 374 height 7
click at [182, 110] on div "Briefing Briefings Predefinidos Versões do Briefing Ver Briefing do Projeto" at bounding box center [225, 120] width 397 height 20
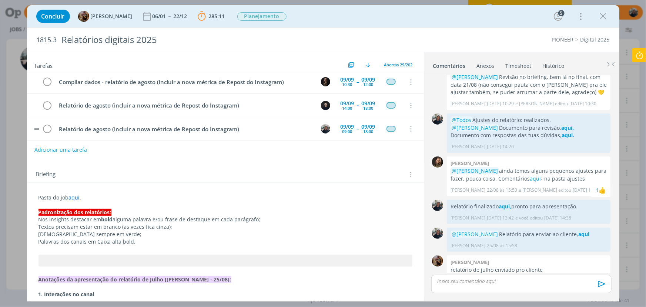
scroll to position [0, 0]
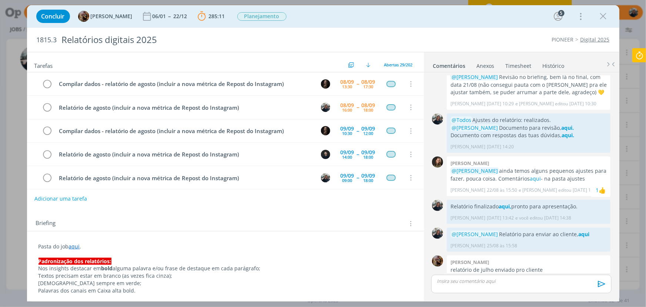
click at [306, 214] on div "Briefing Briefings Predefinidos Versões do Briefing Ver Briefing do Projeto" at bounding box center [225, 221] width 397 height 20
click at [609, 13] on button "dialog" at bounding box center [603, 16] width 11 height 11
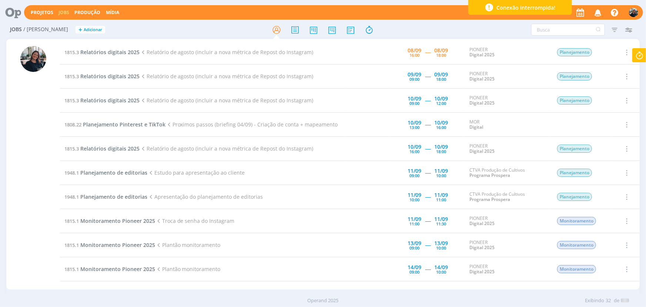
click at [632, 51] on icon at bounding box center [639, 55] width 13 height 14
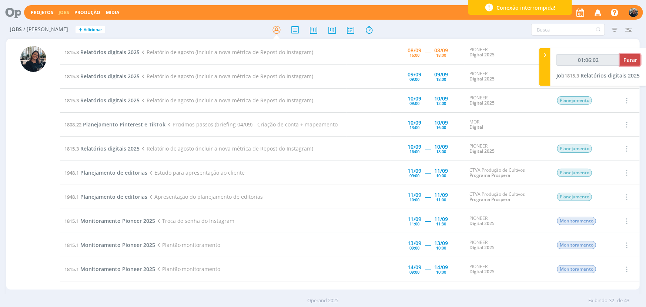
click at [632, 60] on span "Parar" at bounding box center [631, 59] width 14 height 7
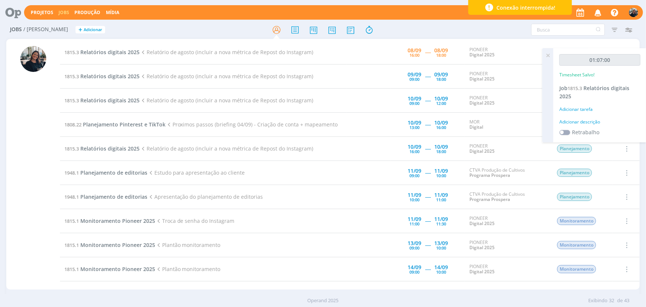
click at [585, 122] on div "Adicionar descrição" at bounding box center [600, 122] width 81 height 7
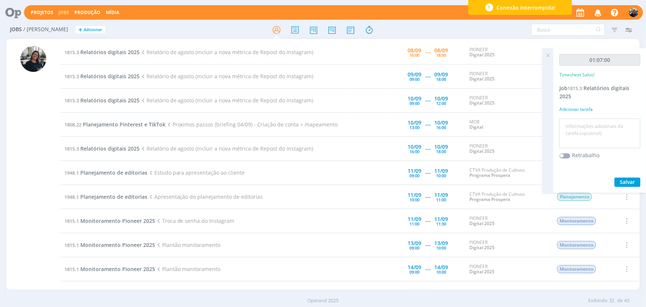
click at [587, 125] on textarea at bounding box center [600, 133] width 77 height 26
click at [588, 137] on textarea at bounding box center [600, 133] width 77 height 26
click at [583, 127] on textarea at bounding box center [600, 133] width 77 height 26
type textarea "Relatório dados iniciais"
click at [632, 178] on span "Salvar" at bounding box center [627, 181] width 15 height 7
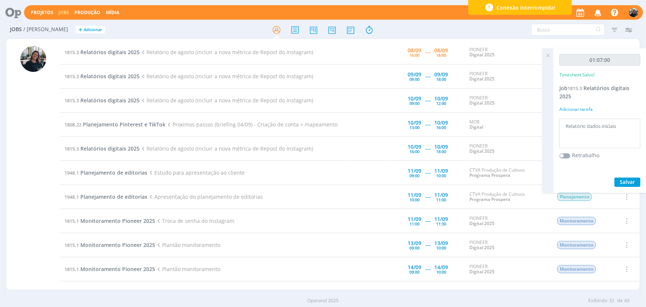
click at [550, 53] on icon at bounding box center [548, 55] width 13 height 14
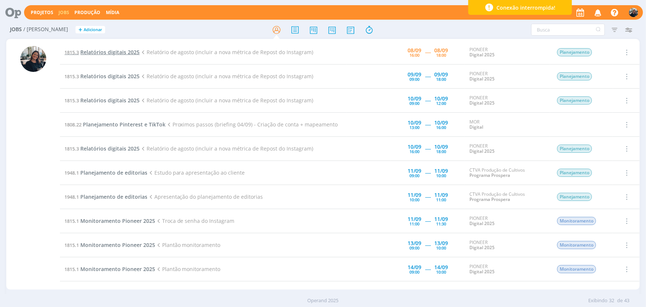
click at [130, 50] on span "Relatórios digitais 2025" at bounding box center [109, 52] width 59 height 7
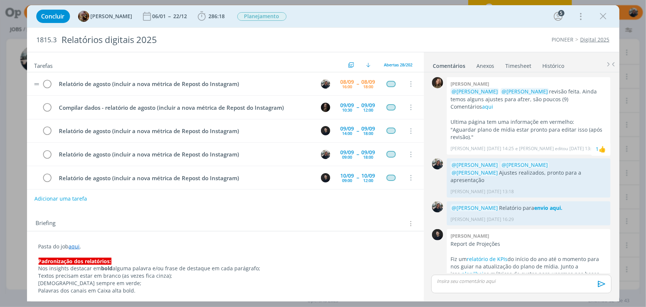
scroll to position [741, 0]
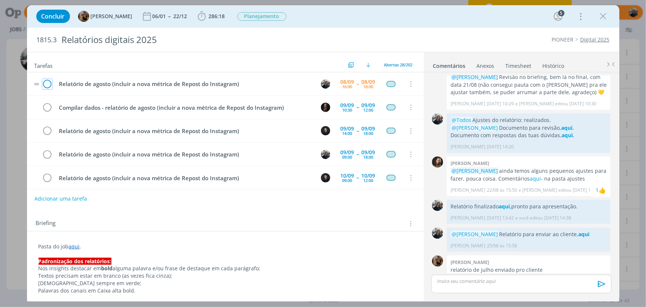
click at [49, 84] on icon "dialog" at bounding box center [47, 84] width 10 height 11
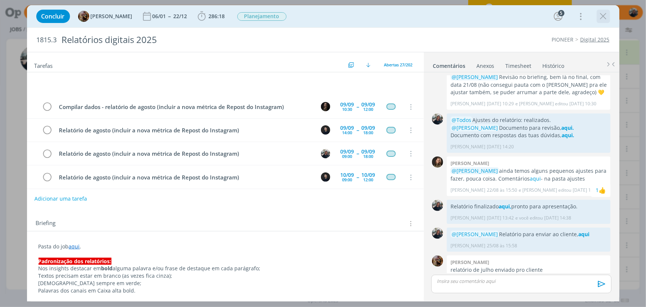
drag, startPoint x: 610, startPoint y: 14, endPoint x: 606, endPoint y: 14, distance: 4.1
click at [610, 13] on div "dialog" at bounding box center [603, 16] width 13 height 13
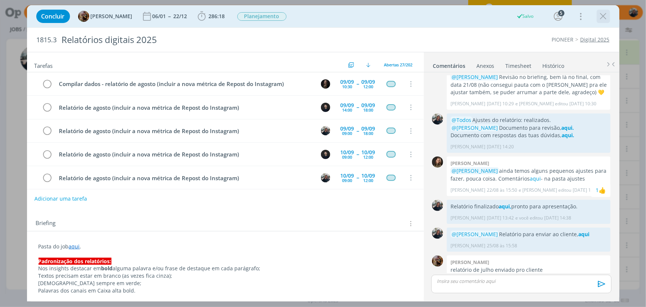
click at [605, 14] on icon "dialog" at bounding box center [603, 16] width 11 height 11
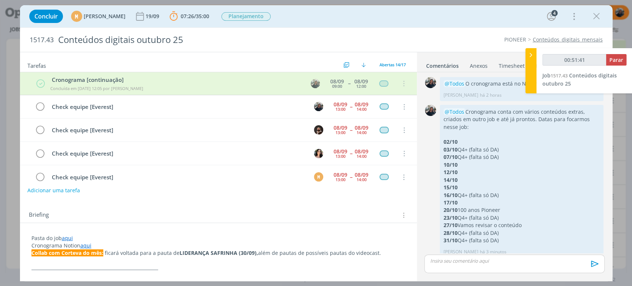
type input "00:51:42"
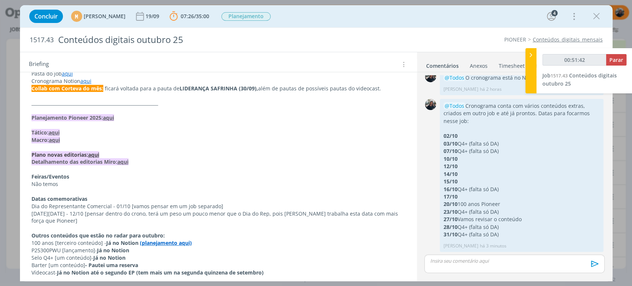
drag, startPoint x: 530, startPoint y: 54, endPoint x: 524, endPoint y: 56, distance: 6.8
click at [530, 55] on icon at bounding box center [530, 55] width 7 height 8
